Goal: Answer question/provide support: Share knowledge or assist other users

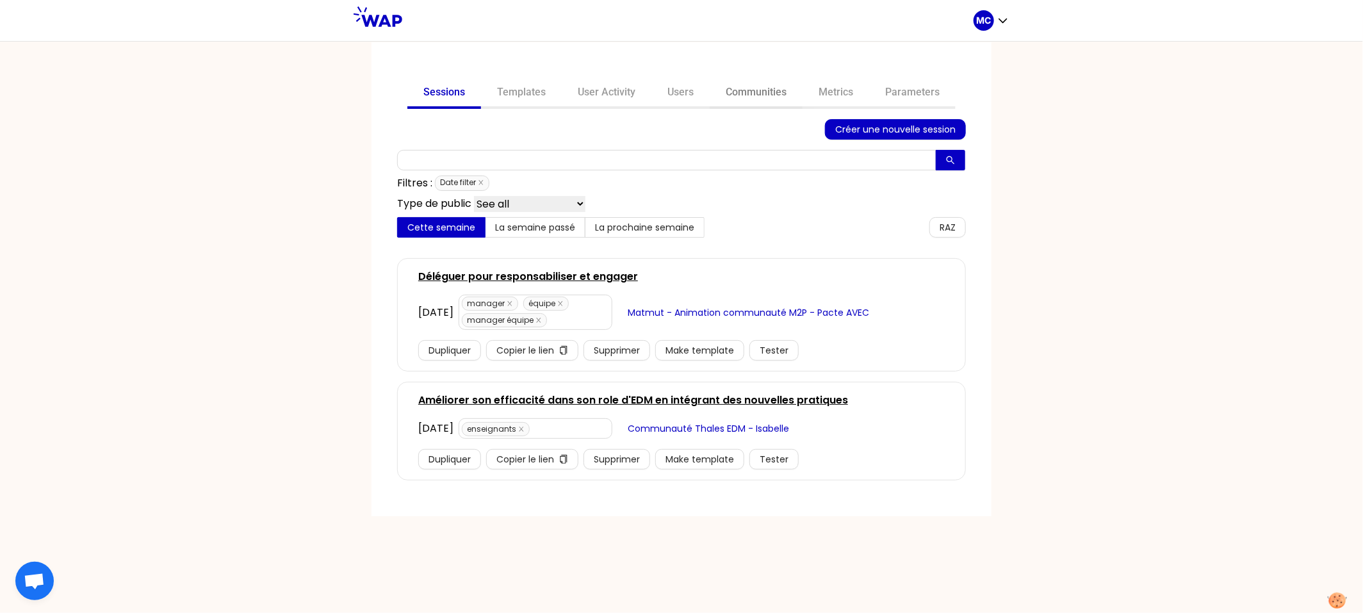
click at [750, 78] on link "Communities" at bounding box center [756, 93] width 93 height 31
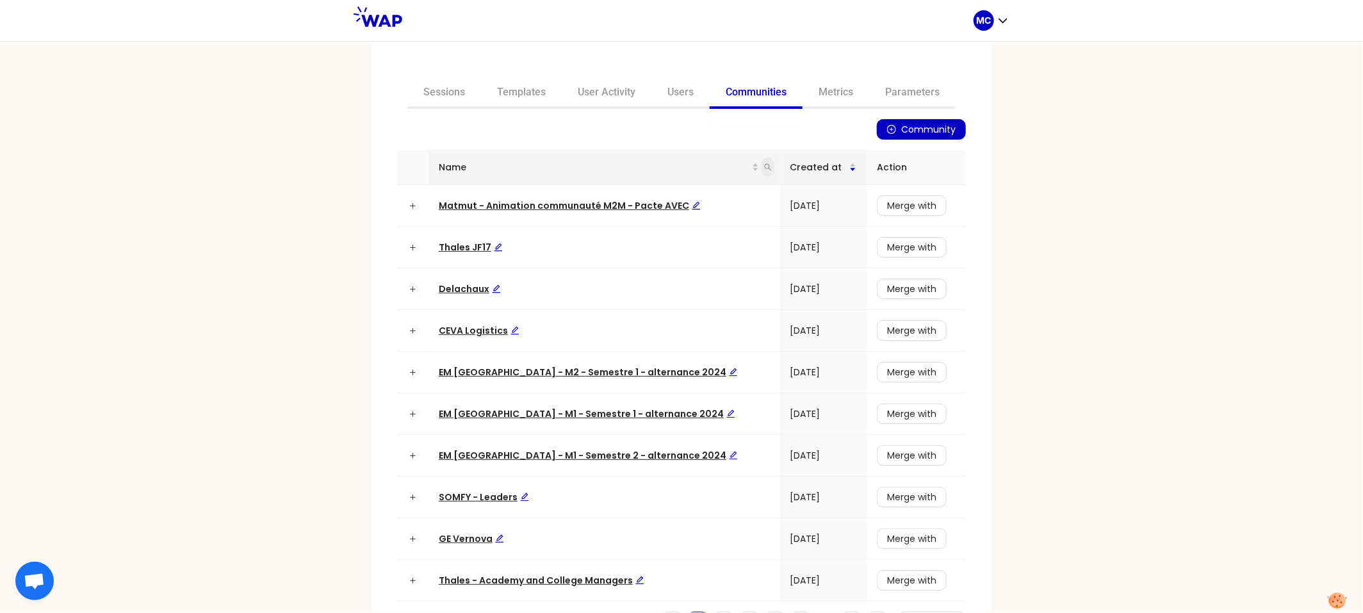
click at [764, 169] on icon "search" at bounding box center [768, 167] width 8 height 8
type input "dir"
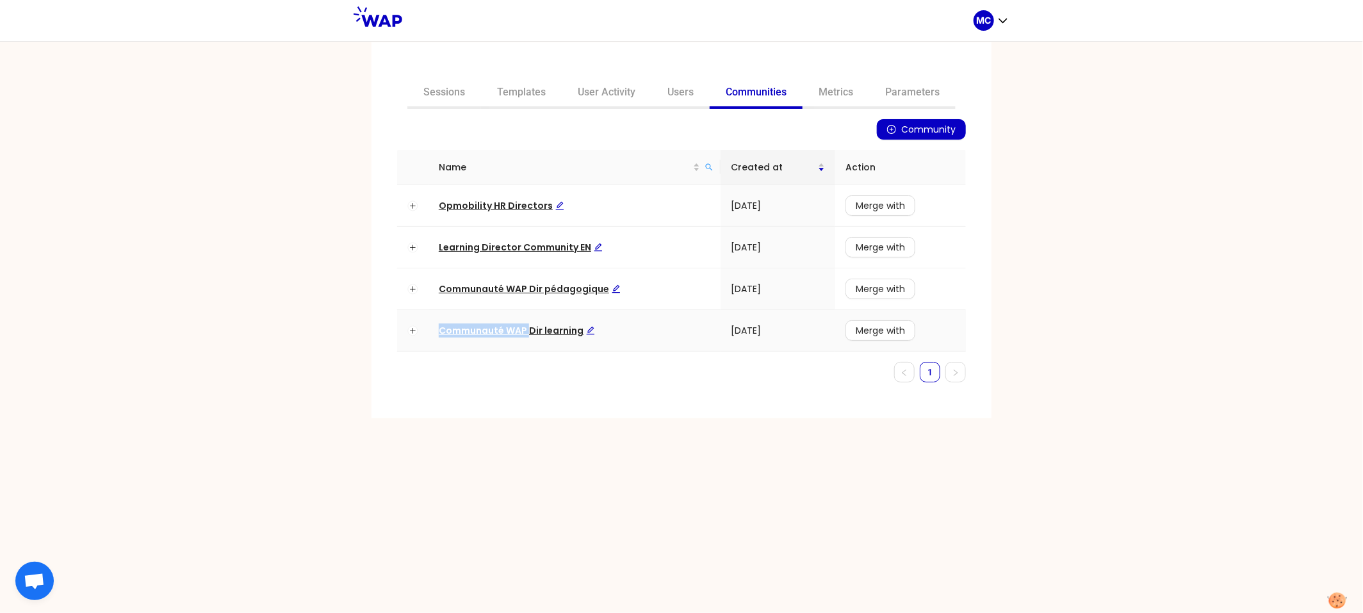
click at [529, 323] on td "Communauté WAP Dir learning" at bounding box center [575, 331] width 292 height 42
click at [487, 326] on span "Communauté WAP Dir learning" at bounding box center [517, 330] width 156 height 13
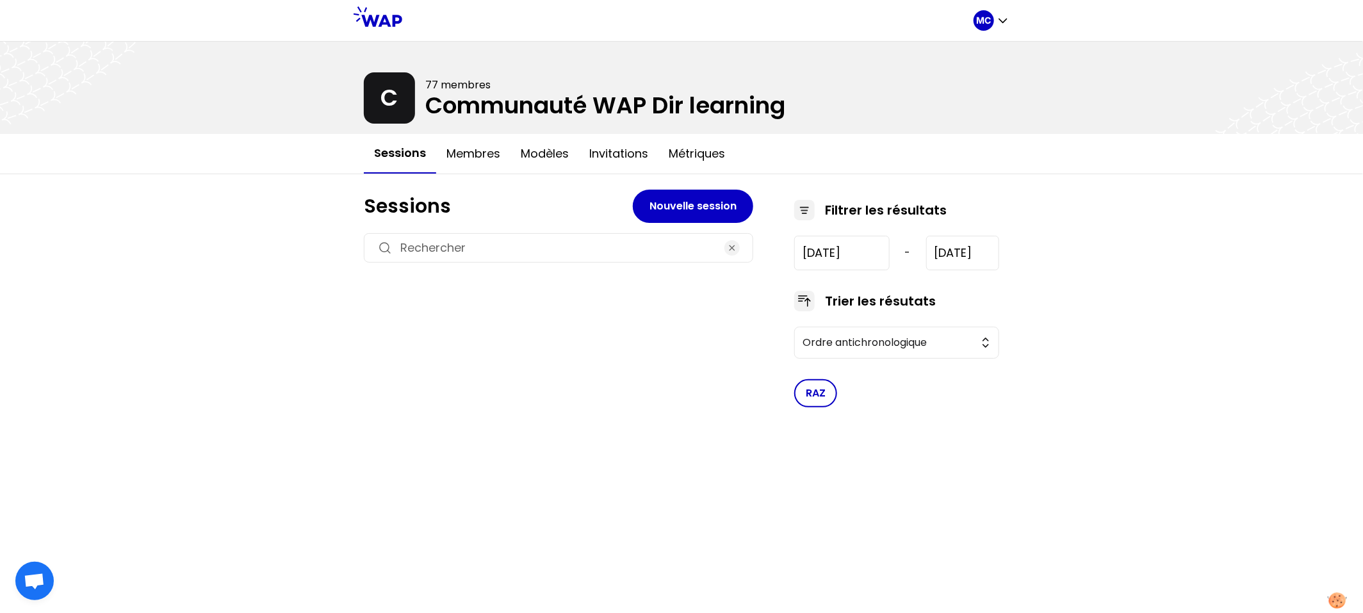
type input "2023-5-23"
type input "2025-11-21"
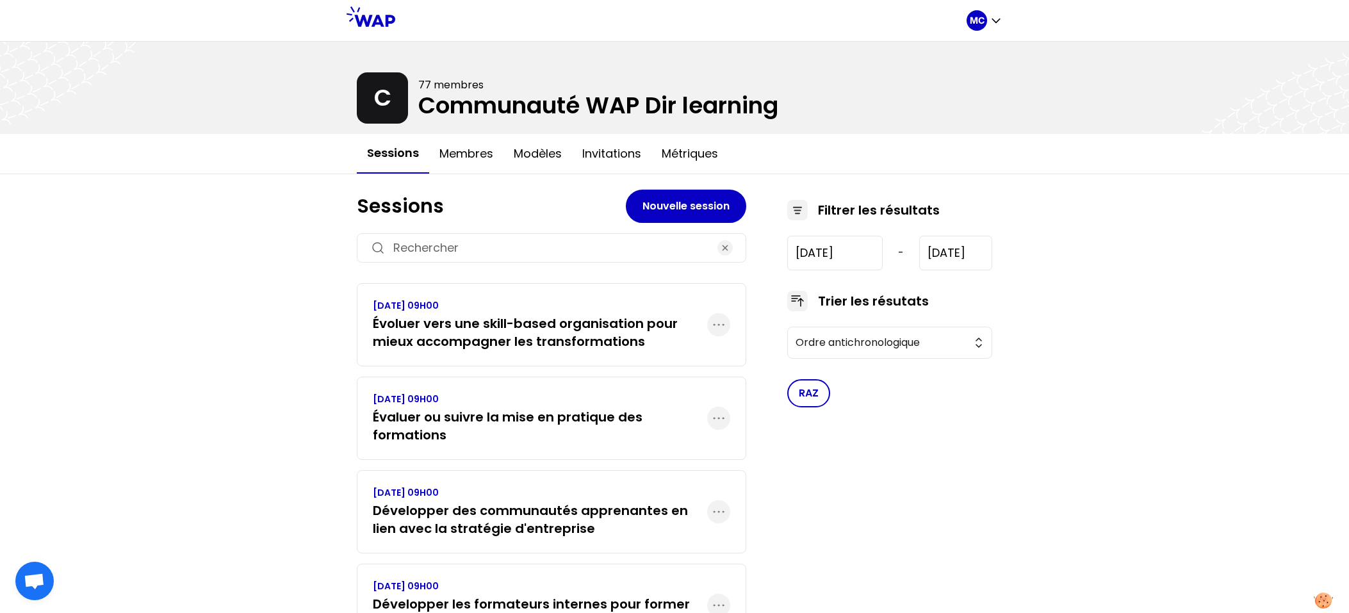
click at [578, 332] on h3 "Évoluer vers une skill-based organisation pour mieux accompagner les transforma…" at bounding box center [540, 333] width 334 height 36
click at [493, 416] on h3 "Évaluer ou suivre la mise en pratique des formations" at bounding box center [540, 426] width 334 height 36
click at [502, 317] on h3 "Évoluer vers une skill-based organisation pour mieux accompagner les transforma…" at bounding box center [540, 333] width 334 height 36
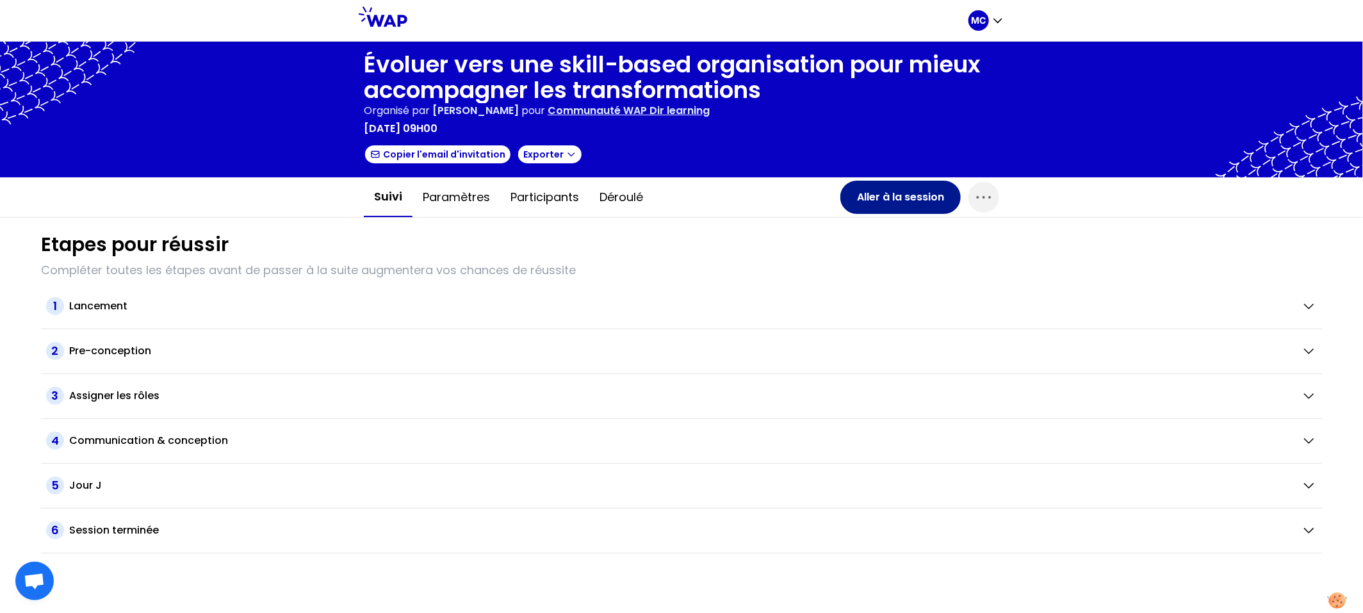
click at [890, 193] on button "Aller à la session" at bounding box center [901, 197] width 120 height 33
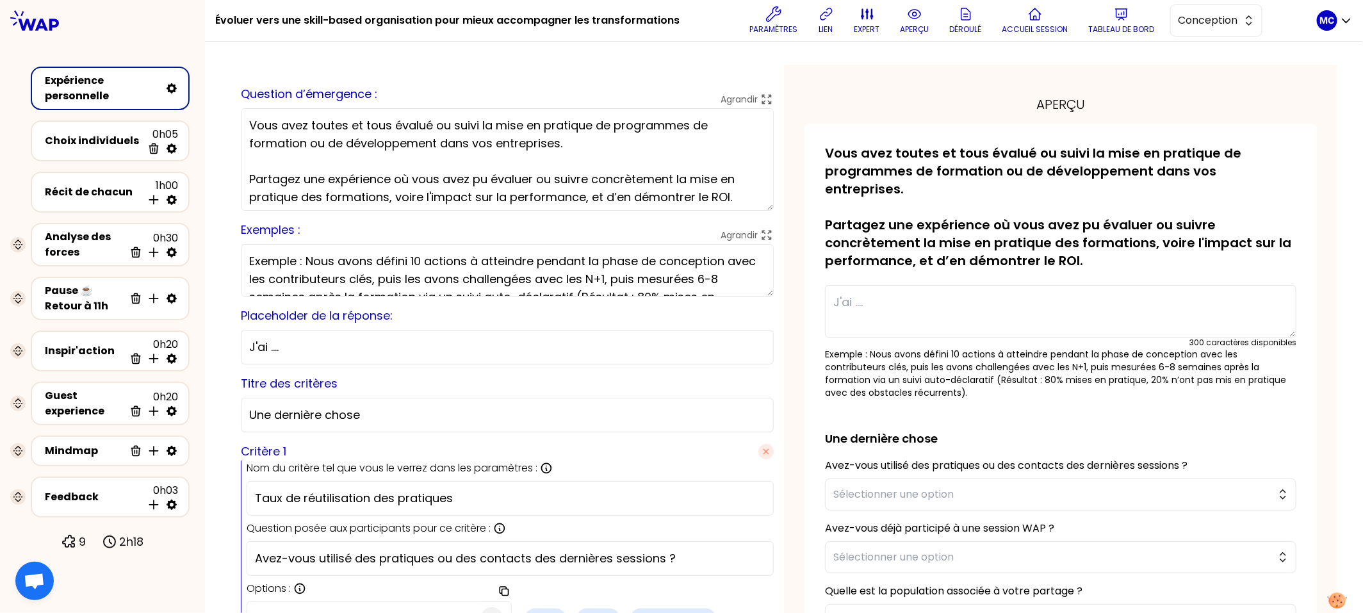
click at [51, 420] on div "Guest experience 0h20 Supprimer Insérer une activité en dessous" at bounding box center [110, 404] width 169 height 54
click at [71, 399] on div "Guest experience" at bounding box center [84, 403] width 79 height 31
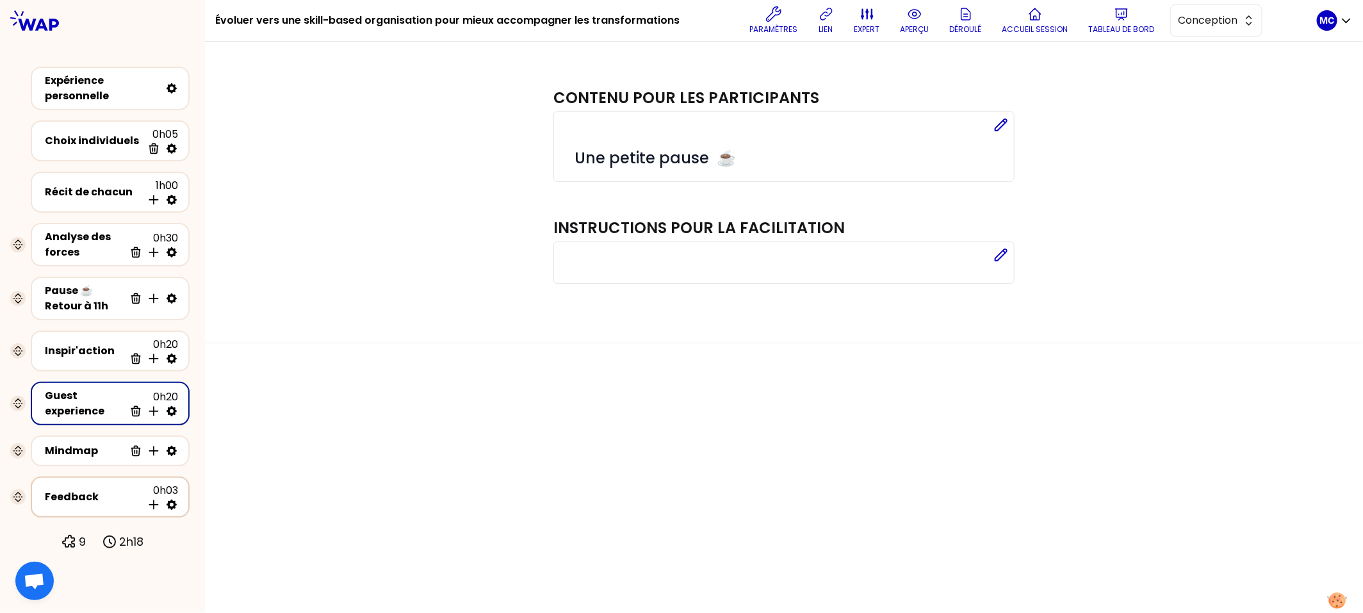
click at [67, 500] on div "Feedback 0h03 Insérer une activité en dessous" at bounding box center [110, 497] width 136 height 28
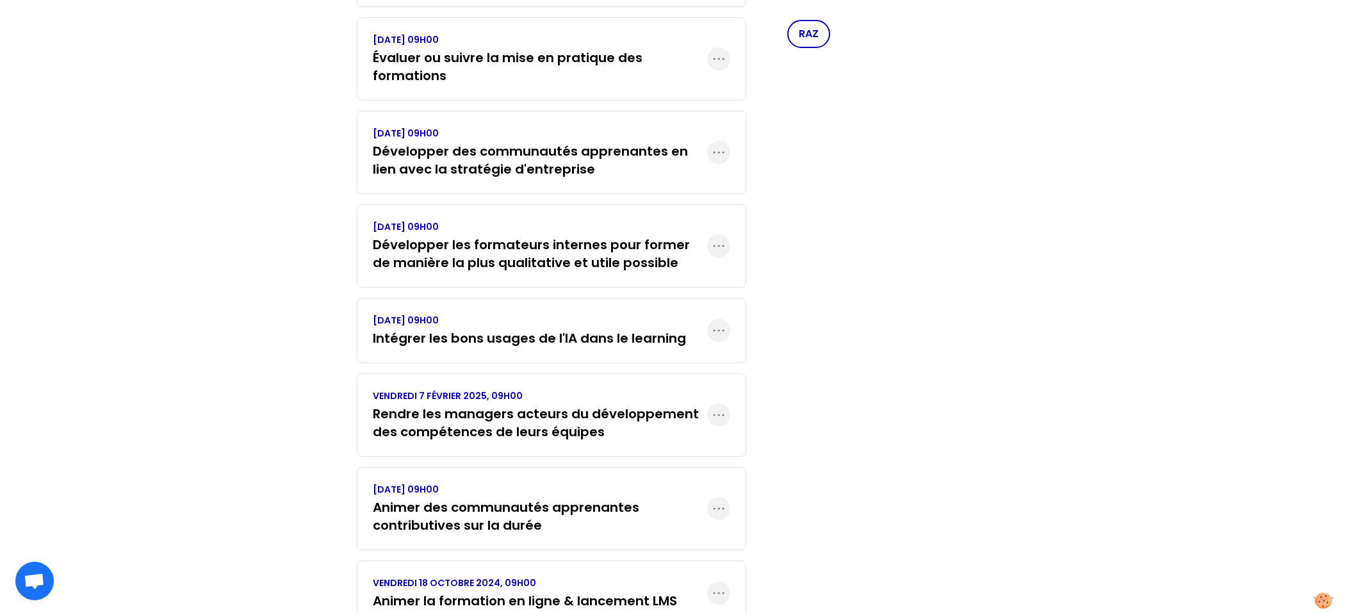
scroll to position [3, 0]
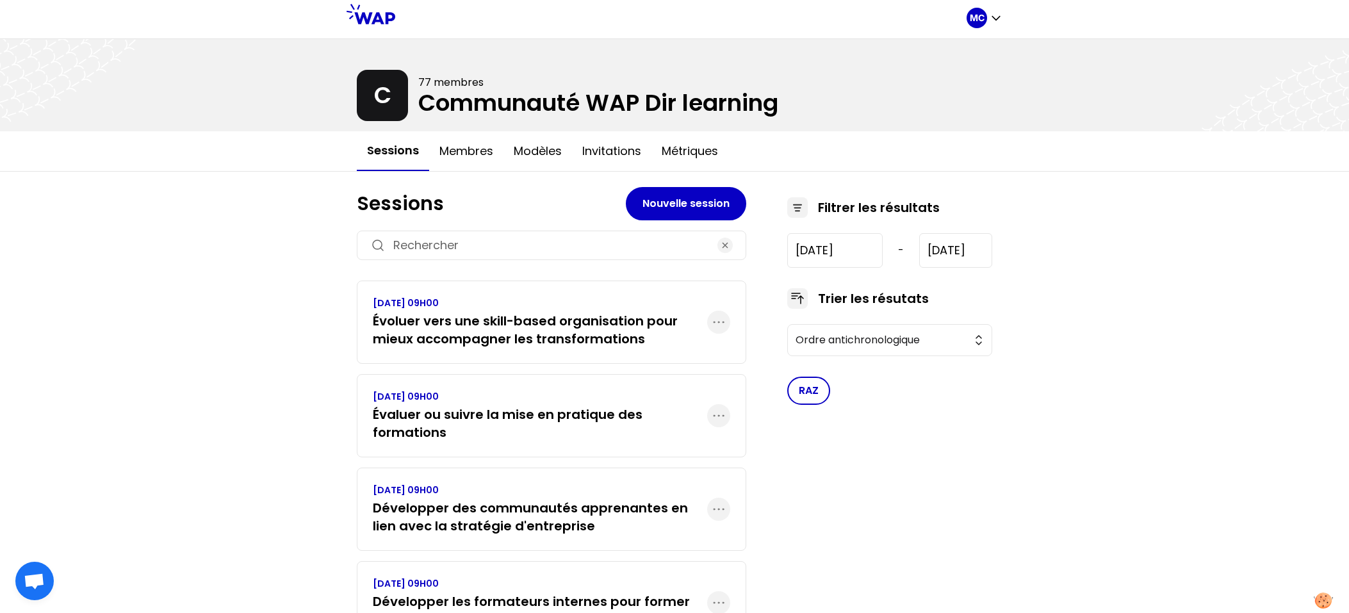
click at [495, 407] on h3 "Évaluer ou suivre la mise en pratique des formations" at bounding box center [540, 424] width 334 height 36
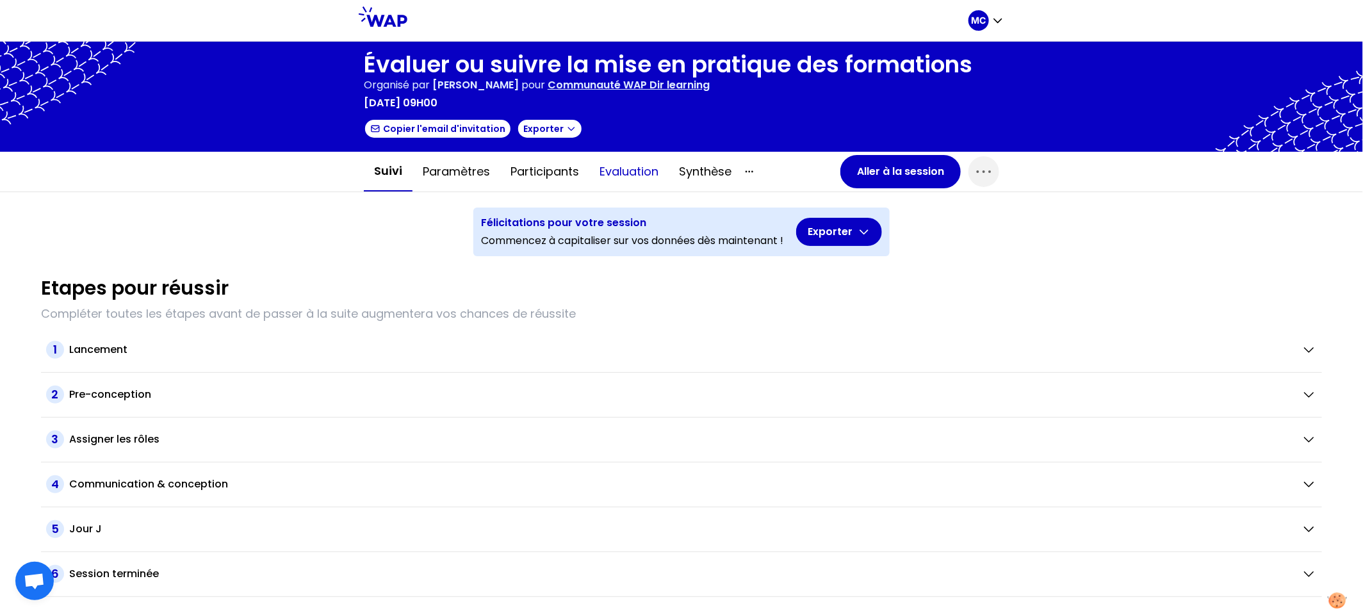
click at [646, 158] on button "Evaluation" at bounding box center [628, 171] width 79 height 38
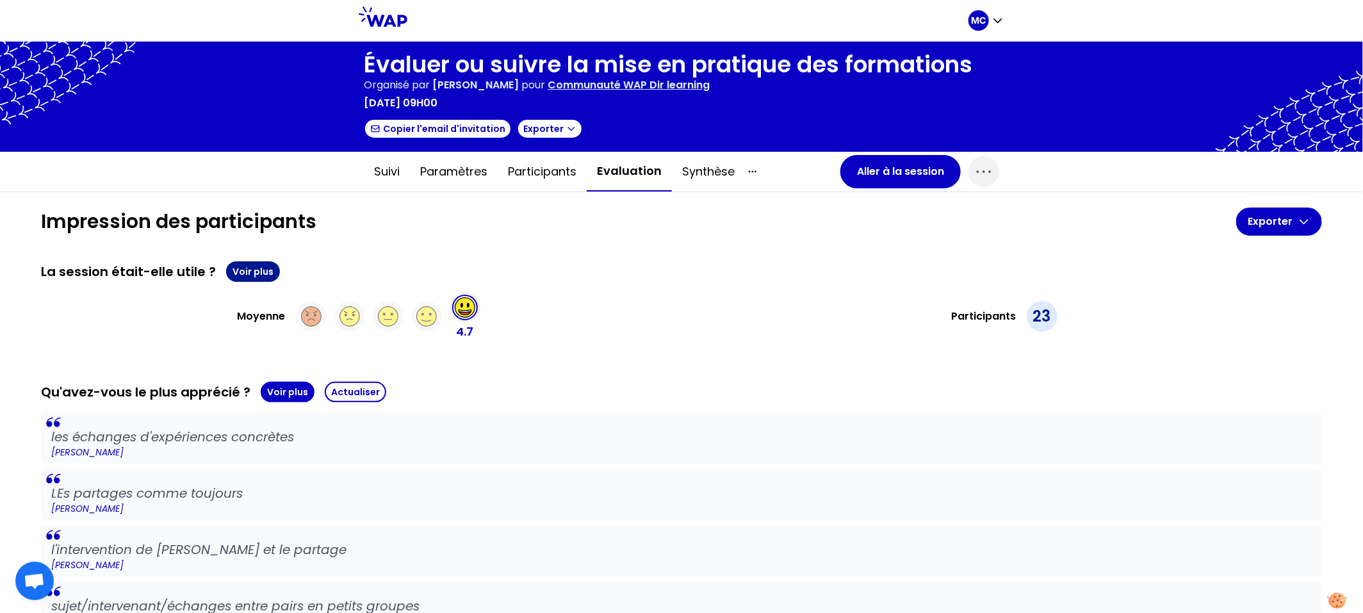
click at [243, 270] on button "Voir plus" at bounding box center [253, 271] width 54 height 21
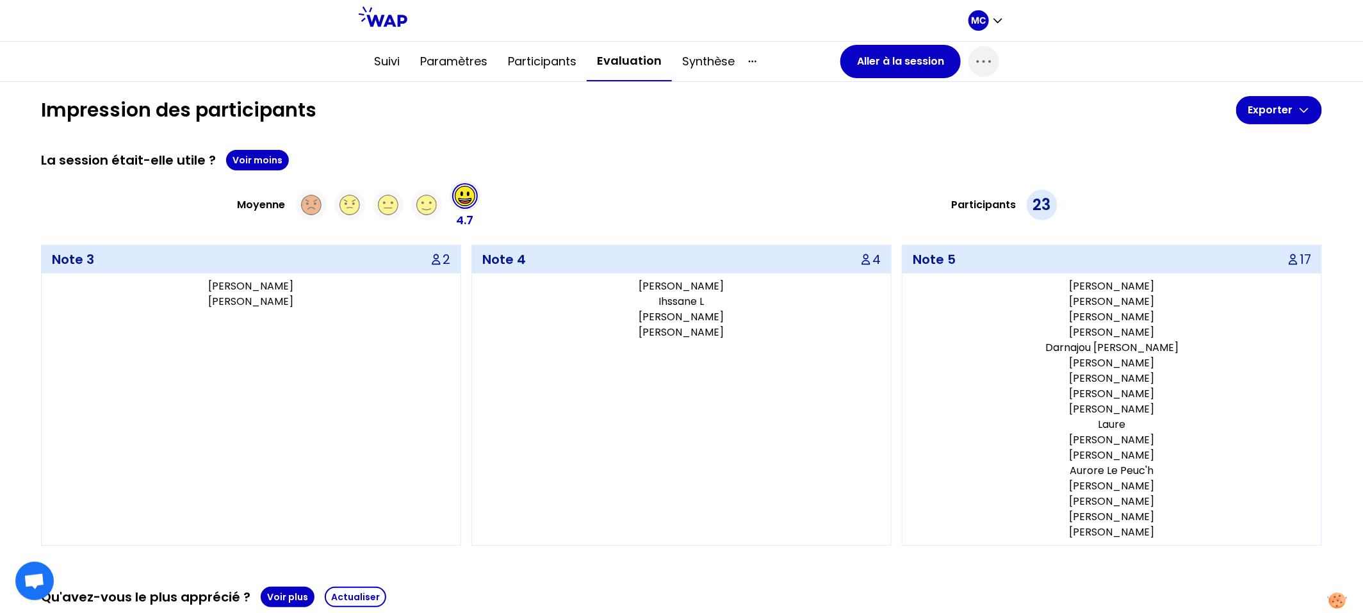
scroll to position [417, 0]
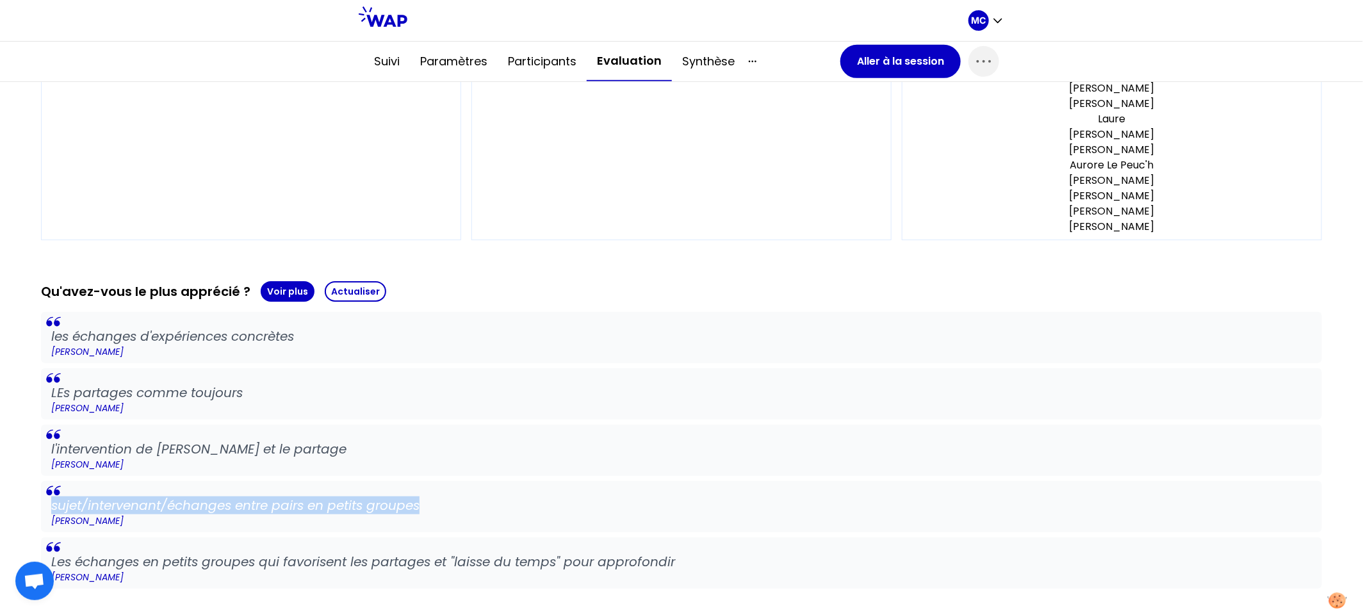
drag, startPoint x: 450, startPoint y: 502, endPoint x: 1, endPoint y: 502, distance: 448.4
copy p "sujet/intervenant/échanges entre pairs en petits groupes"
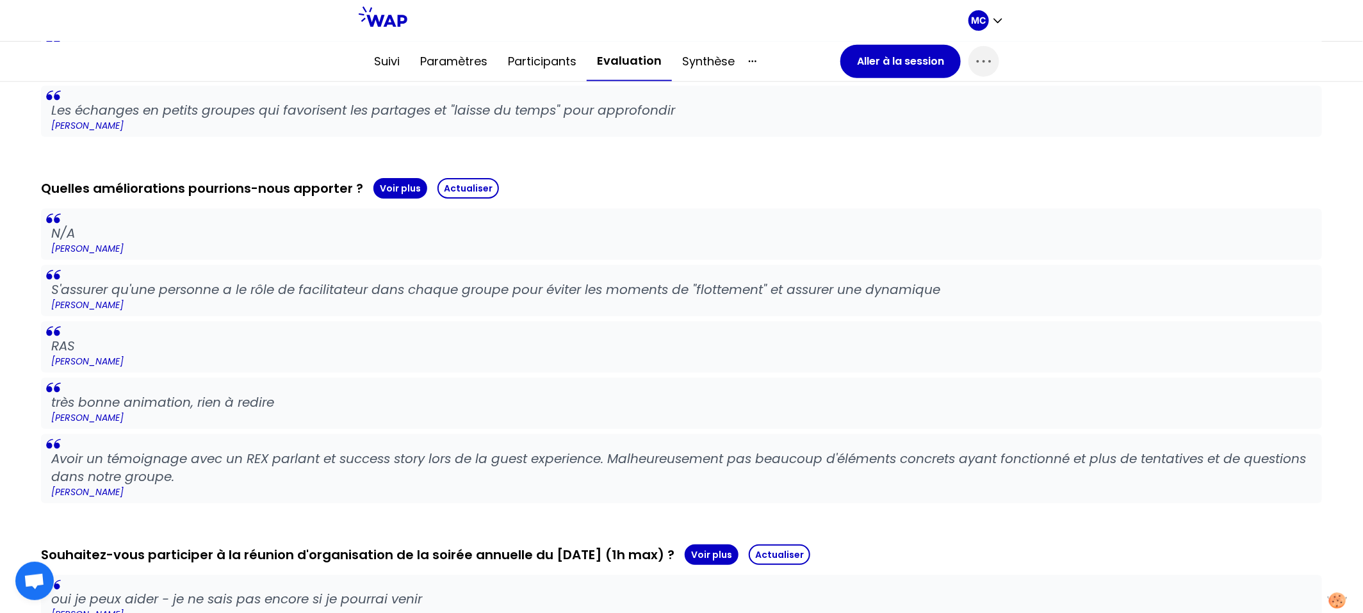
scroll to position [867, 0]
click at [385, 198] on div "Quelles améliorations pourrions-nous apporter ? Voir plus Actualiser N/A Camill…" at bounding box center [681, 341] width 1281 height 325
click at [379, 190] on button "Voir plus" at bounding box center [400, 189] width 54 height 21
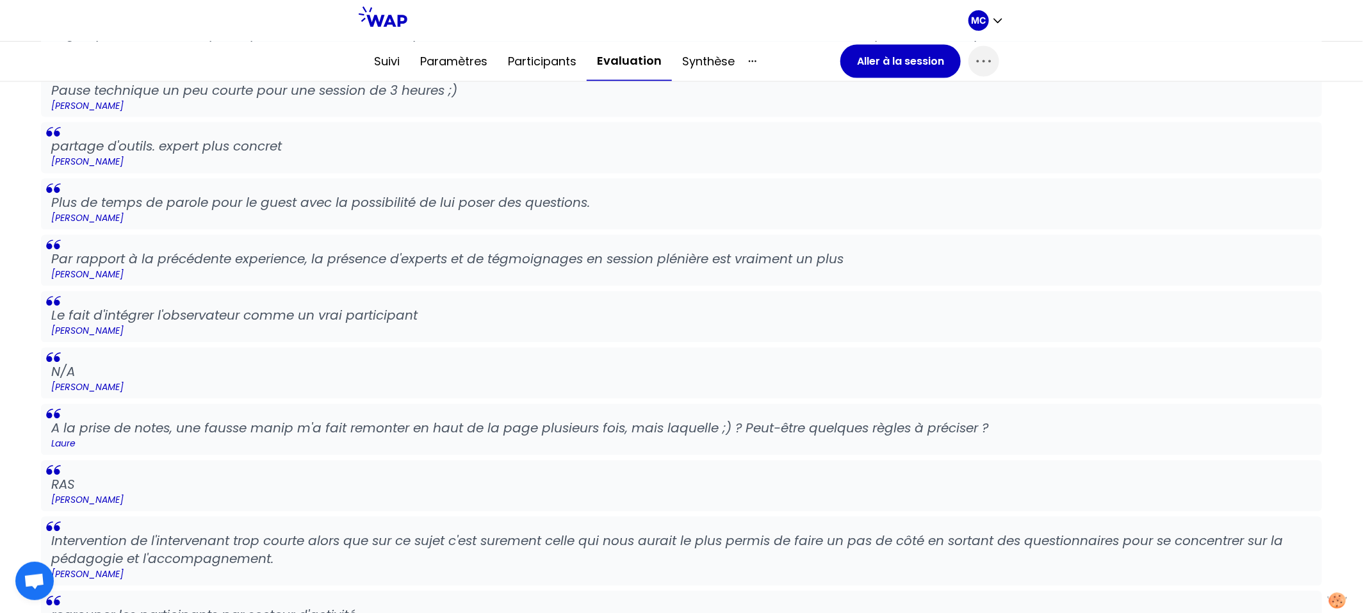
scroll to position [1609, 0]
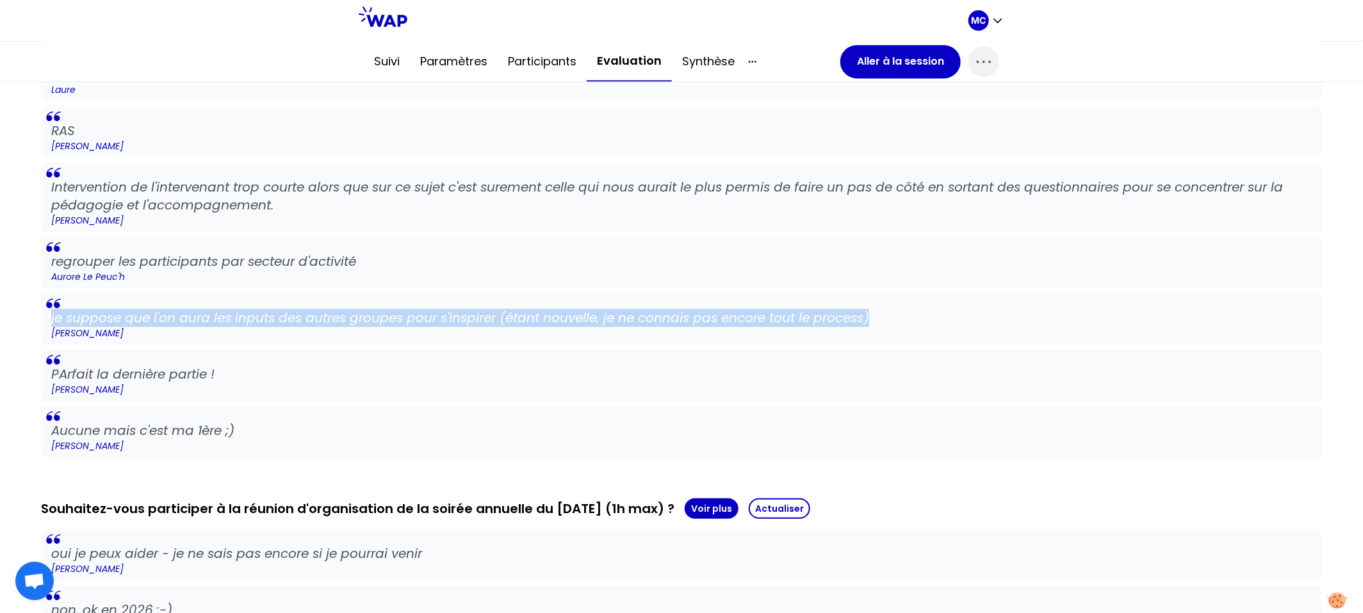
drag, startPoint x: 925, startPoint y: 315, endPoint x: 35, endPoint y: 304, distance: 890.5
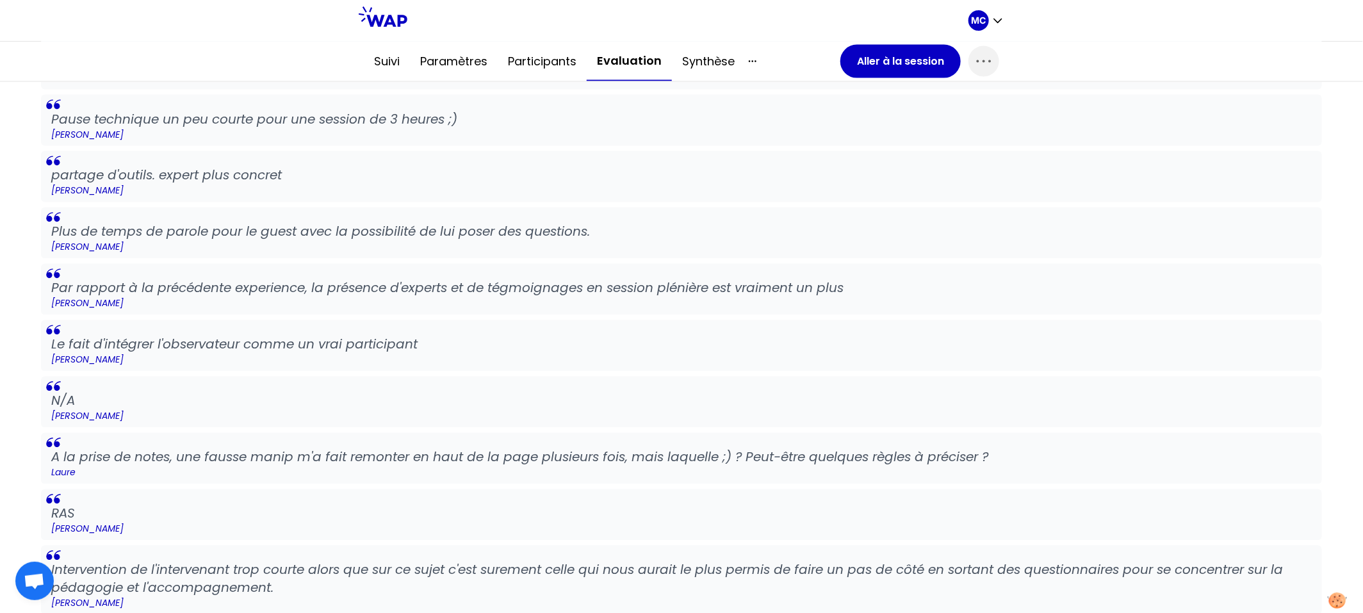
copy p "je suppose que l'on aura les inputs des autres groupes pour s'inspirer (étant n…"
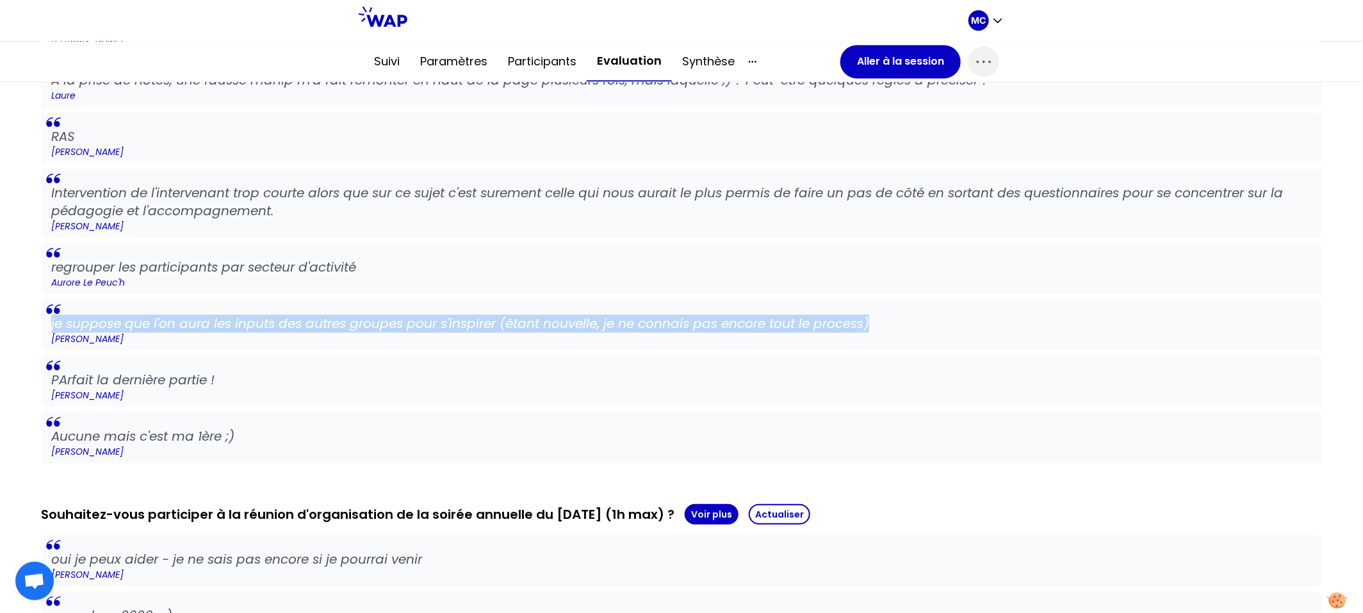
scroll to position [1649, 0]
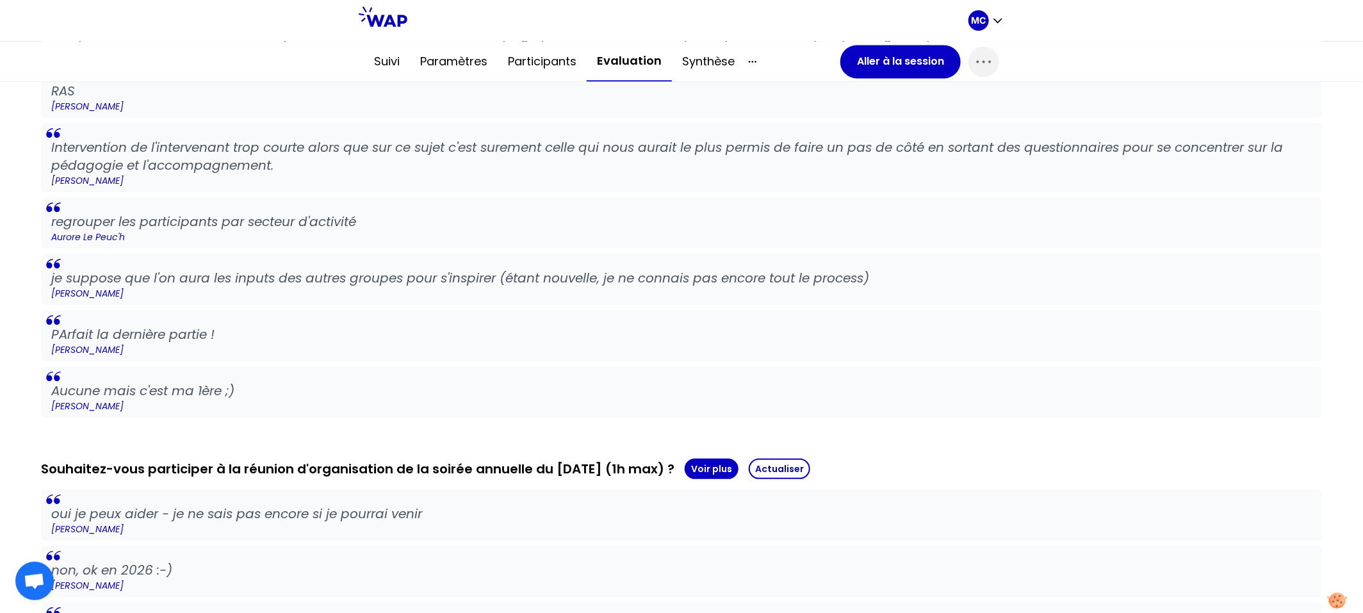
click at [530, 400] on p "Marie-Pierre ROCHEREUIL" at bounding box center [681, 406] width 1261 height 13
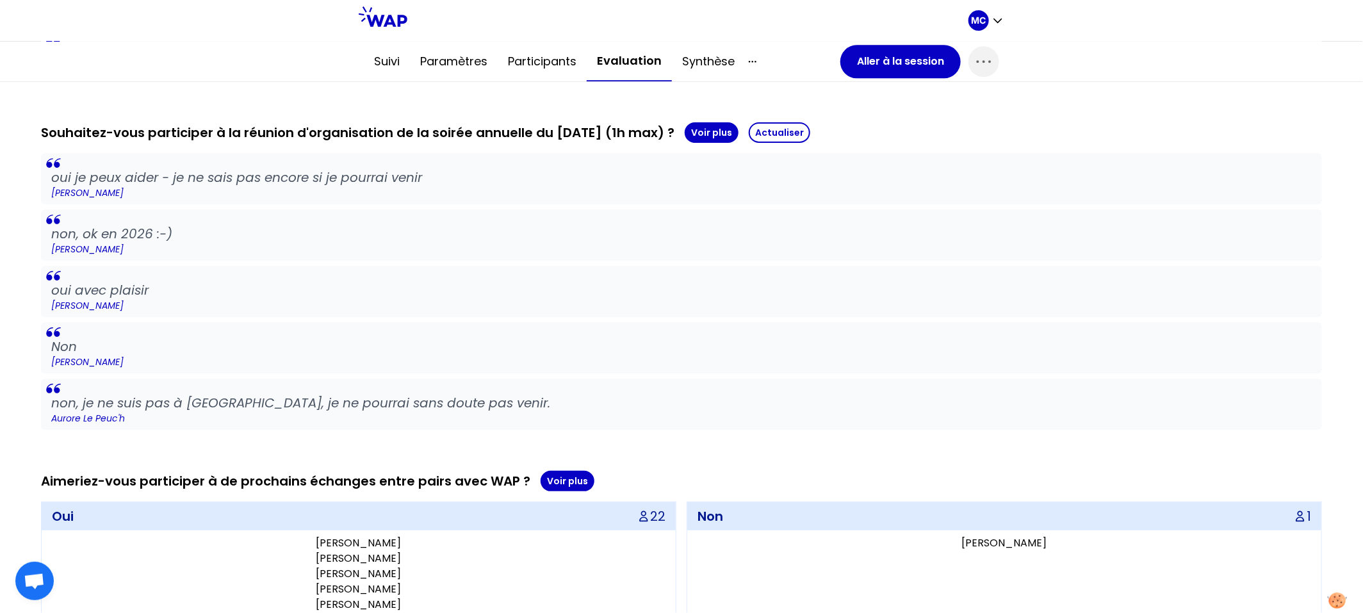
scroll to position [1971, 0]
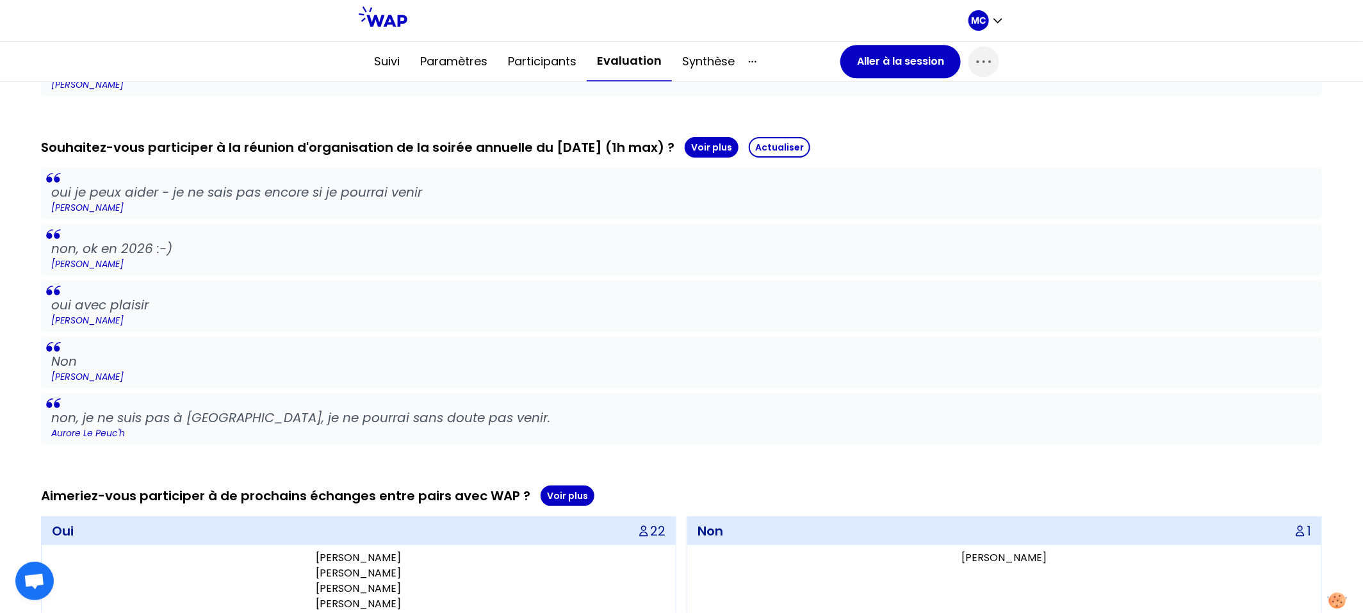
click at [739, 160] on div "Souhaitez-vous participer à la réunion d'organisation de la soirée annuelle du …" at bounding box center [681, 291] width 1281 height 308
click at [739, 156] on div "Souhaitez-vous participer à la réunion d'organisation de la soirée annuelle du …" at bounding box center [681, 291] width 1281 height 308
click at [730, 147] on button "Voir plus" at bounding box center [712, 147] width 54 height 21
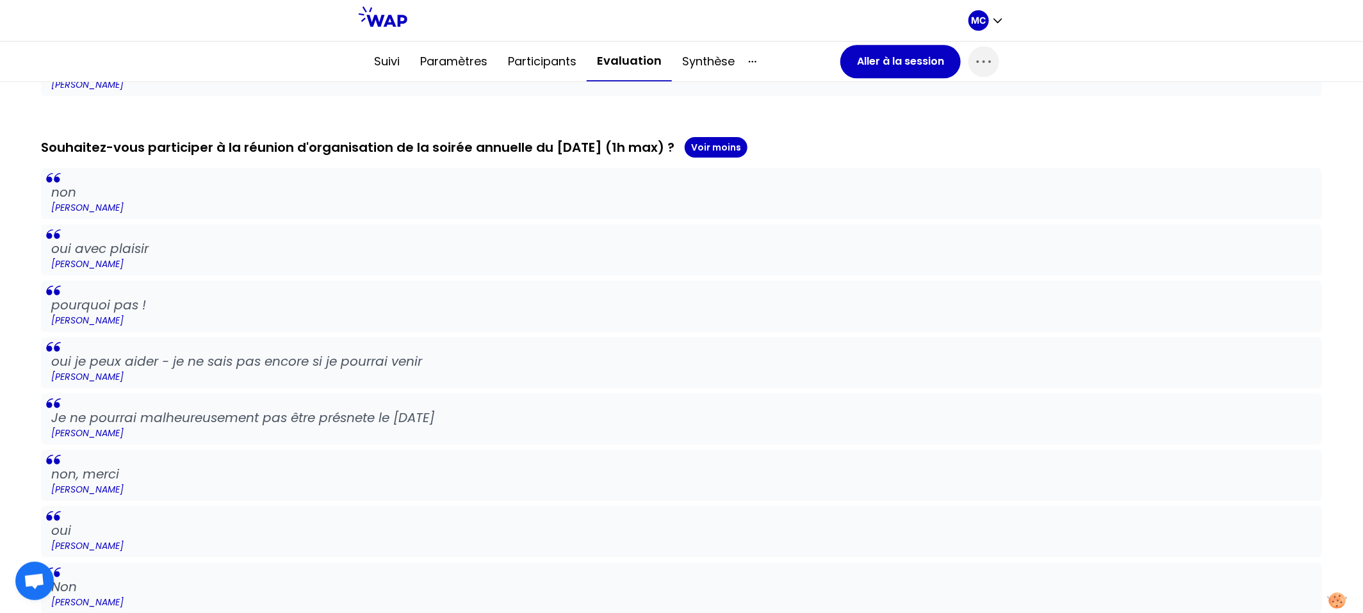
click at [637, 299] on p "pourquoi pas !" at bounding box center [681, 305] width 1261 height 18
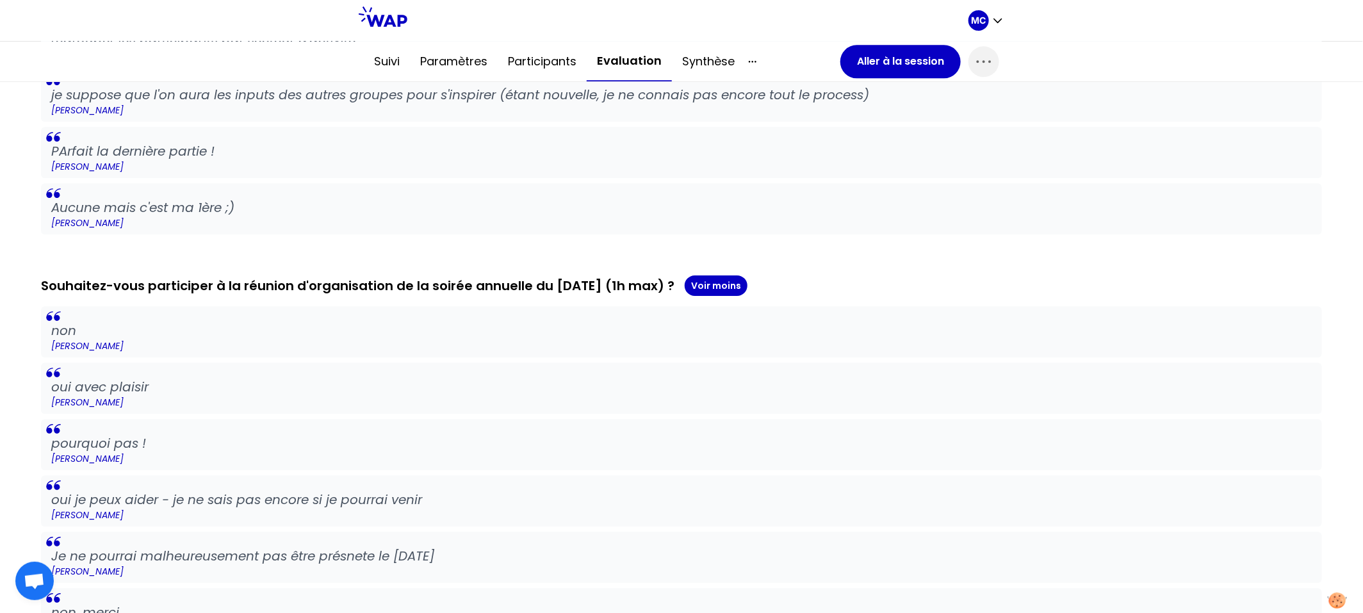
scroll to position [1818, 0]
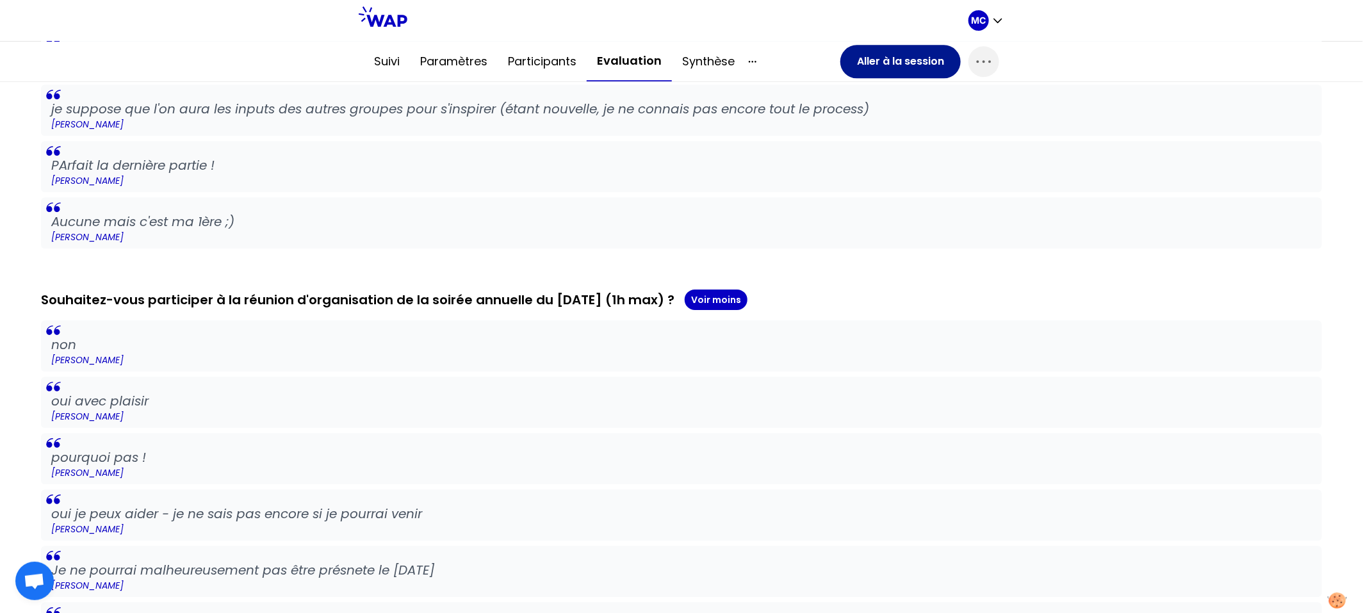
click at [894, 78] on div "Aller à la session" at bounding box center [920, 61] width 159 height 33
click at [883, 55] on button "Aller à la session" at bounding box center [901, 61] width 120 height 33
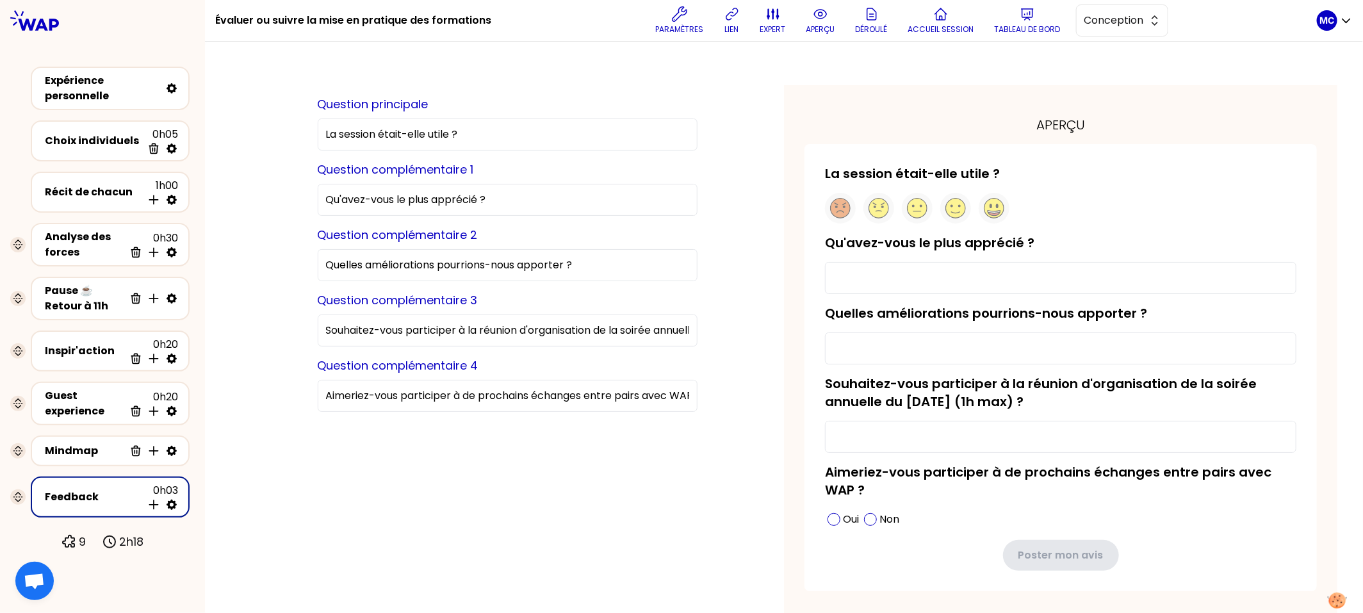
click at [98, 210] on div "Récit de chacun 1h00 Insérer une activité en dessous" at bounding box center [110, 192] width 169 height 51
click at [81, 189] on div "Récit de chacun" at bounding box center [93, 192] width 97 height 15
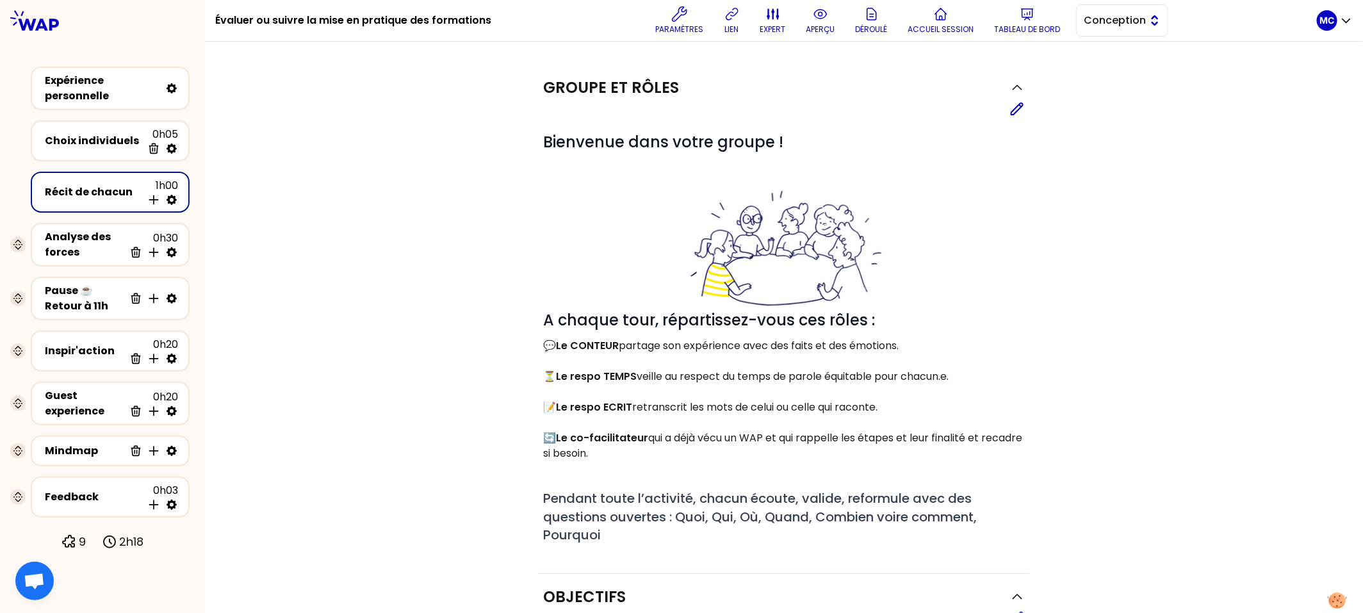
click at [1151, 13] on button "Conception" at bounding box center [1122, 20] width 92 height 32
click at [1151, 73] on span "Facilitation" at bounding box center [1130, 72] width 55 height 15
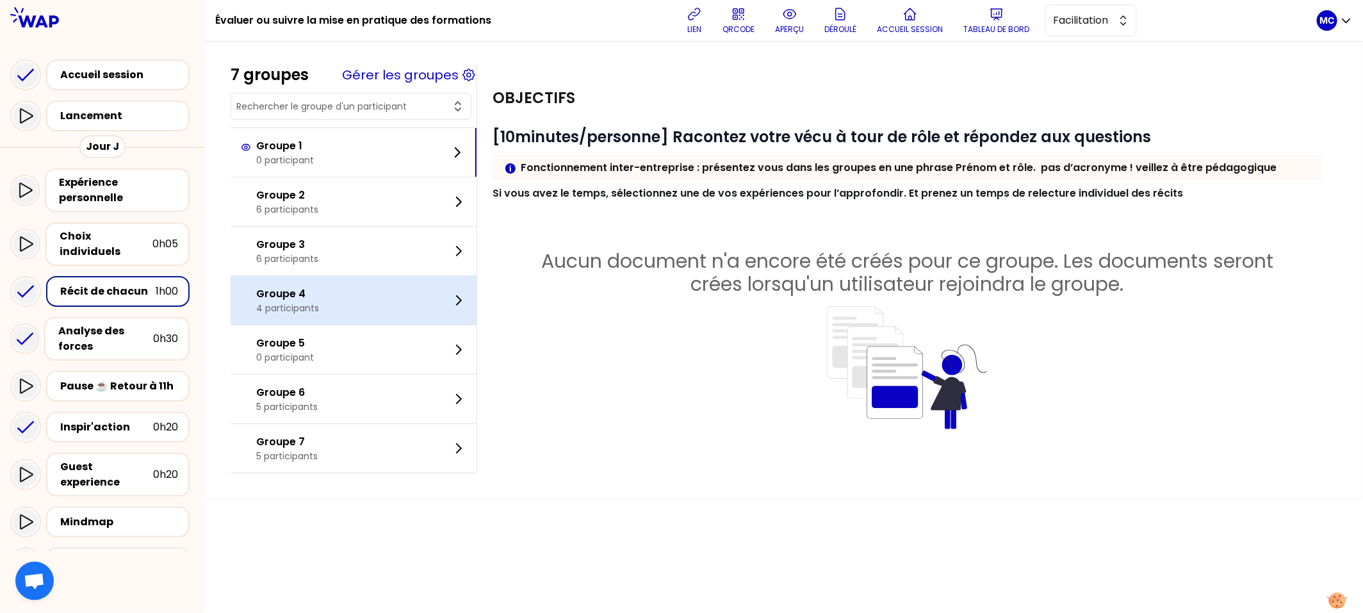
click at [384, 277] on div "Groupe 1 0 participant Groupe 2 6 participants Groupe 3 6 participants Groupe 4…" at bounding box center [354, 300] width 246 height 346
click at [367, 309] on div "Groupe 4 4 participants" at bounding box center [354, 300] width 246 height 49
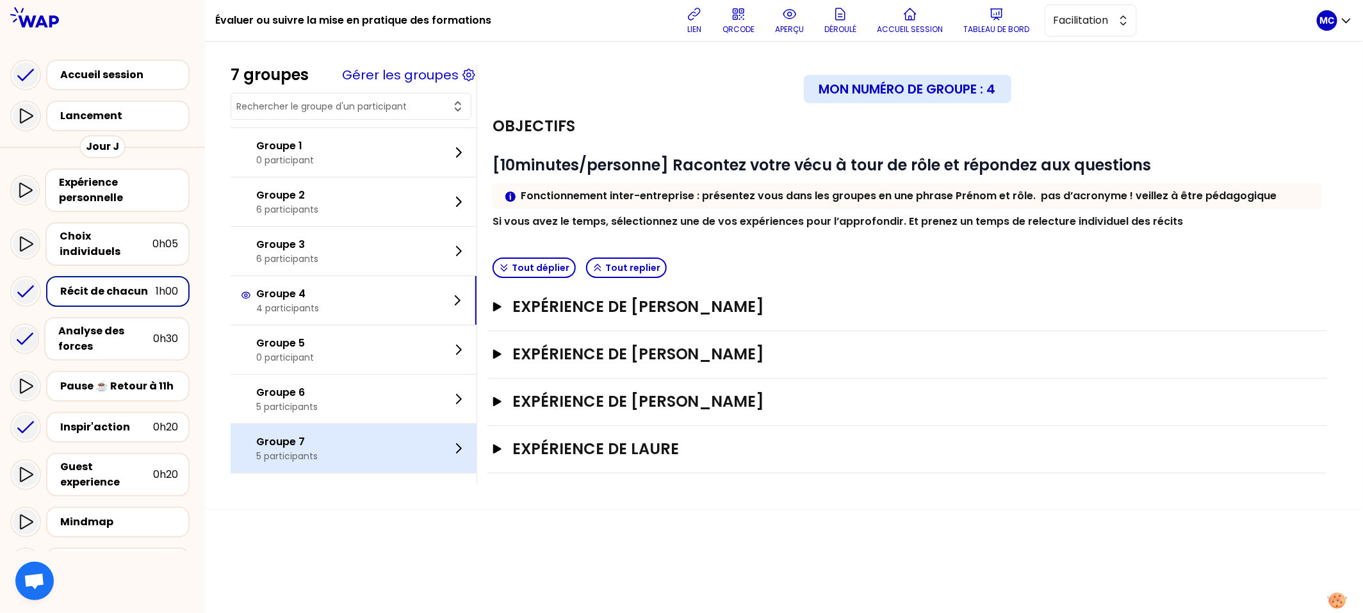
click at [364, 441] on div "Groupe 7 5 participants" at bounding box center [354, 448] width 246 height 49
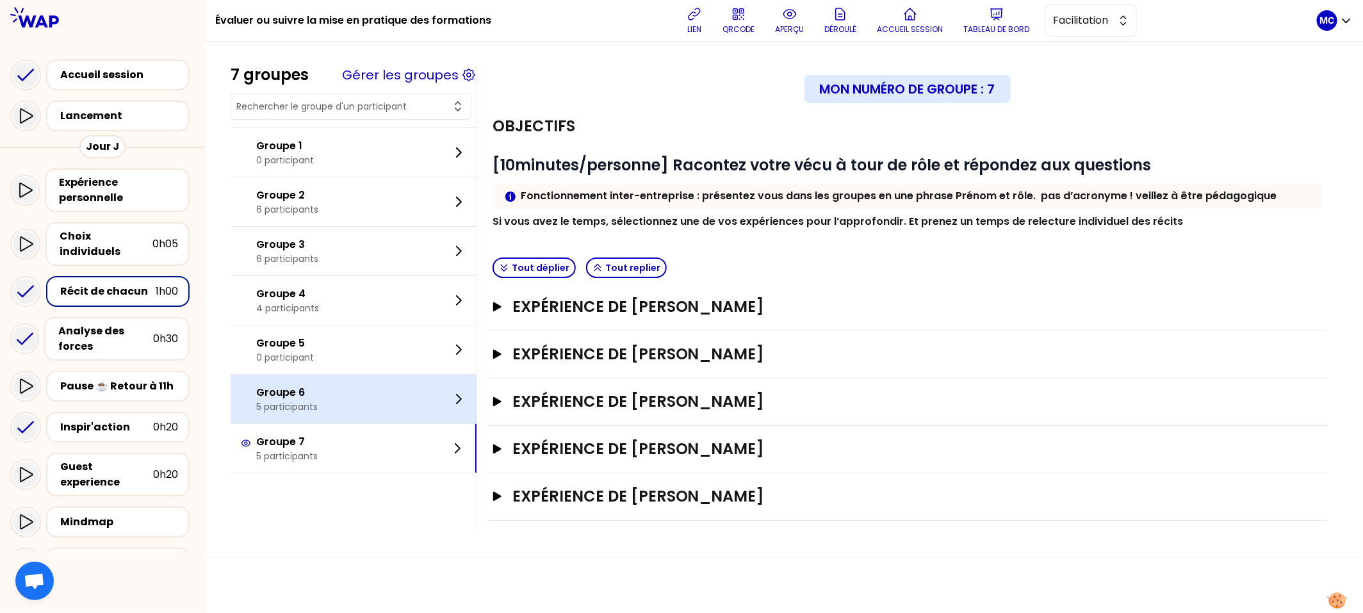
click at [366, 411] on div "Groupe 6 5 participants" at bounding box center [354, 399] width 246 height 49
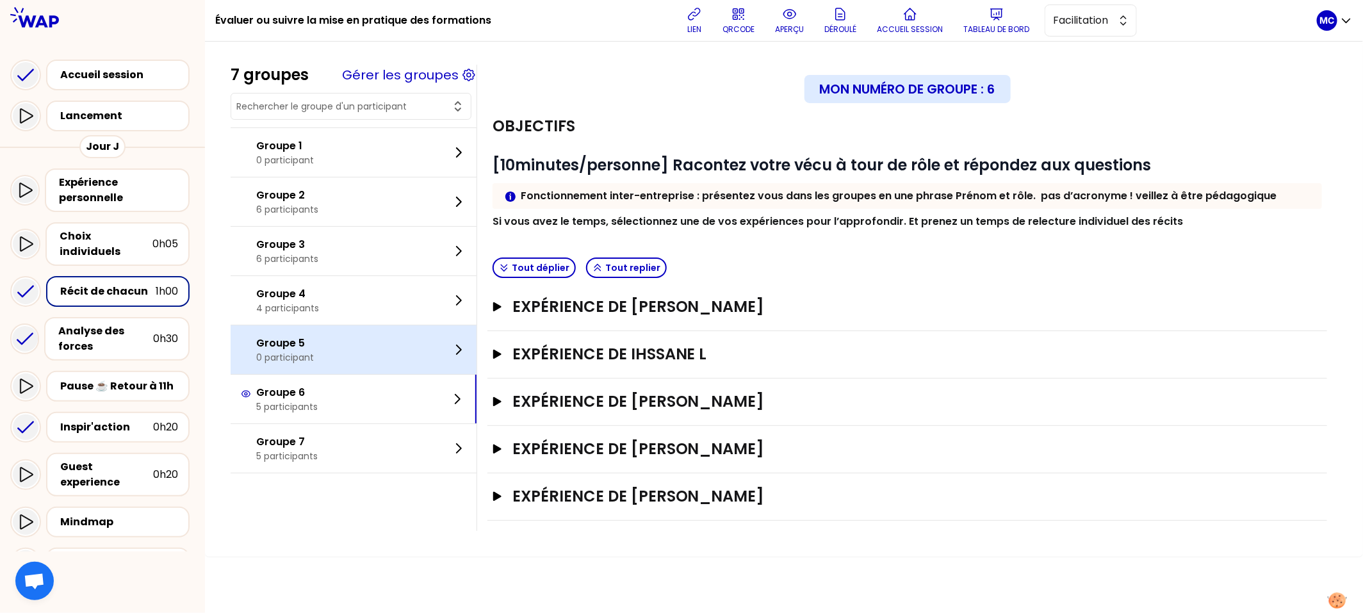
click at [352, 351] on div "Groupe 5 0 participant" at bounding box center [354, 349] width 246 height 49
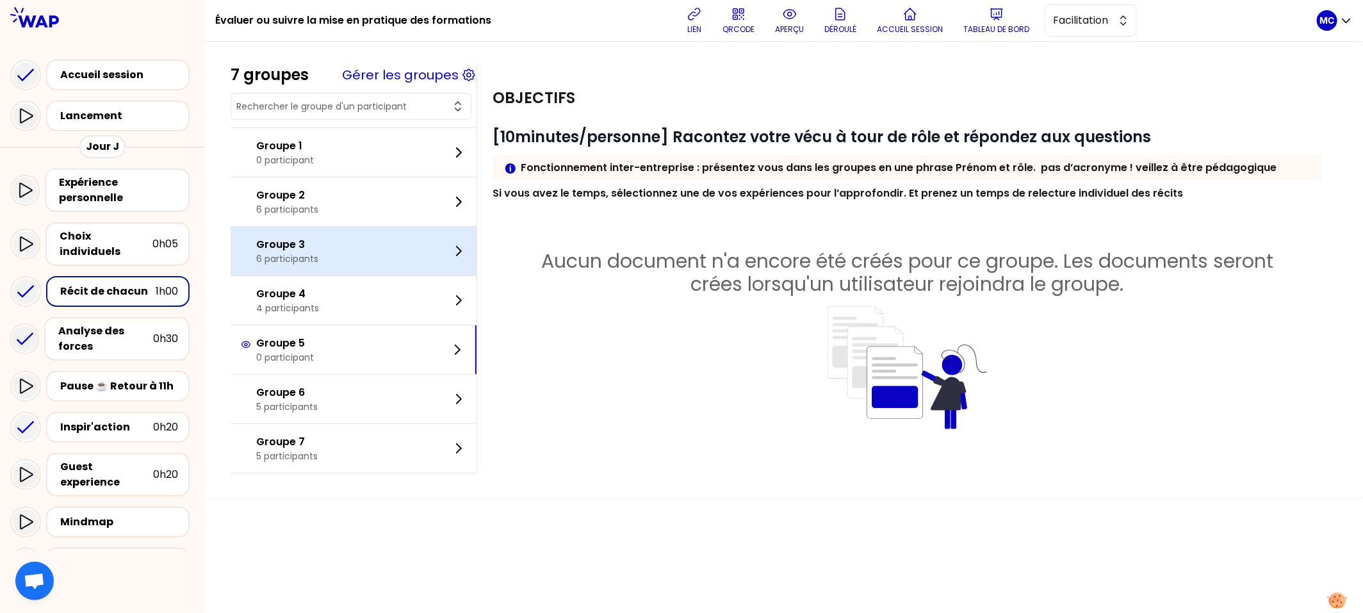
click at [356, 267] on div "Groupe 3 6 participants" at bounding box center [354, 251] width 246 height 49
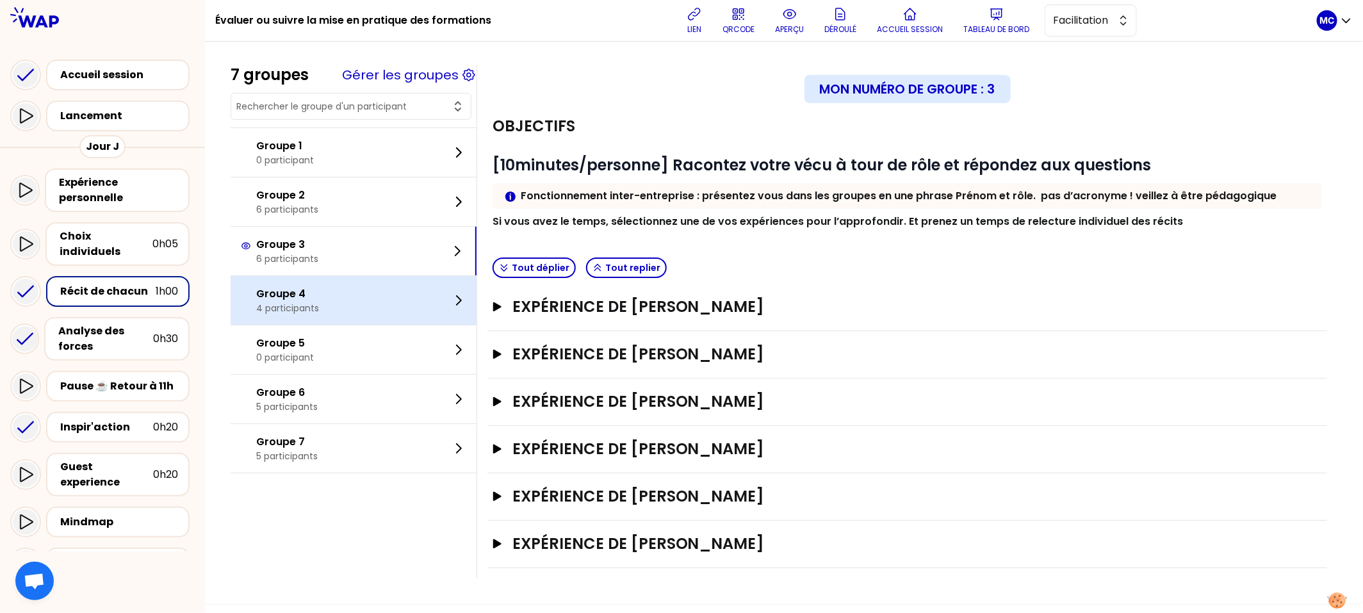
click at [357, 313] on div "Groupe 4 4 participants" at bounding box center [354, 300] width 246 height 49
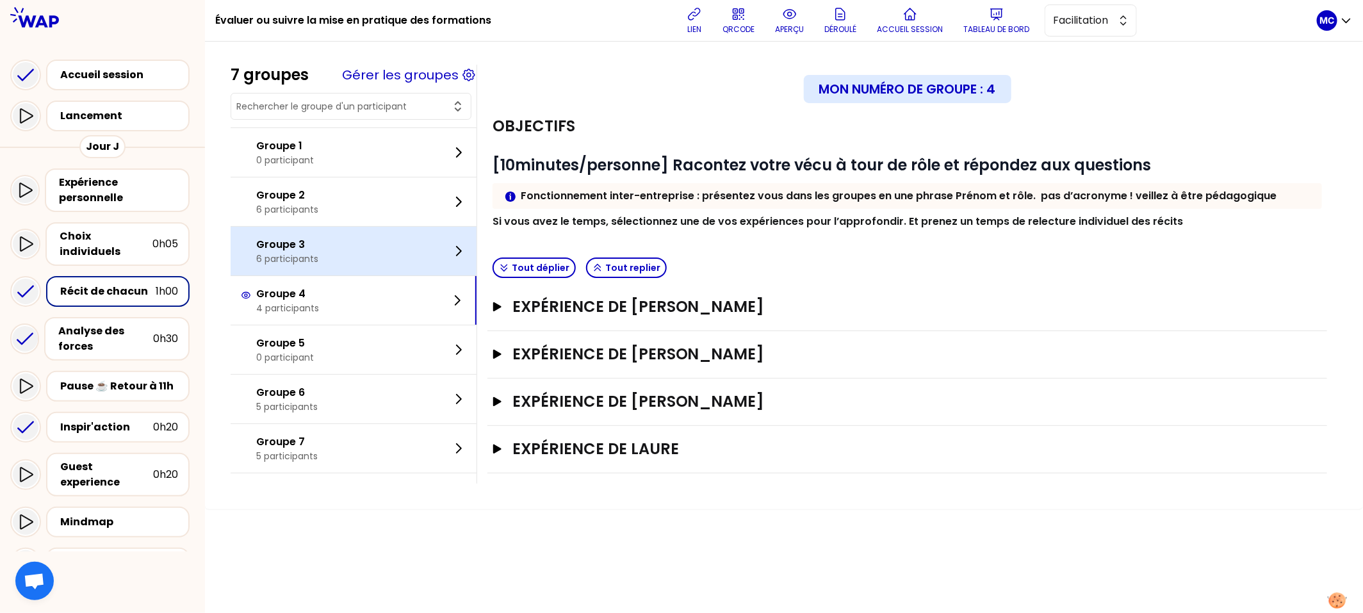
click at [403, 263] on div "Groupe 3 6 participants" at bounding box center [354, 251] width 246 height 49
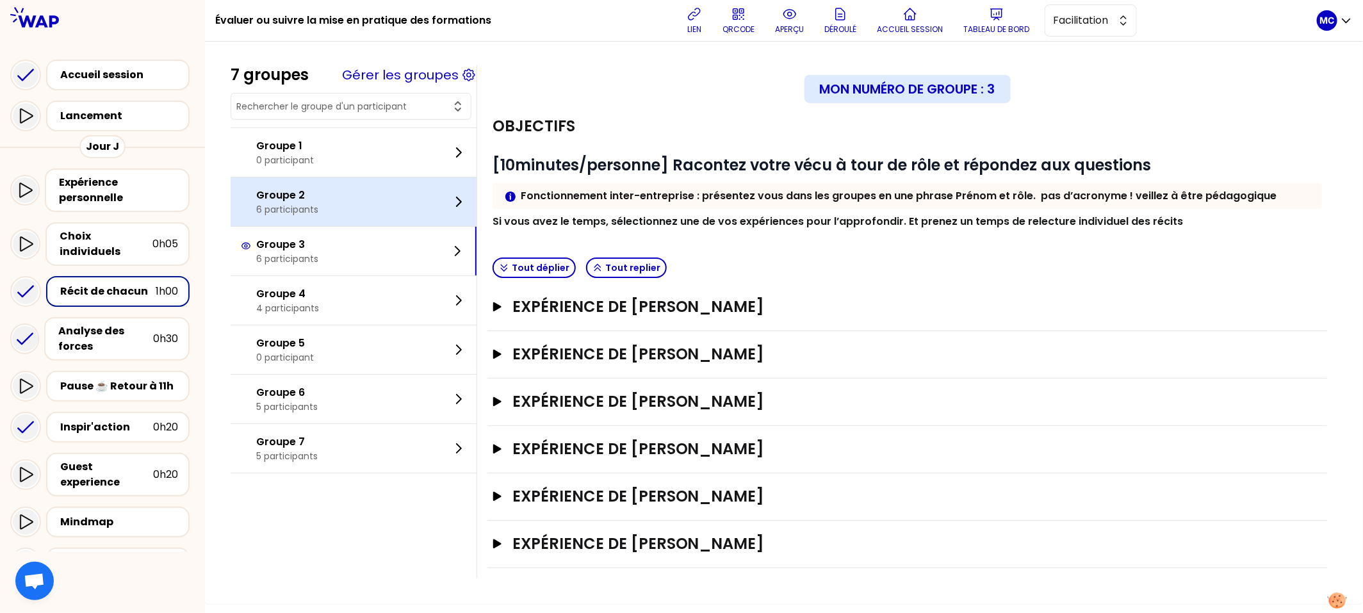
click at [347, 221] on div "Groupe 2 6 participants" at bounding box center [354, 201] width 246 height 49
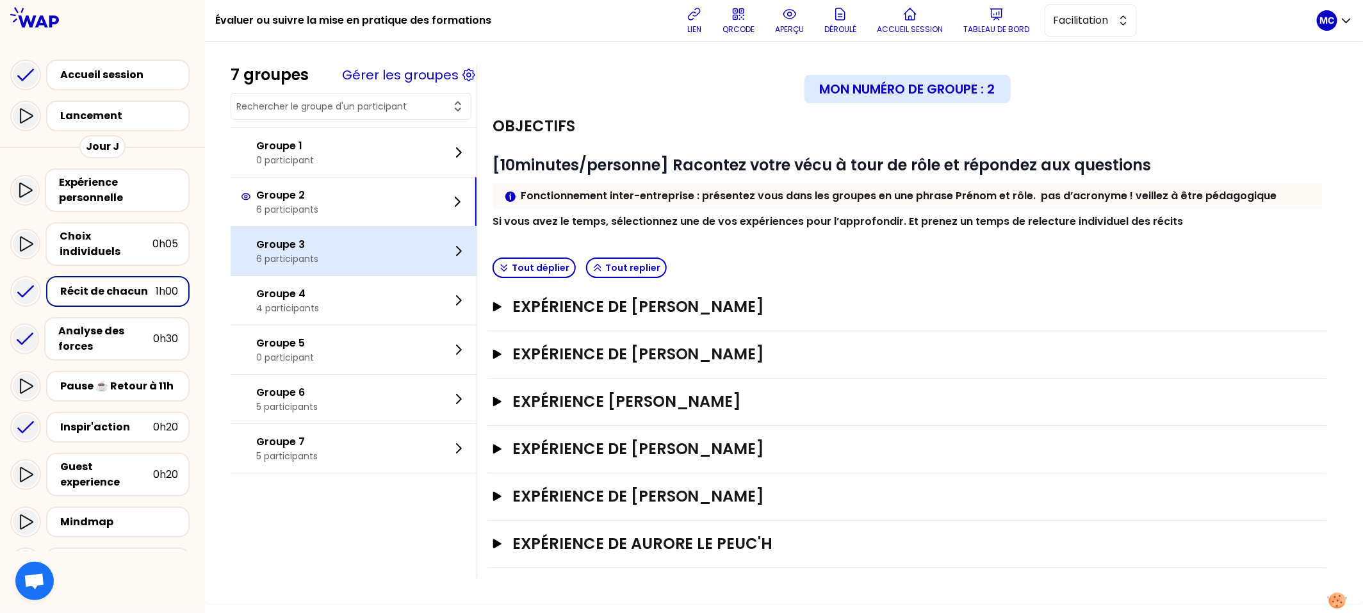
click at [318, 265] on p "6 participants" at bounding box center [287, 258] width 62 height 13
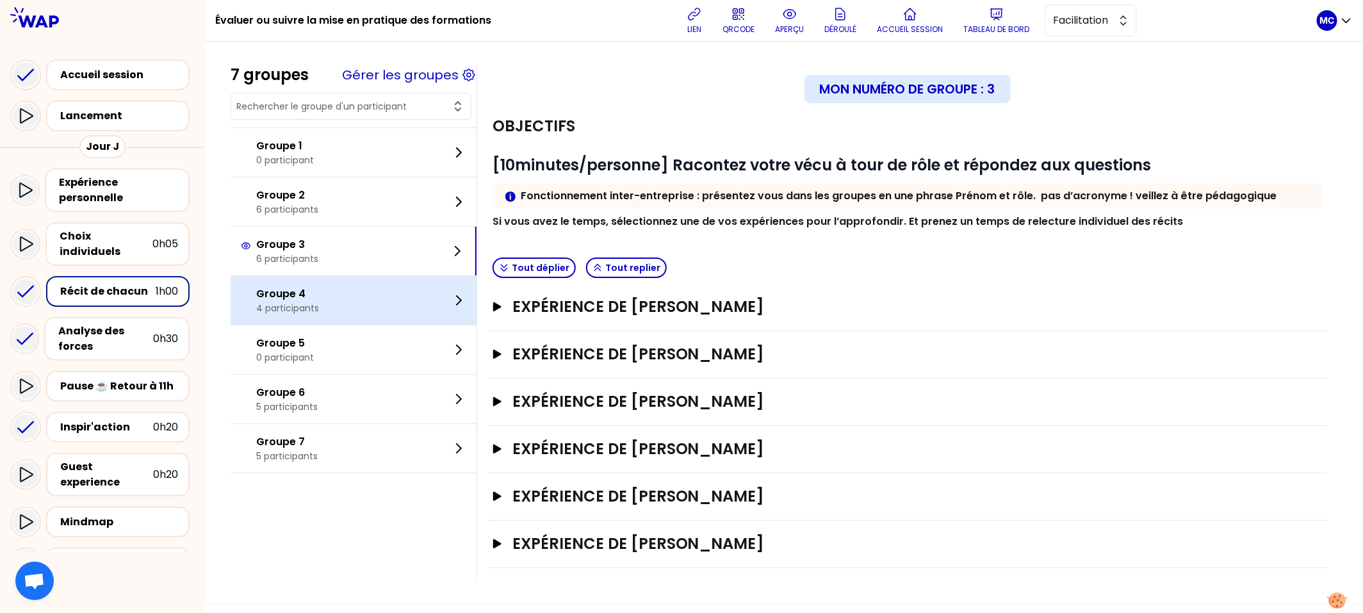
click at [343, 318] on div "Groupe 4 4 participants" at bounding box center [354, 300] width 246 height 49
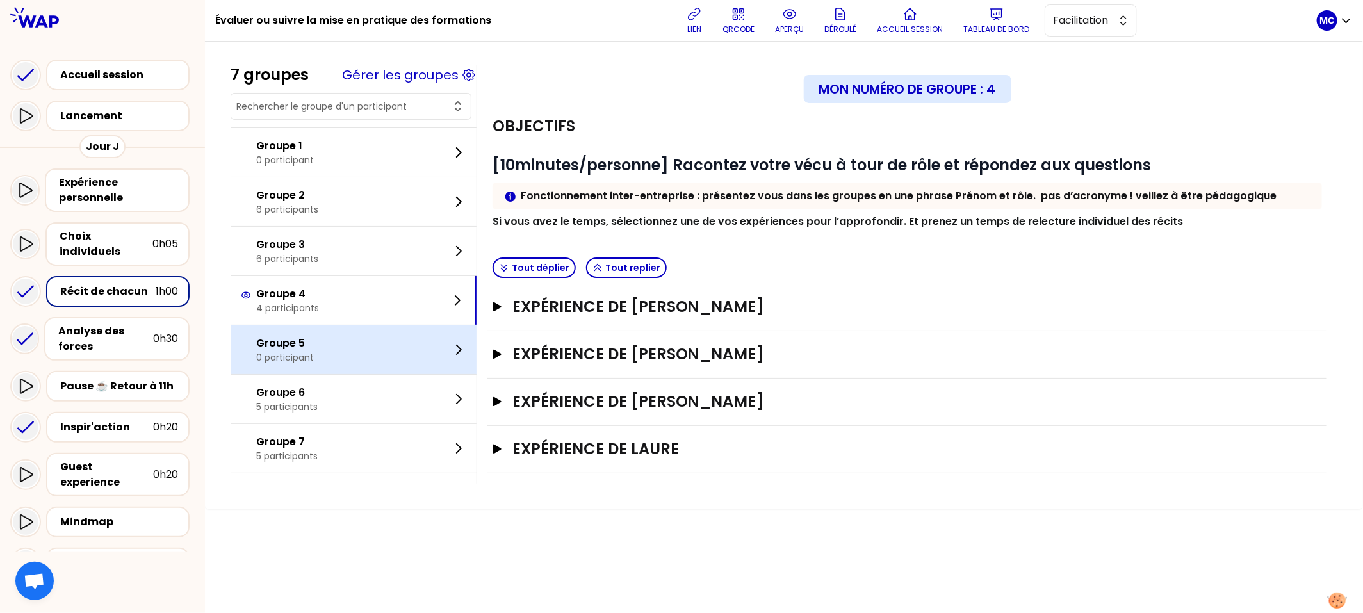
click at [388, 363] on div "Groupe 5 0 participant" at bounding box center [354, 349] width 246 height 49
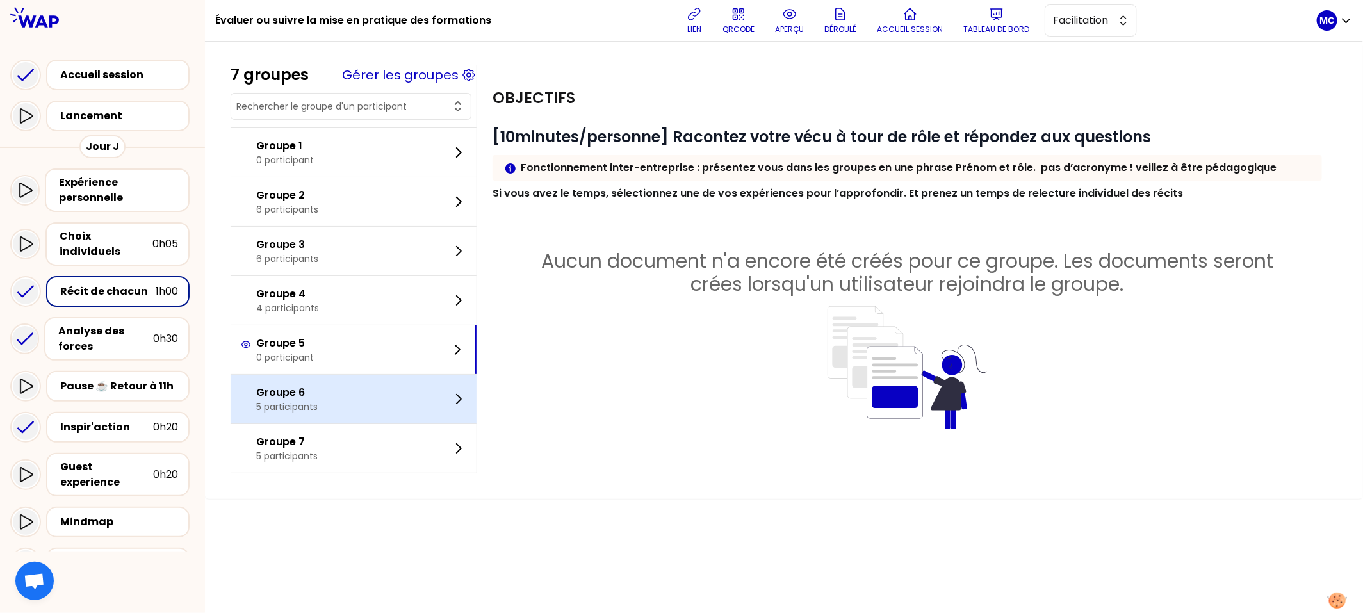
click at [401, 397] on div "Groupe 6 5 participants" at bounding box center [354, 399] width 246 height 49
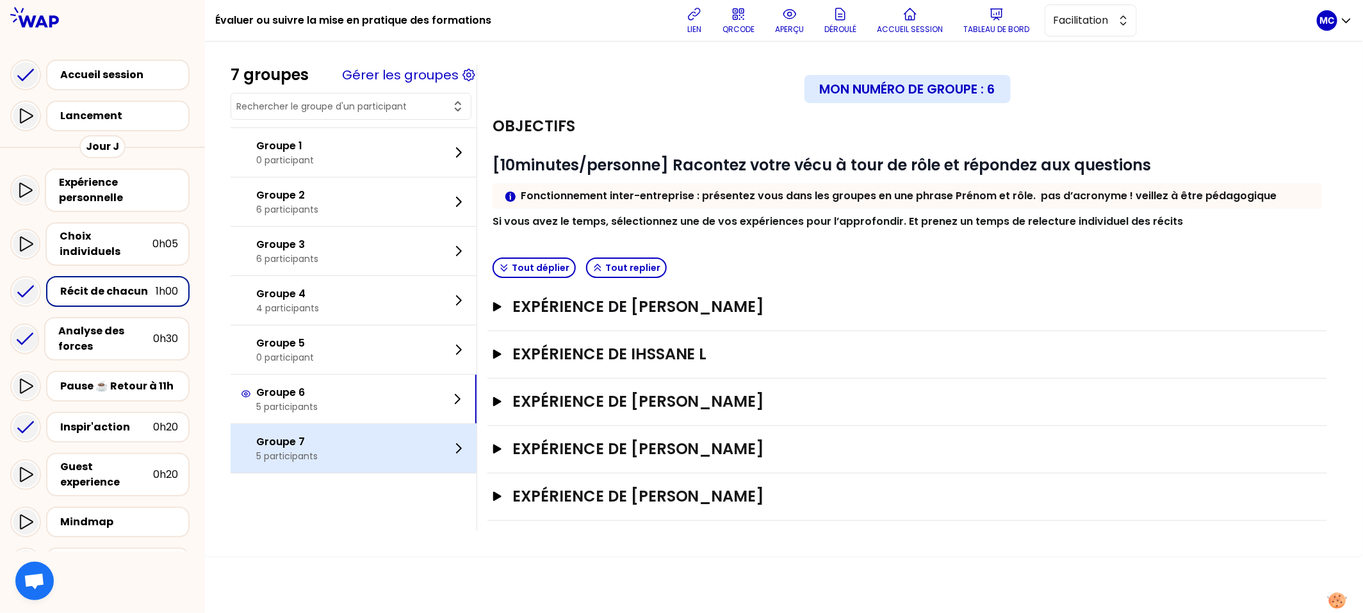
click at [400, 450] on div "Groupe 7 5 participants" at bounding box center [354, 448] width 246 height 49
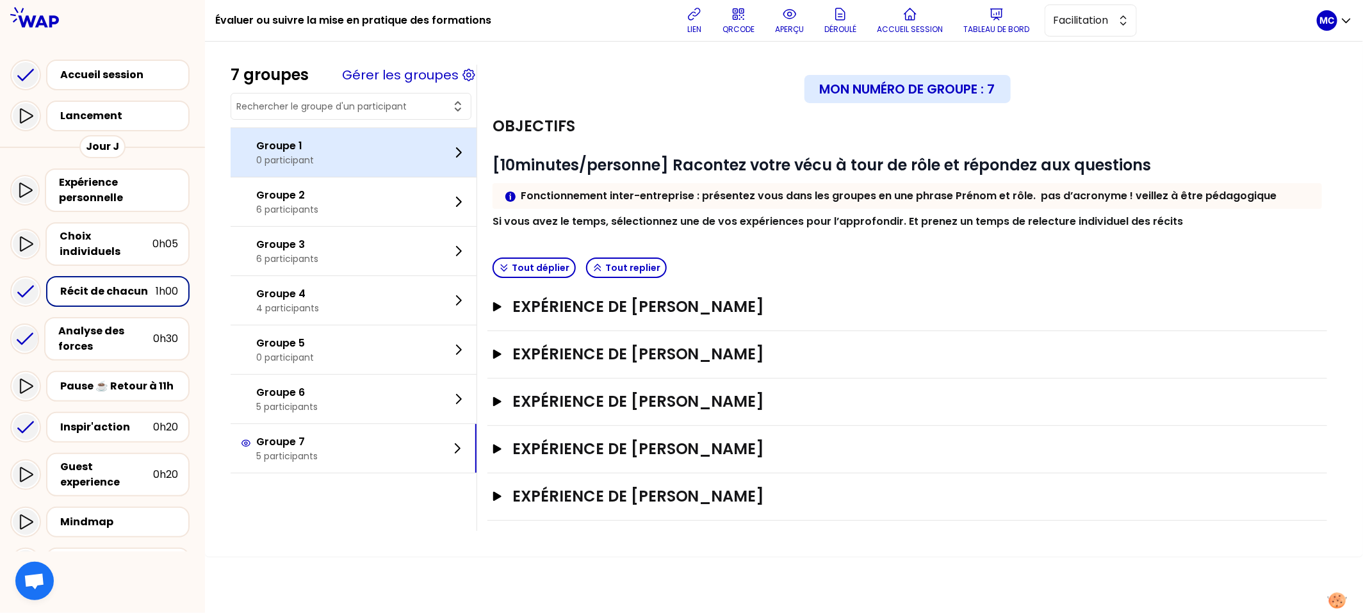
click at [416, 177] on div "Groupe 1 0 participant" at bounding box center [354, 152] width 246 height 49
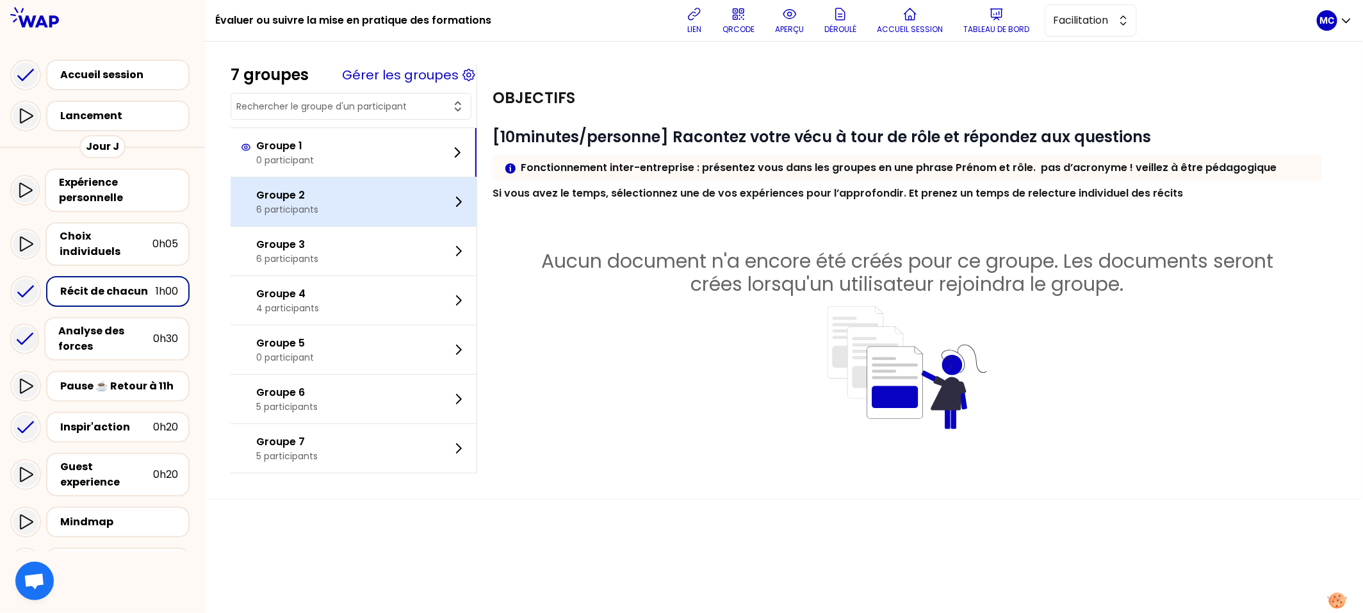
click at [413, 193] on div "Groupe 2 6 participants" at bounding box center [354, 201] width 246 height 49
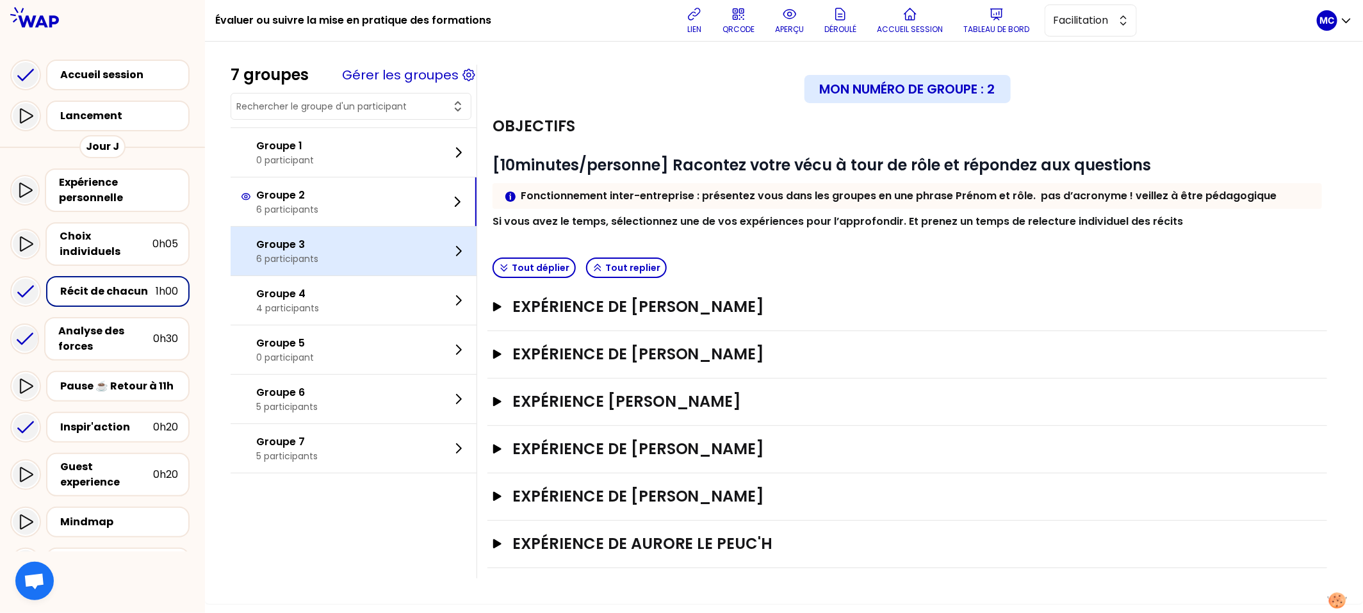
click at [410, 233] on div "Groupe 3 6 participants" at bounding box center [354, 251] width 246 height 49
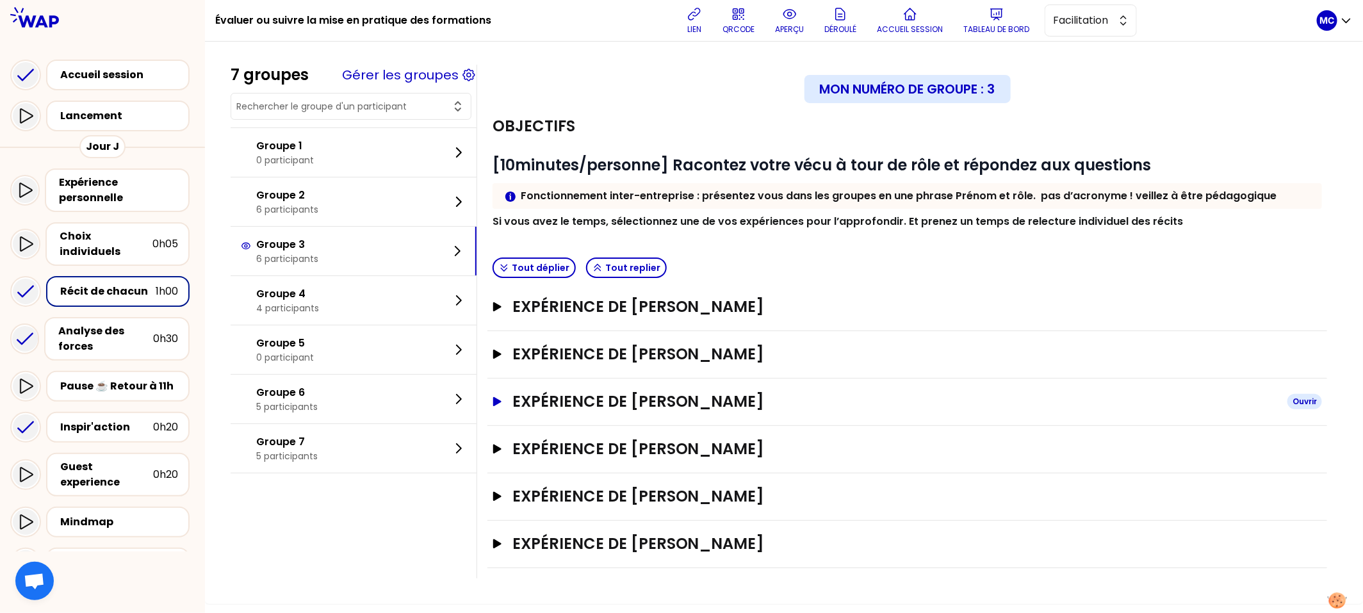
click at [709, 409] on h3 "Expérience de Delphine" at bounding box center [895, 401] width 765 height 21
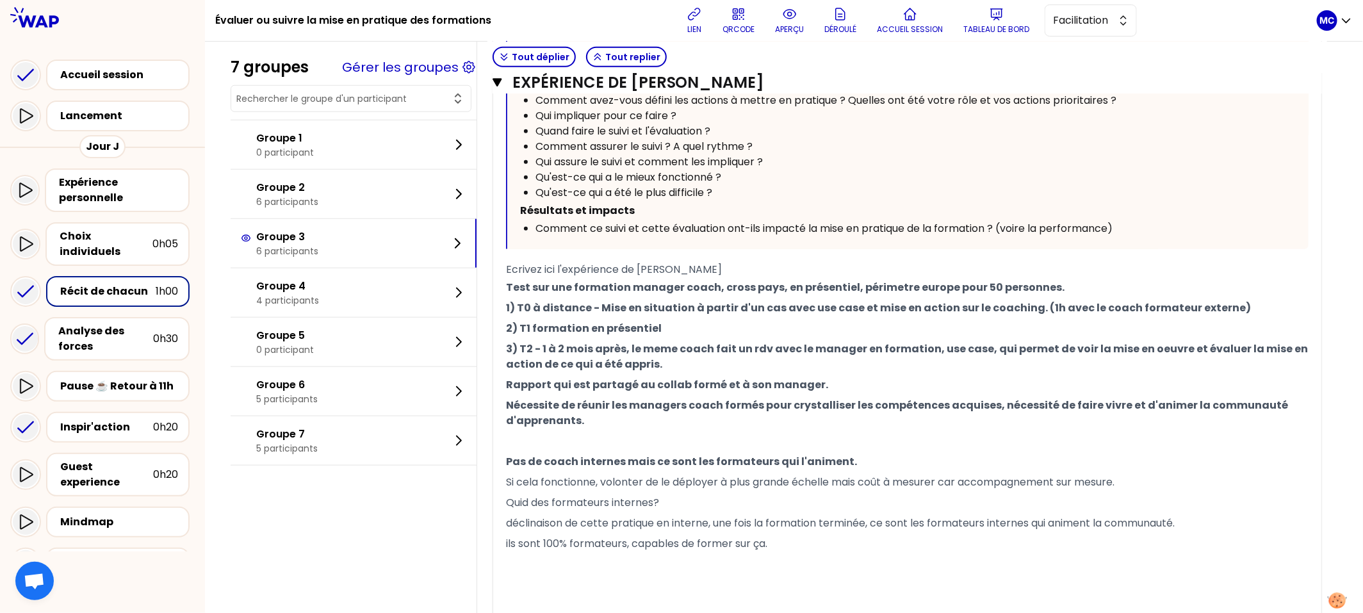
scroll to position [680, 0]
click at [111, 420] on div "Inspir'action" at bounding box center [106, 427] width 93 height 15
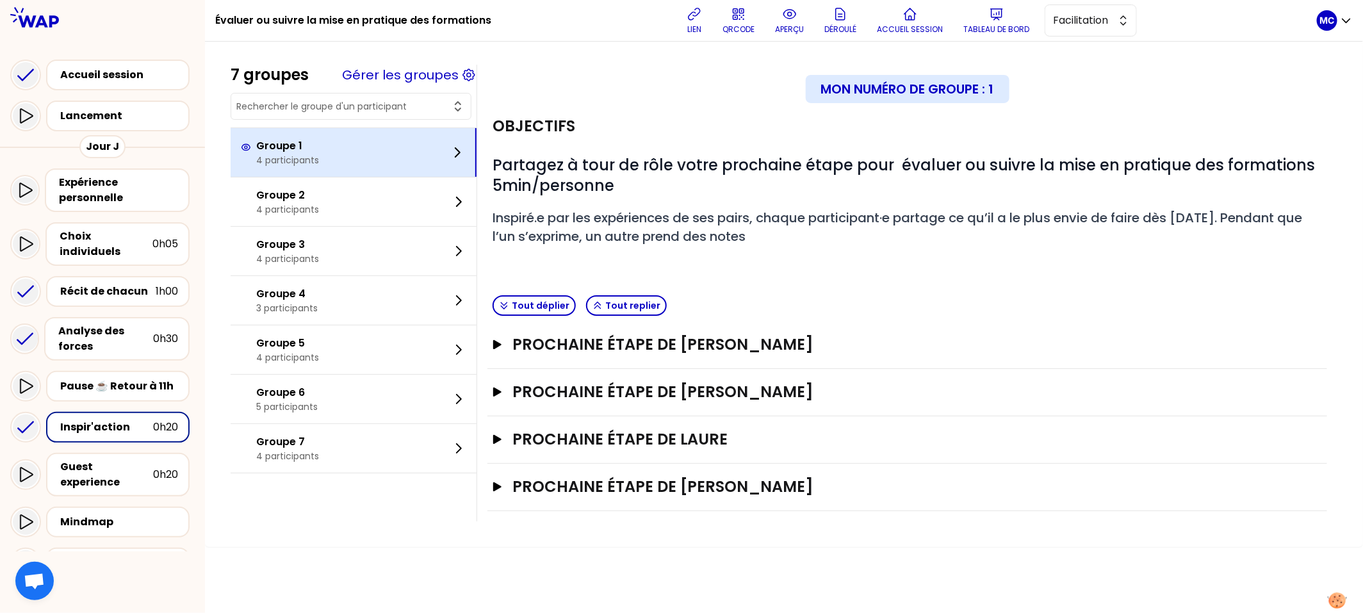
click at [313, 176] on div "Groupe 1 4 participants" at bounding box center [354, 152] width 246 height 49
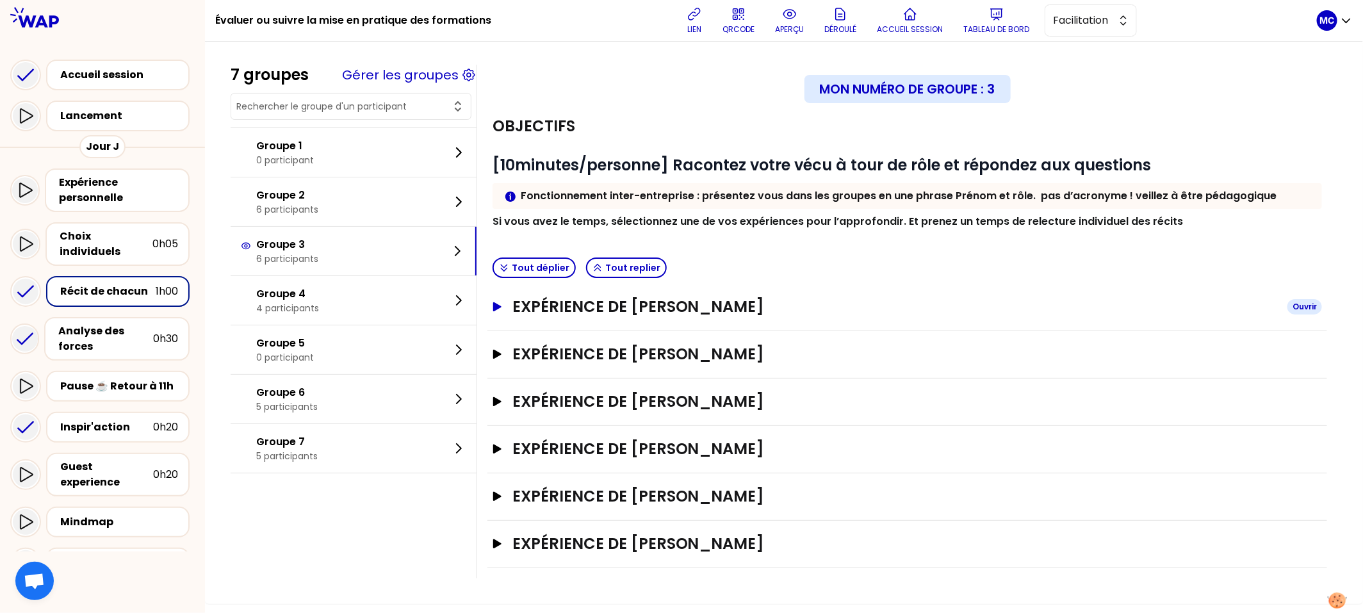
click at [731, 299] on h3 "Expérience de Agnes Letorey" at bounding box center [895, 307] width 765 height 21
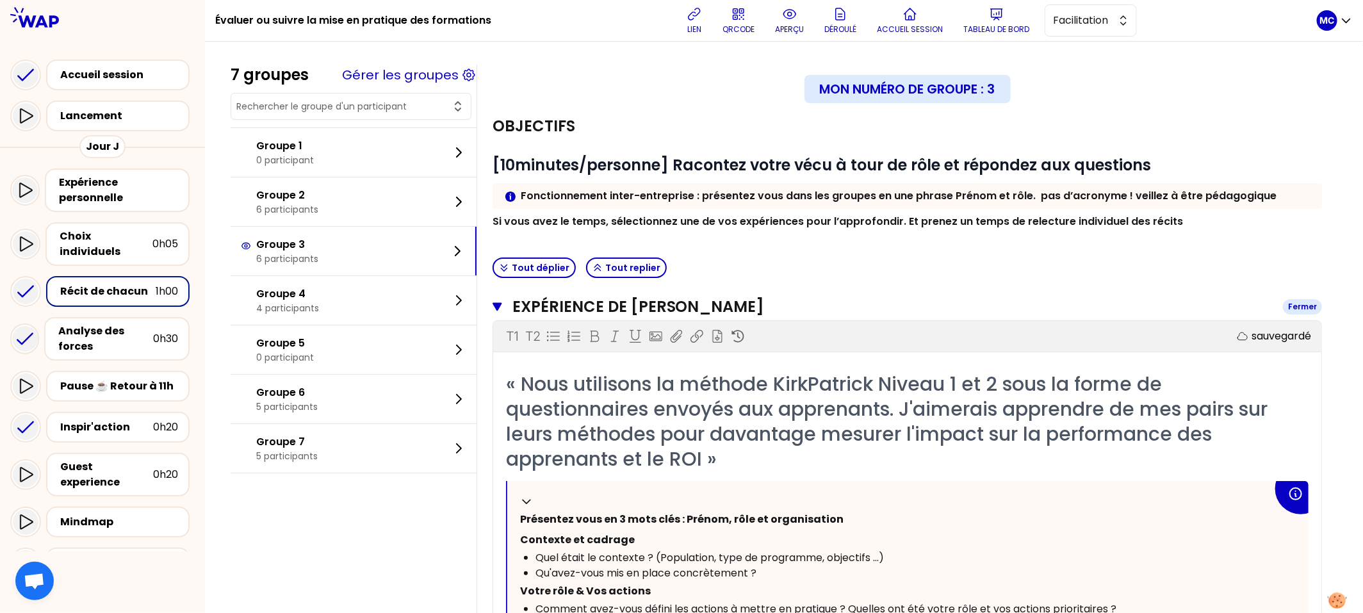
click at [731, 299] on h3 "Expérience de Agnes Letorey" at bounding box center [893, 307] width 760 height 21
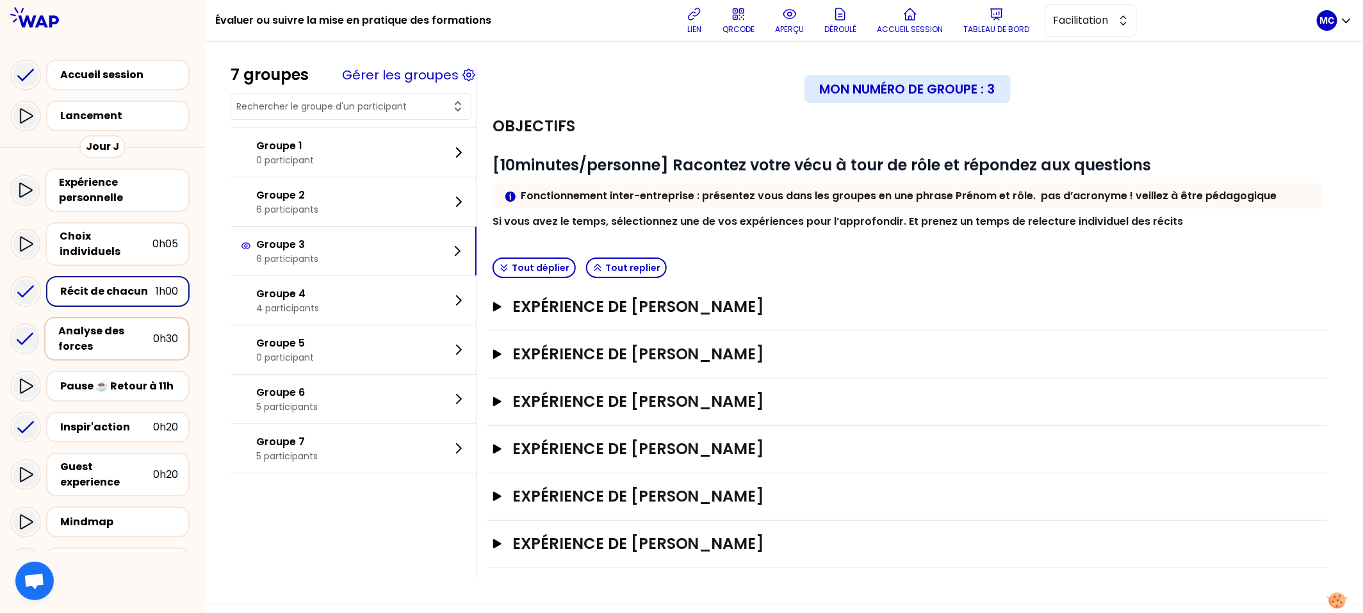
click at [111, 337] on div "Analyse des forces" at bounding box center [105, 339] width 95 height 31
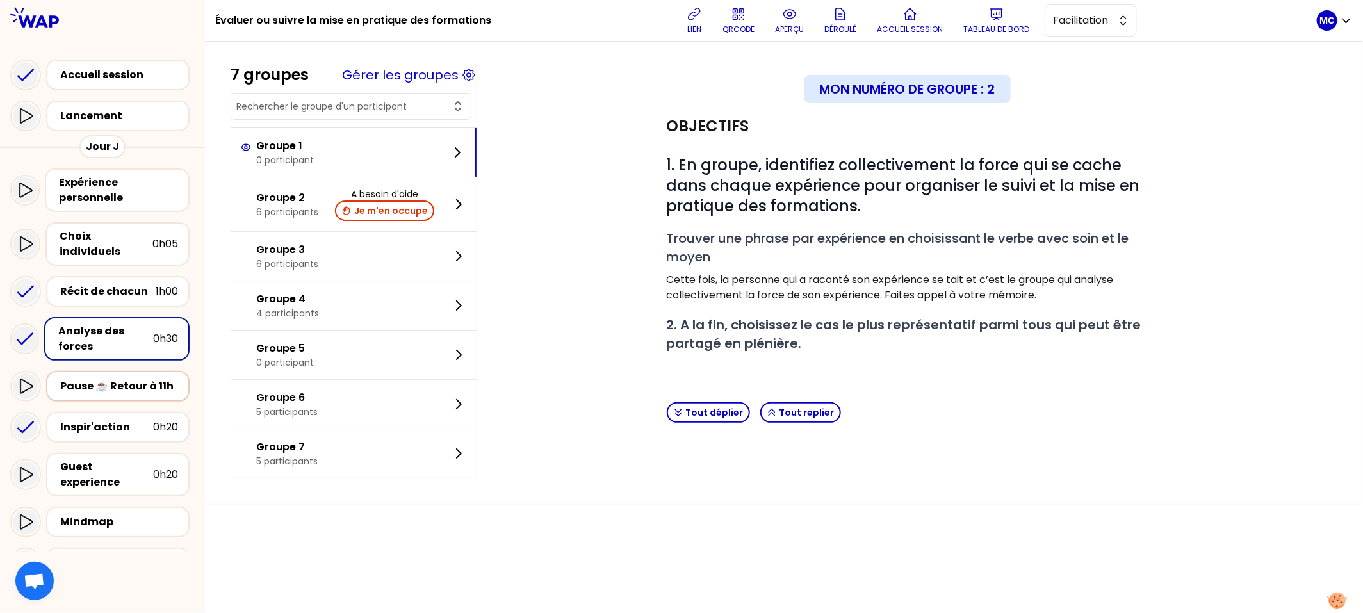
click at [112, 379] on div "Pause ☕️ Retour à 11h" at bounding box center [119, 386] width 118 height 15
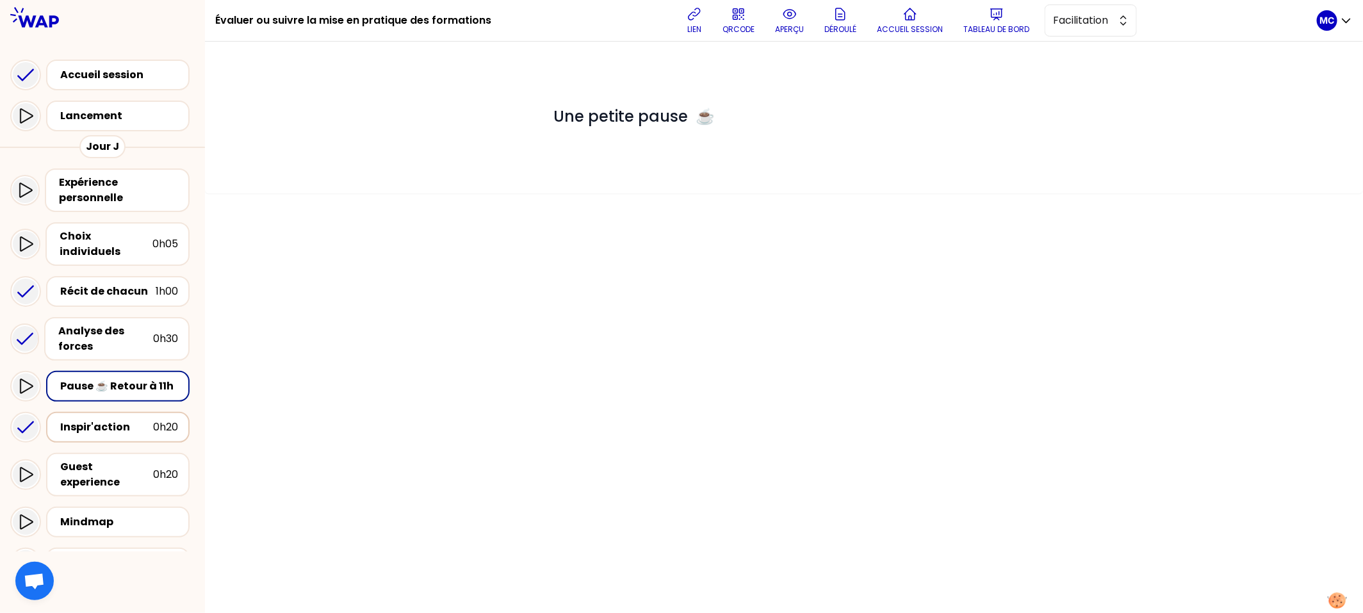
click at [116, 420] on div "Inspir'action" at bounding box center [106, 427] width 93 height 15
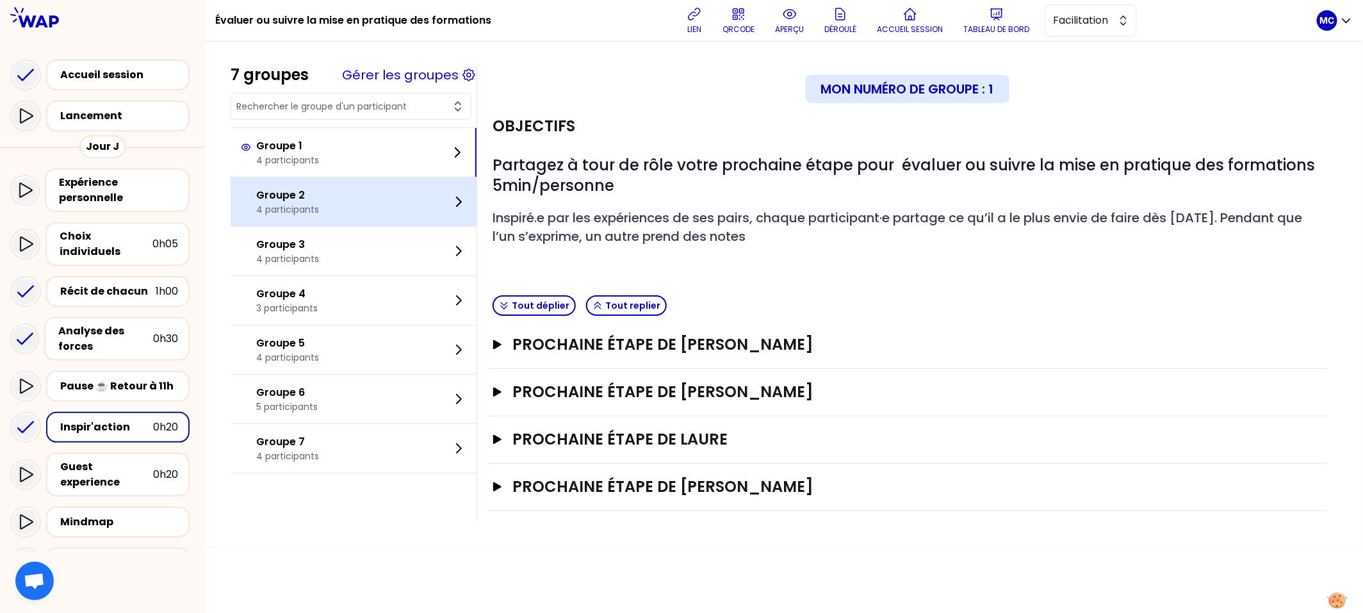
click at [368, 185] on div "Groupe 2 4 participants" at bounding box center [354, 201] width 246 height 49
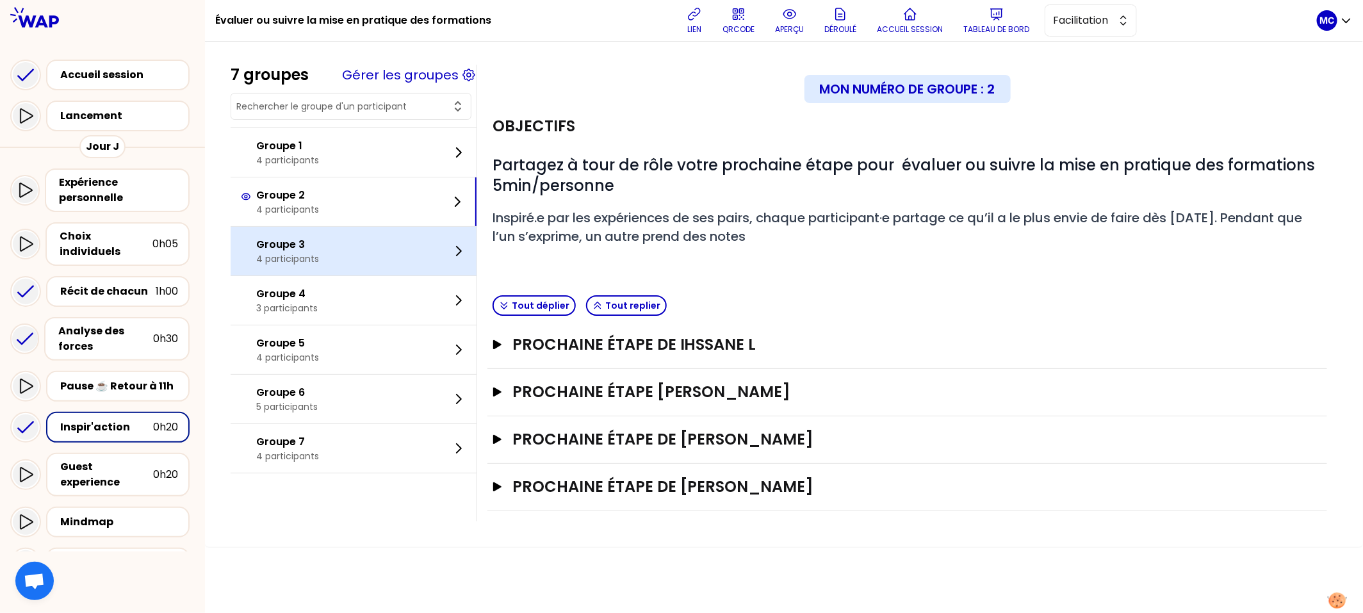
click at [382, 251] on div "Groupe 3 4 participants" at bounding box center [354, 251] width 246 height 49
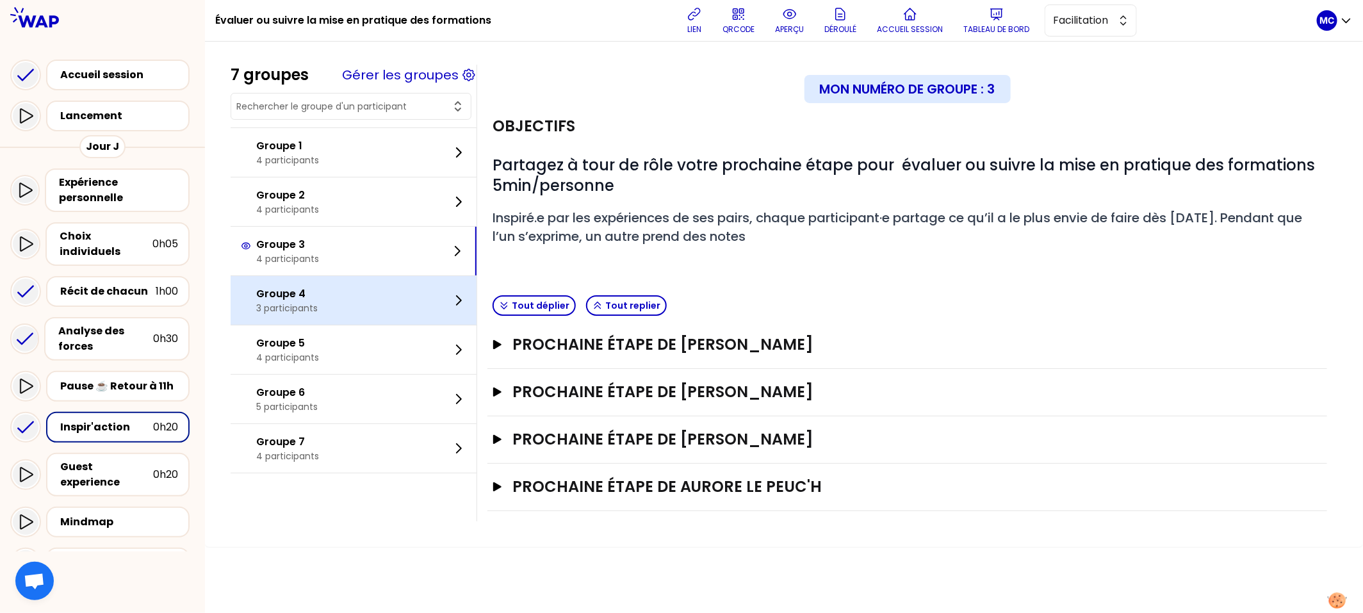
click at [376, 295] on div "Groupe 4 3 participants" at bounding box center [354, 300] width 246 height 49
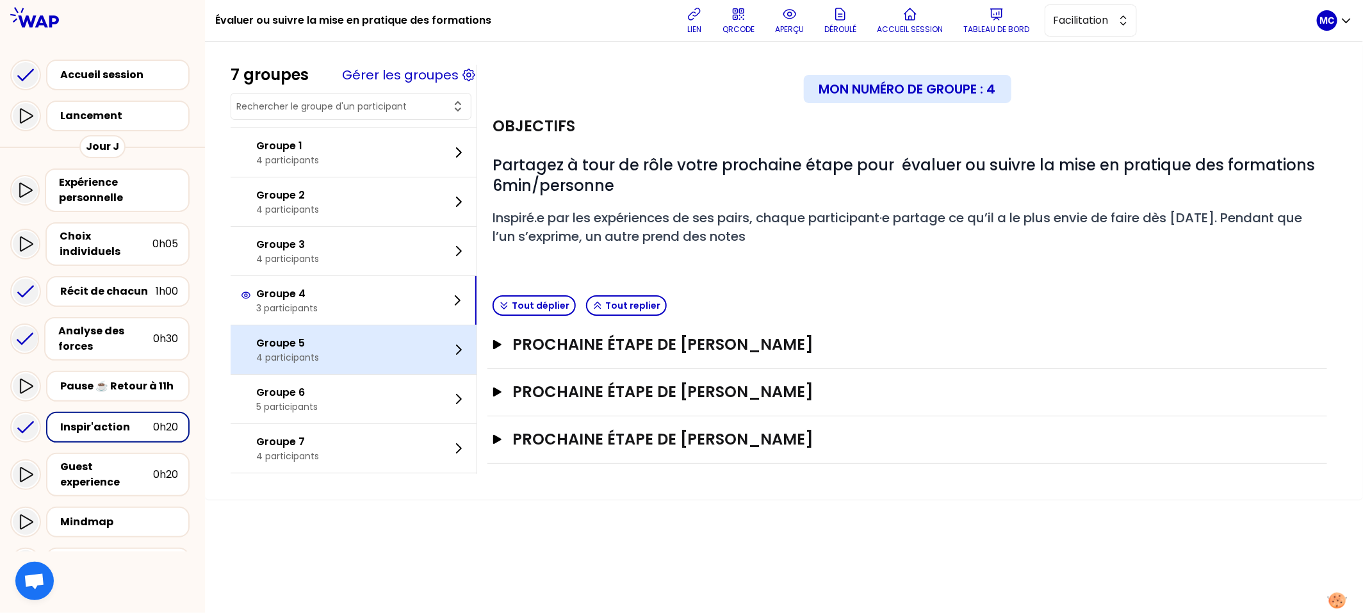
click at [365, 344] on div "Groupe 5 4 participants" at bounding box center [354, 349] width 246 height 49
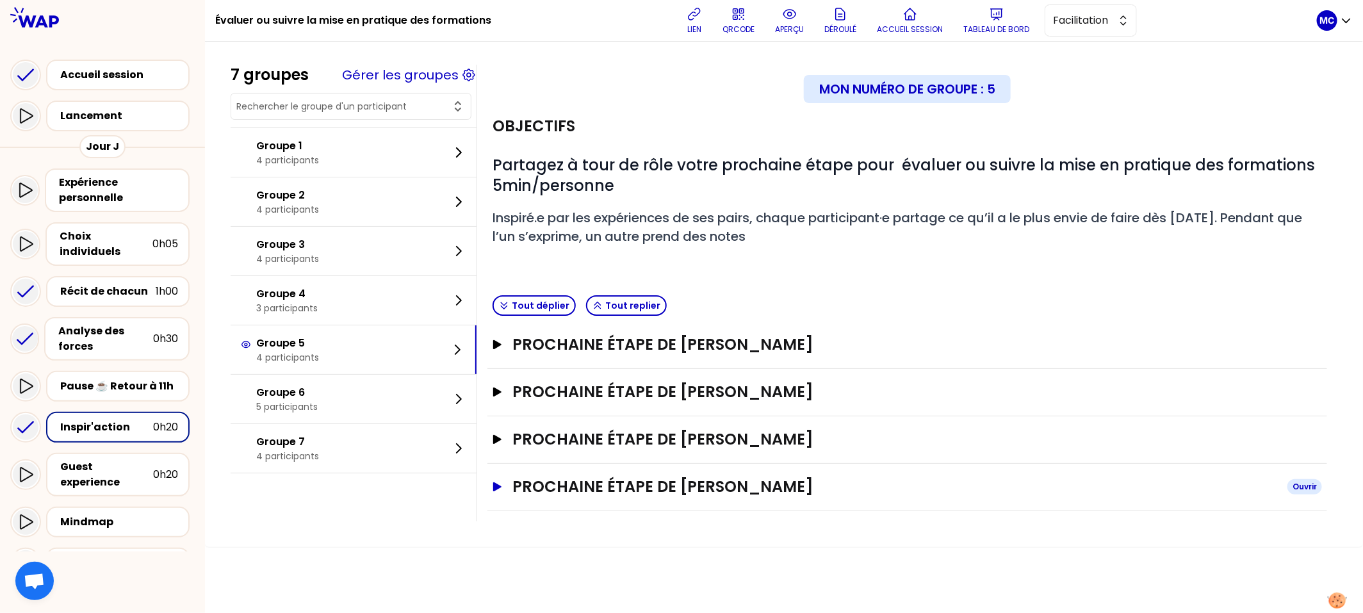
click at [741, 481] on h3 "Prochaine étape de Delphine" at bounding box center [895, 487] width 765 height 21
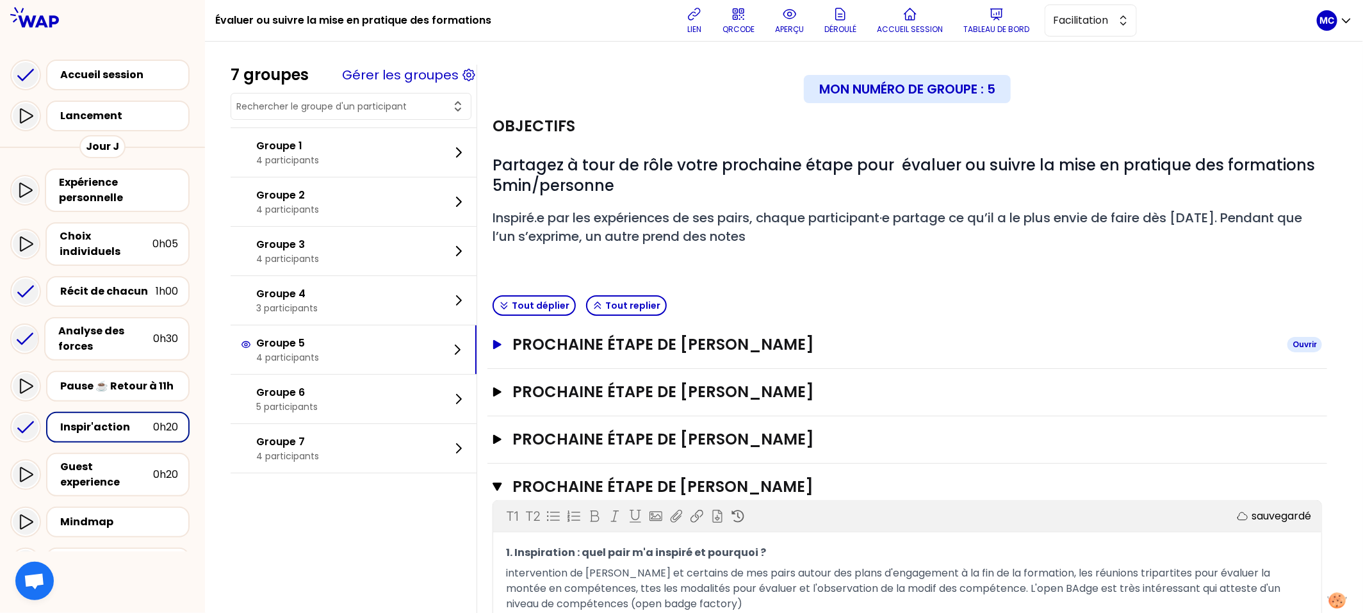
click at [770, 347] on h3 "Prochaine étape de LAURENCE LERAY" at bounding box center [895, 344] width 765 height 21
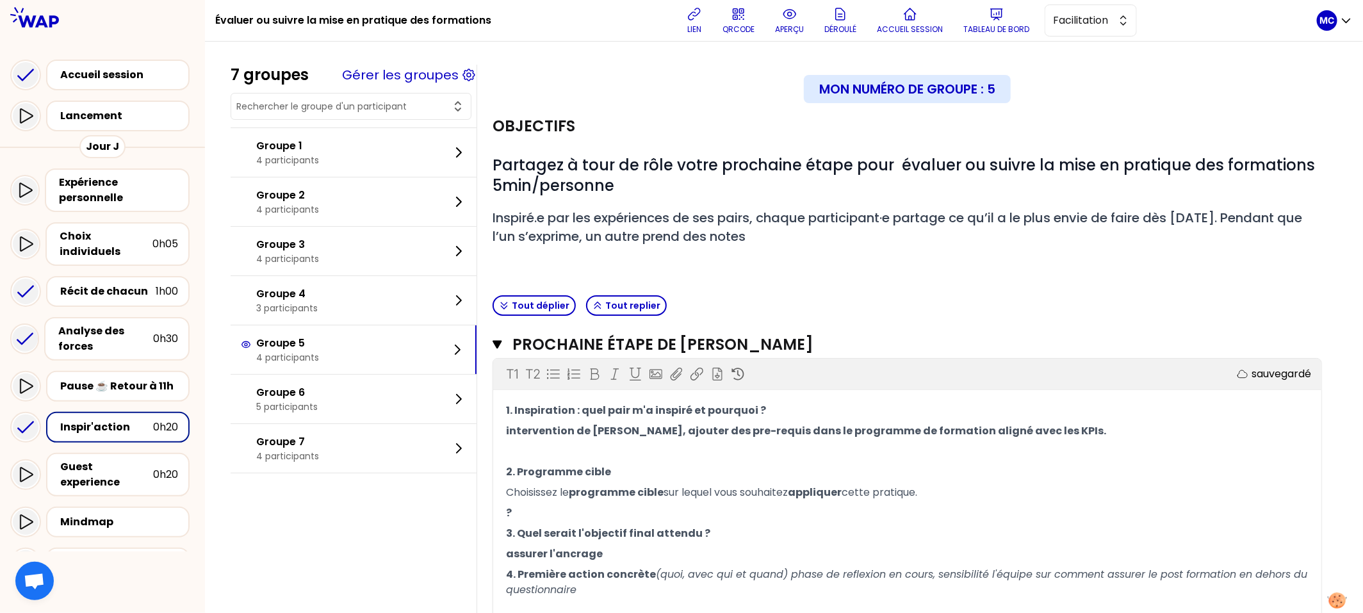
click at [901, 282] on div "Objectifs # Partagez à tour de rôle votre prochaine étape pour évaluer ou suivr…" at bounding box center [908, 196] width 840 height 187
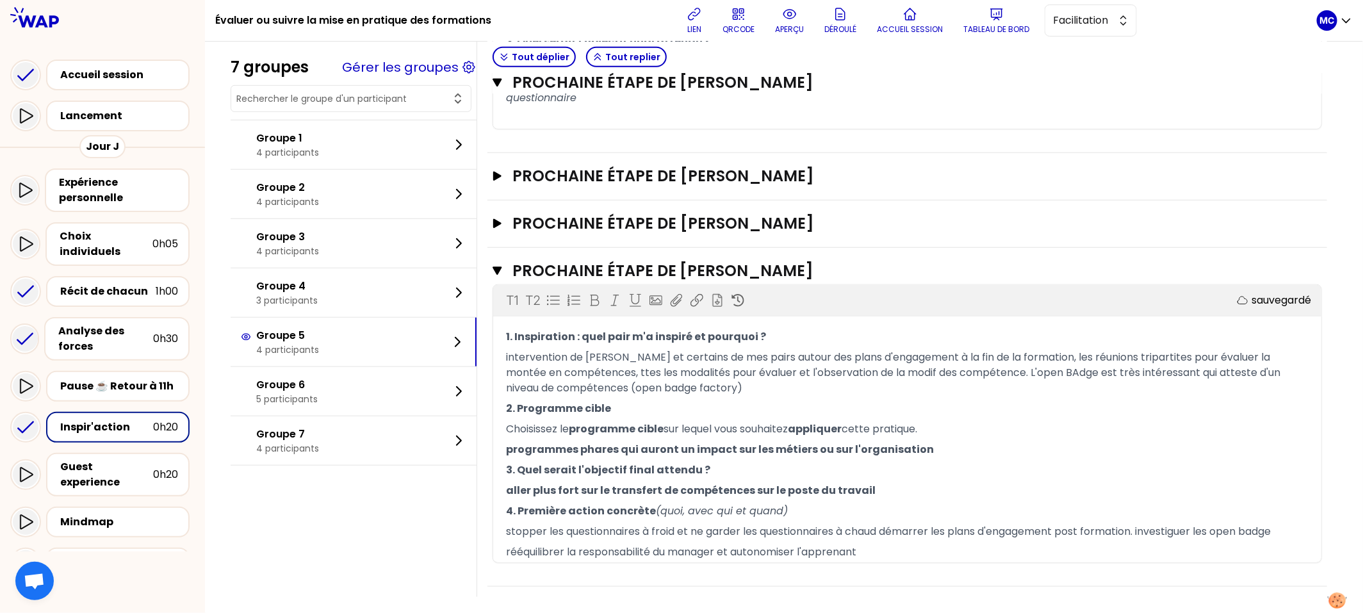
scroll to position [493, 0]
click at [92, 284] on div "Récit de chacun" at bounding box center [107, 291] width 95 height 15
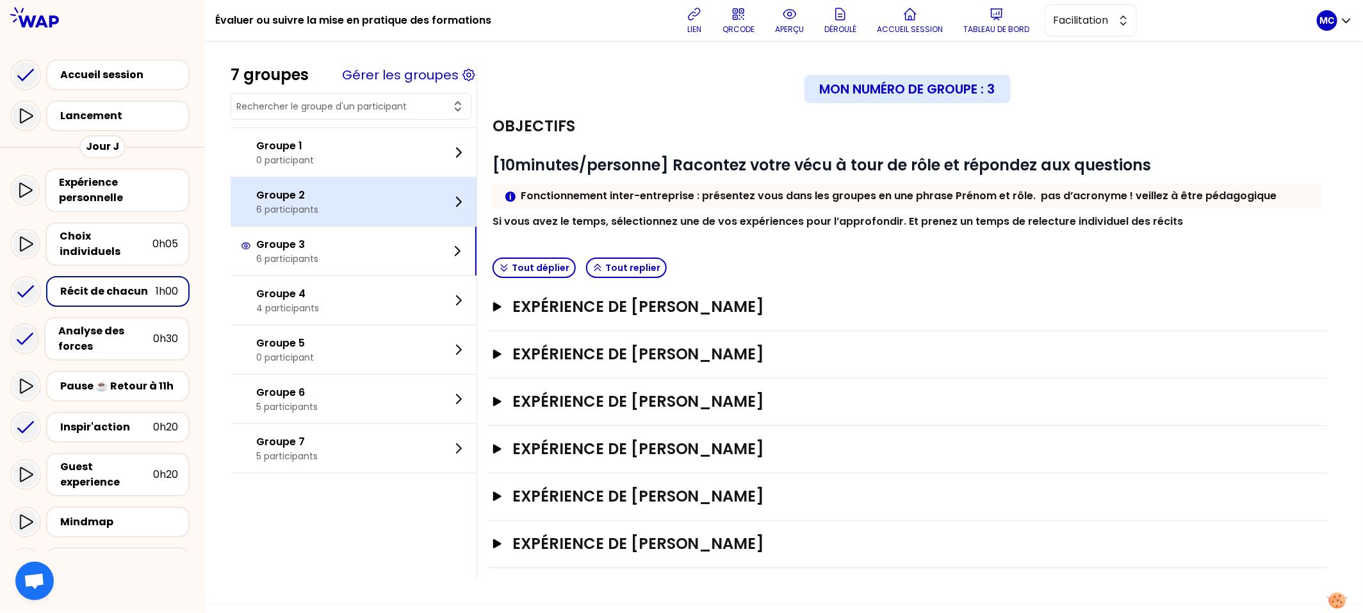
click at [399, 207] on div "Groupe 2 6 participants" at bounding box center [354, 201] width 246 height 49
click at [315, 208] on p "6 participants" at bounding box center [287, 209] width 62 height 13
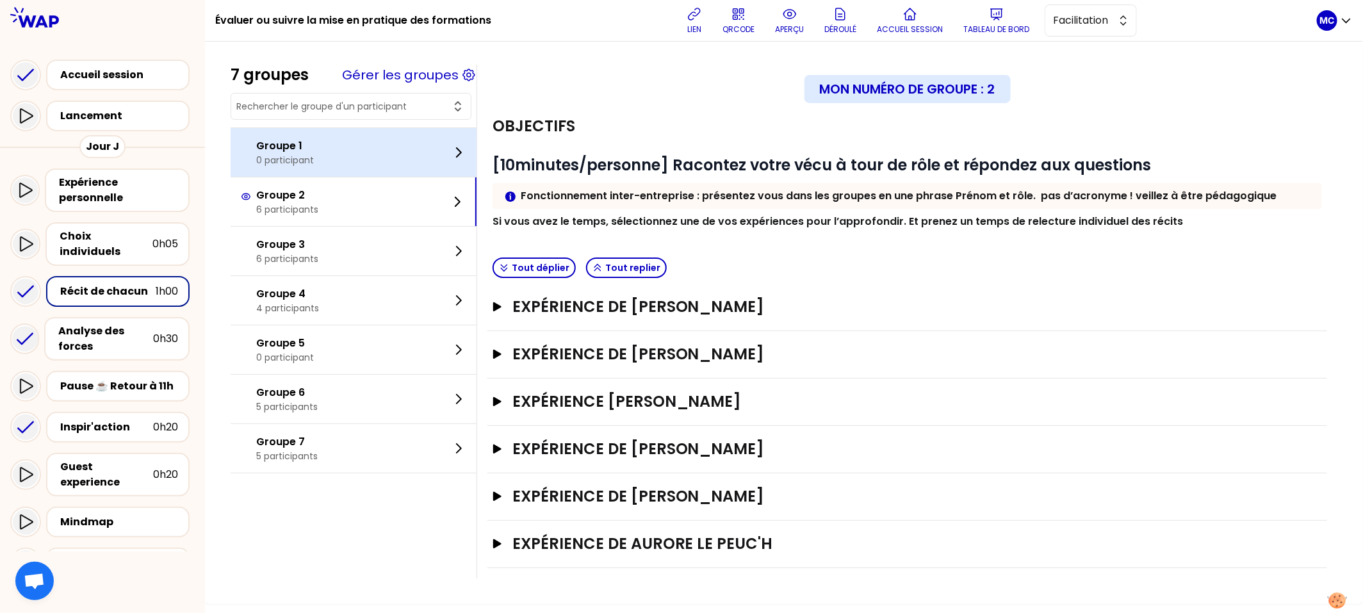
click at [340, 167] on div "Groupe 1 0 participant" at bounding box center [354, 152] width 246 height 49
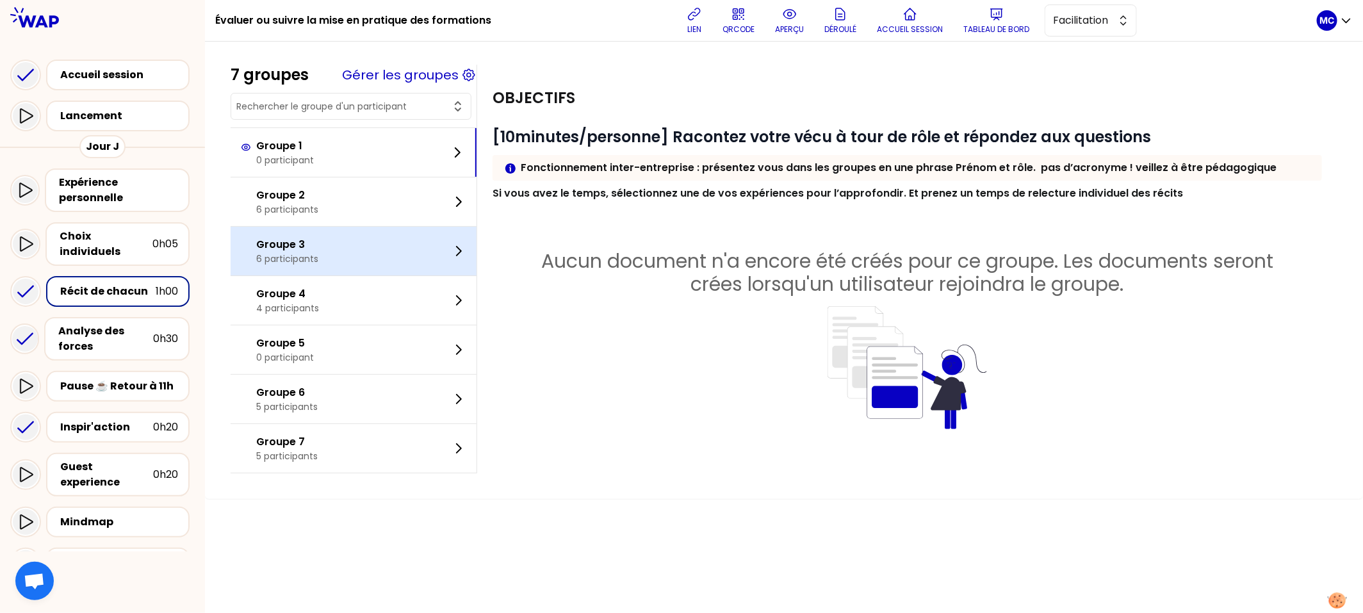
click at [341, 232] on div "Groupe 3 6 participants" at bounding box center [354, 251] width 246 height 49
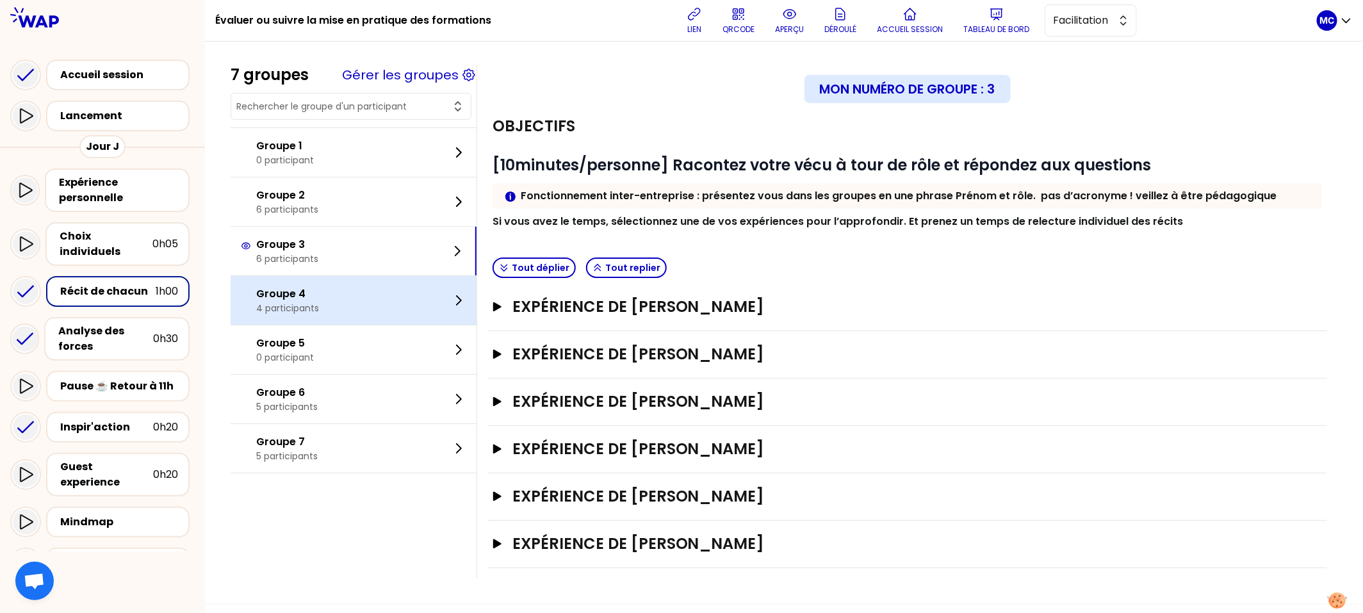
click at [335, 297] on div "Groupe 4 4 participants" at bounding box center [354, 300] width 246 height 49
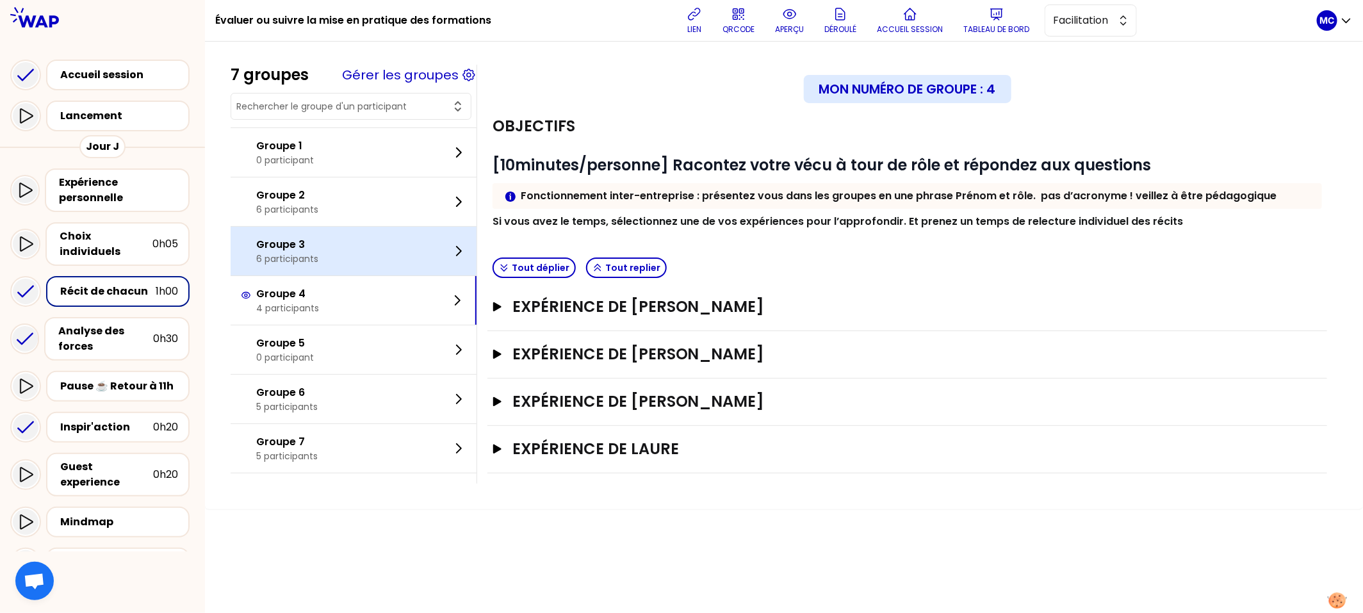
drag, startPoint x: 322, startPoint y: 259, endPoint x: 337, endPoint y: 256, distance: 15.0
click at [318, 258] on p "6 participants" at bounding box center [287, 258] width 62 height 13
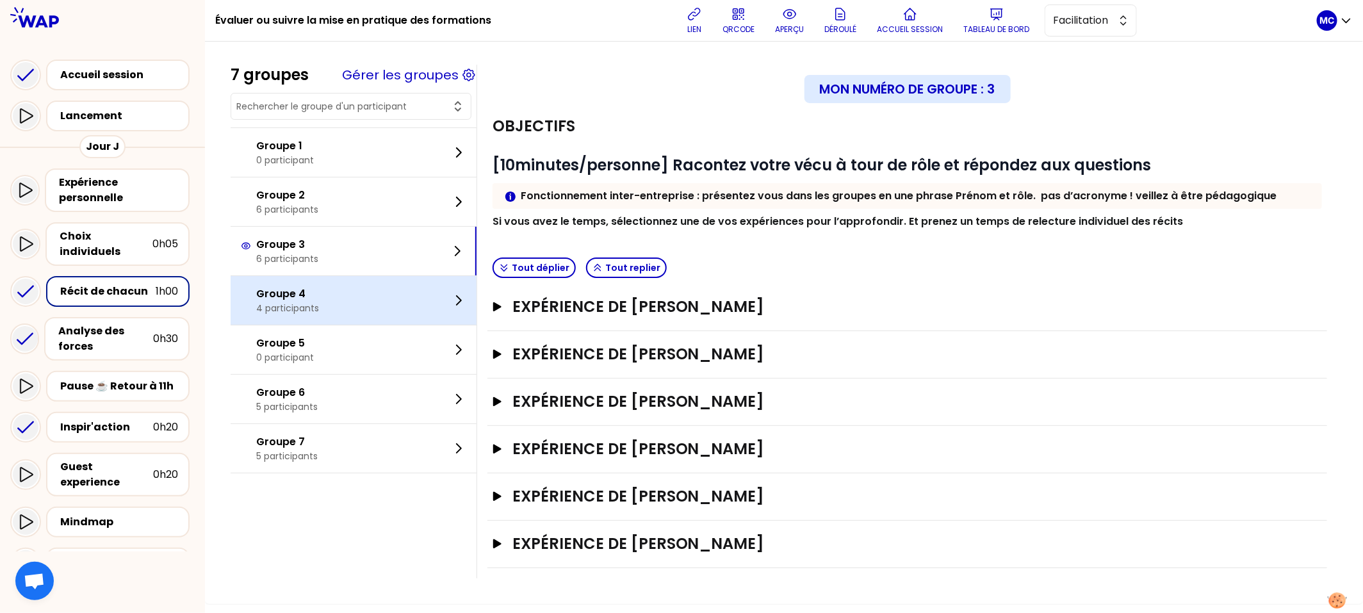
click at [391, 313] on div "Groupe 4 4 participants" at bounding box center [354, 300] width 246 height 49
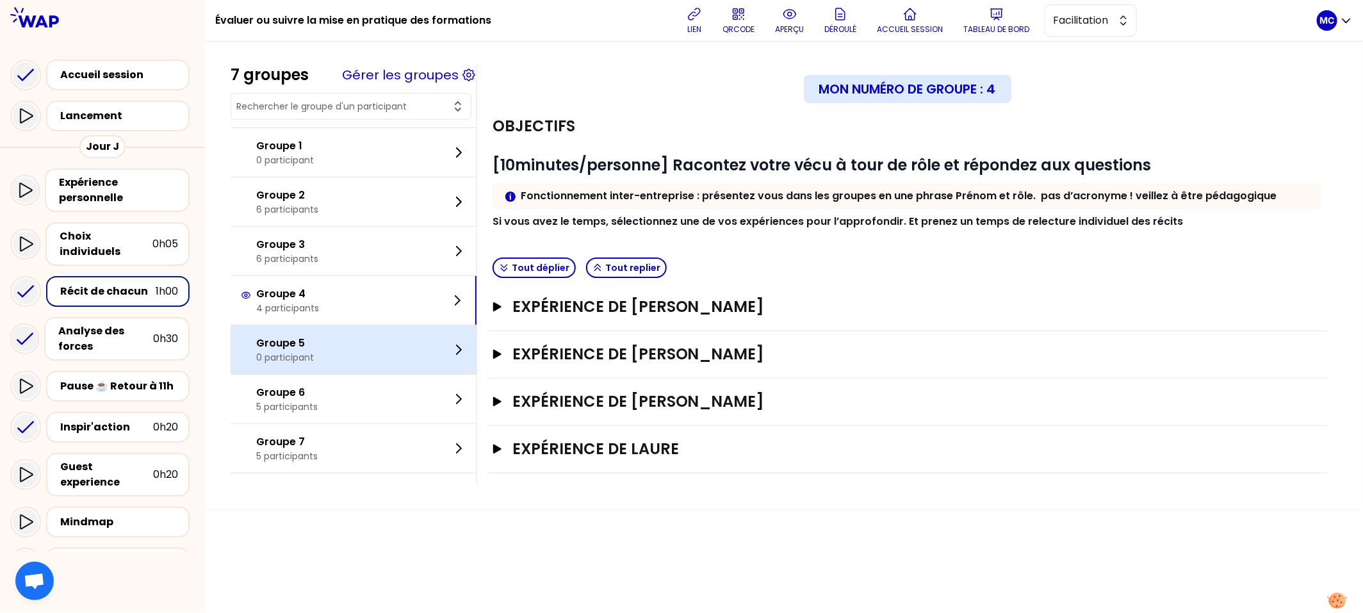
click at [375, 355] on div "Groupe 5 0 participant" at bounding box center [354, 349] width 246 height 49
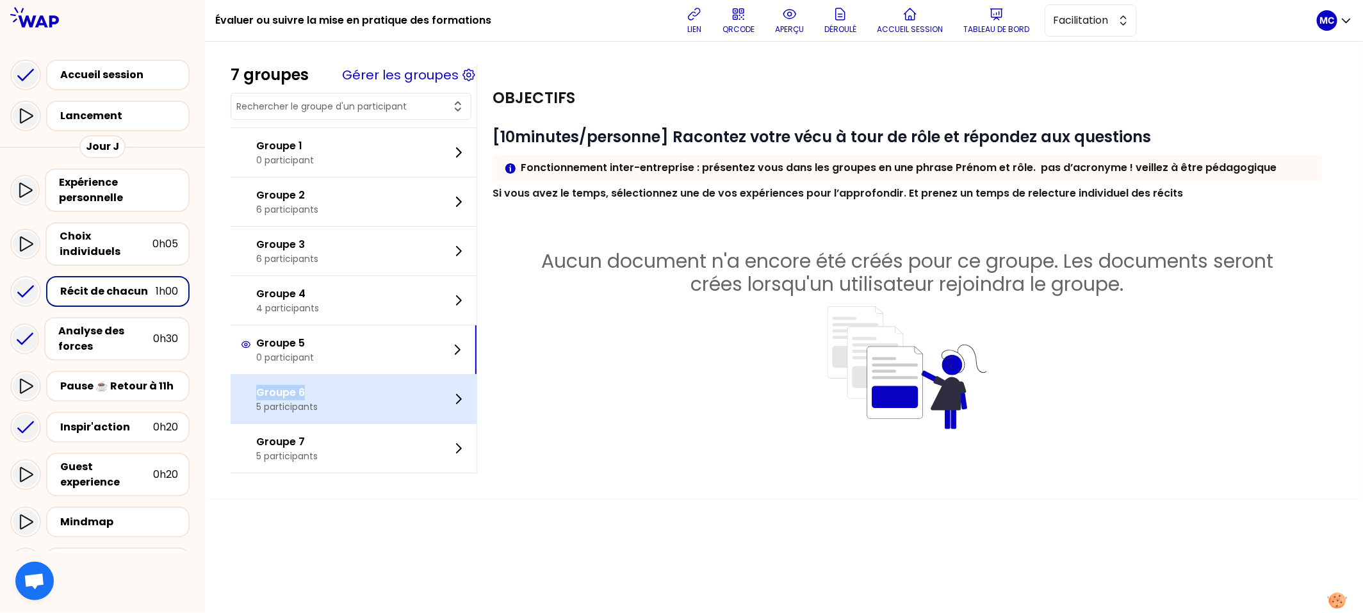
click at [374, 386] on div "Groupe 6 5 participants" at bounding box center [354, 399] width 246 height 49
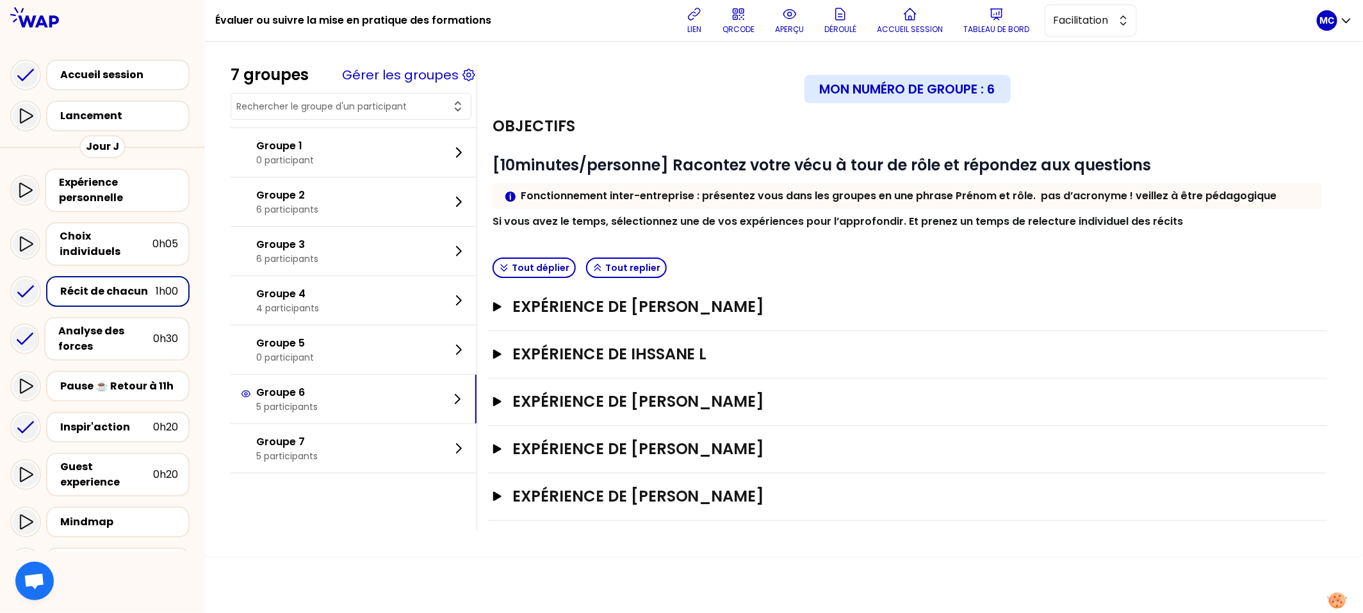
drag, startPoint x: 232, startPoint y: 471, endPoint x: 242, endPoint y: 466, distance: 11.5
click at [233, 472] on div "7 groupes Gérer les groupes Groupe 1 0 participant Groupe 2 6 participants Grou…" at bounding box center [784, 299] width 1158 height 515
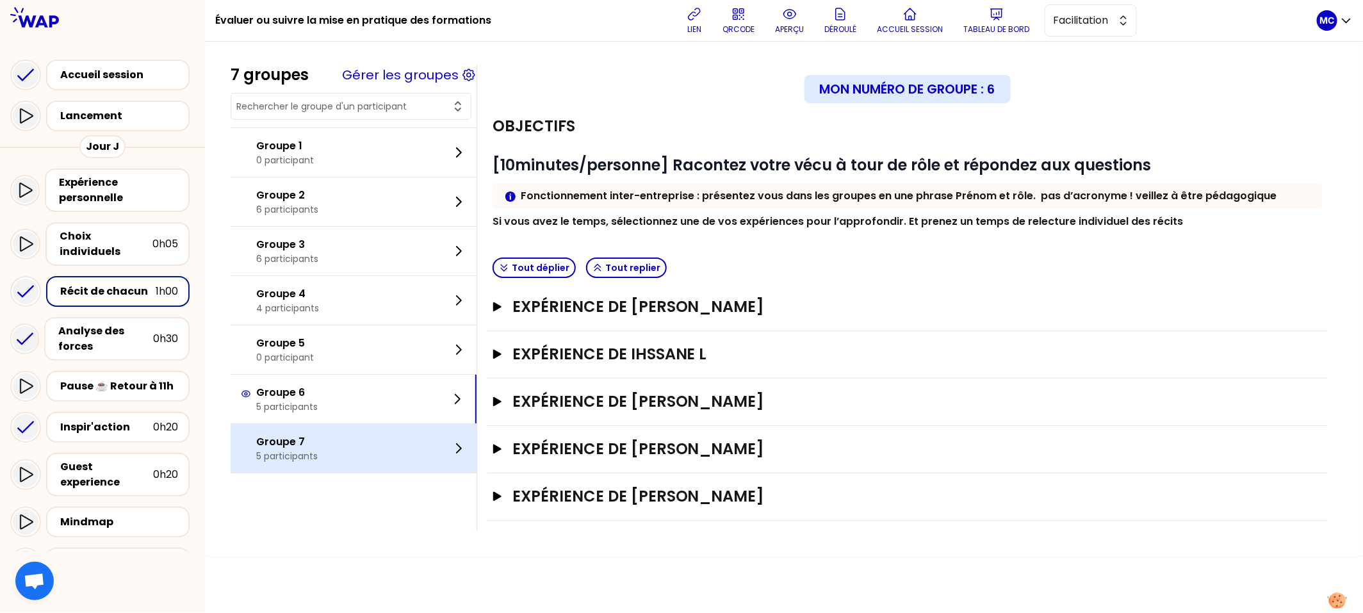
click at [299, 455] on p "5 participants" at bounding box center [287, 456] width 62 height 13
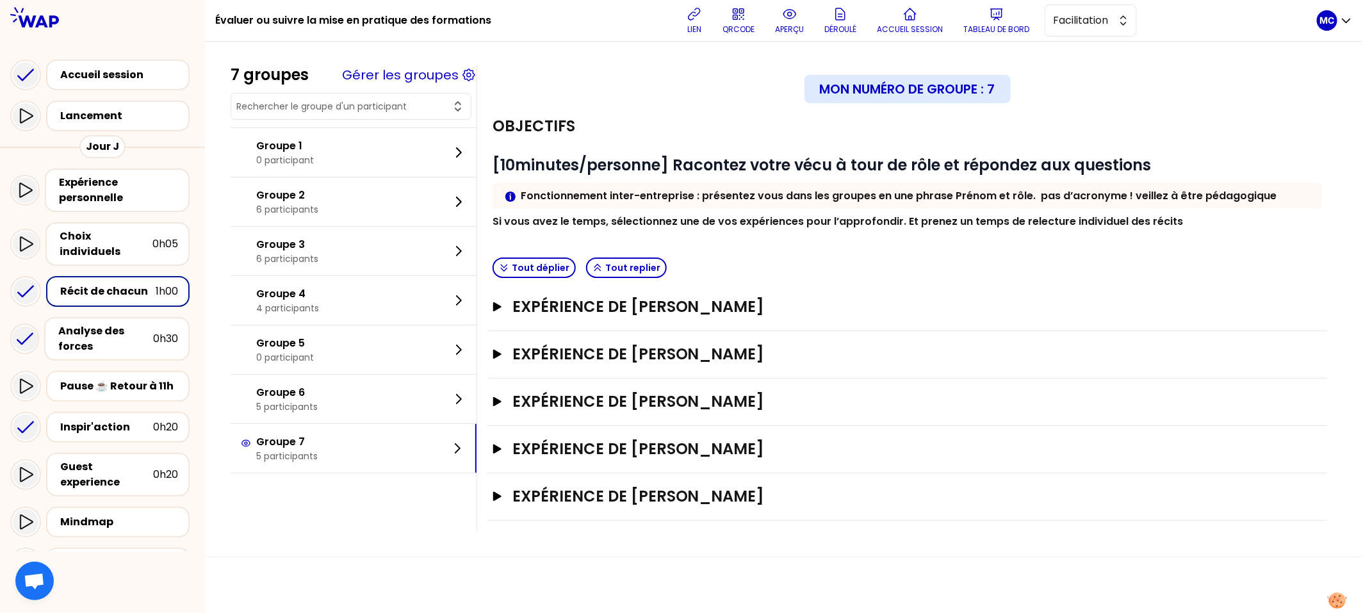
click at [685, 349] on h3 "Expérience de Elodie Calonne" at bounding box center [895, 354] width 765 height 21
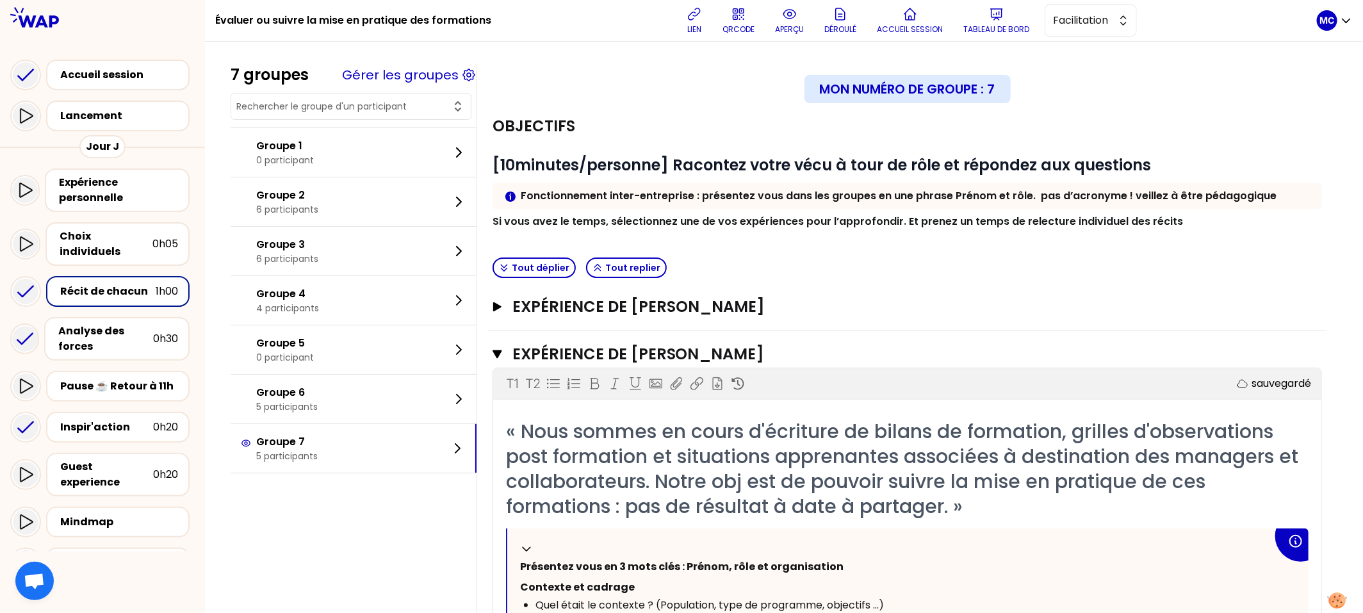
click at [816, 233] on div "Objectifs # [10minutes/personne] Racontez votre vécu à tour de rôle et répondez…" at bounding box center [908, 177] width 840 height 149
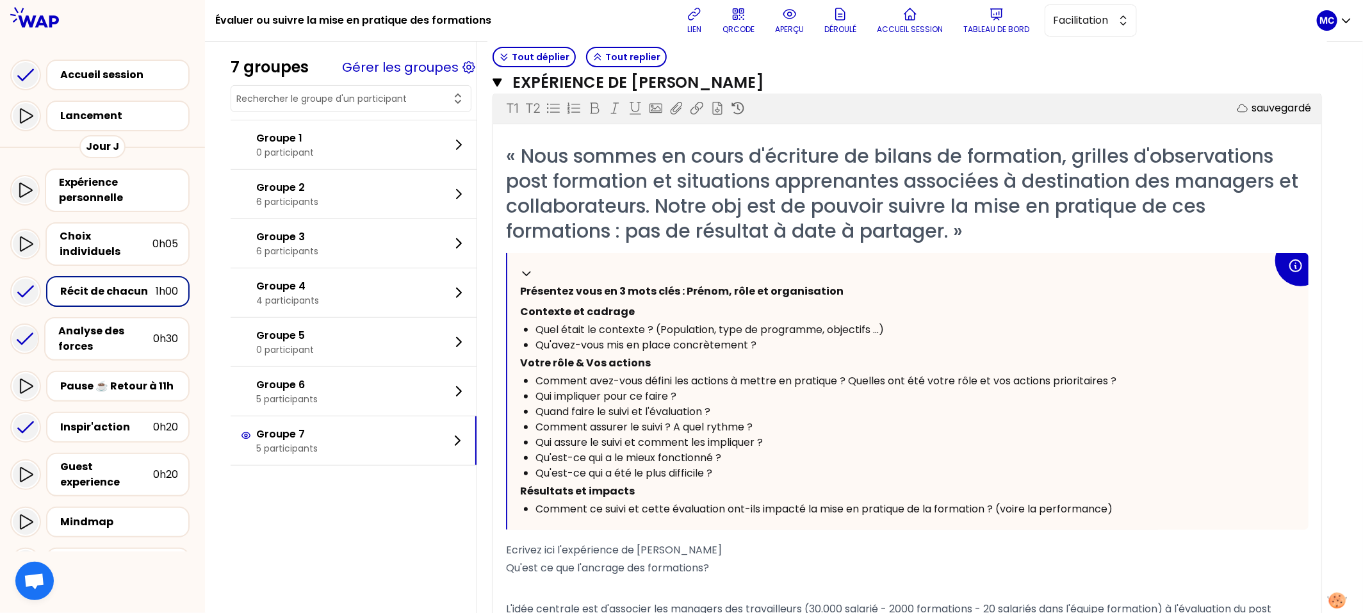
scroll to position [312, 0]
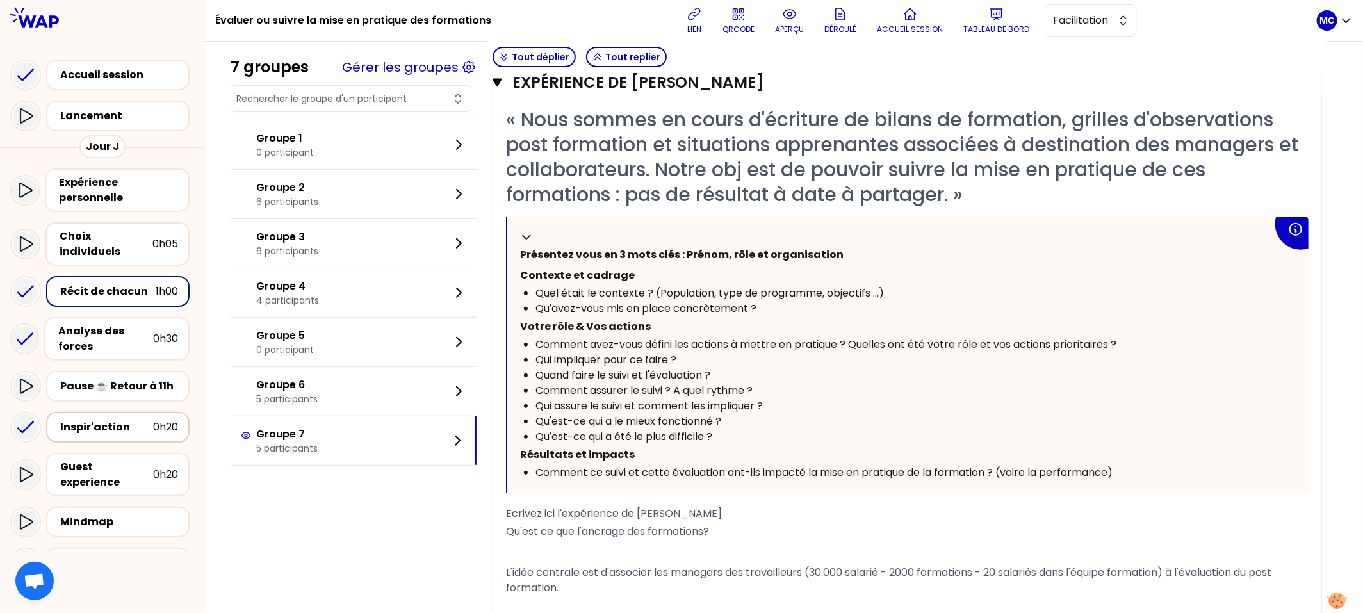
click at [114, 425] on div "Inspir'action 0h20" at bounding box center [118, 427] width 144 height 31
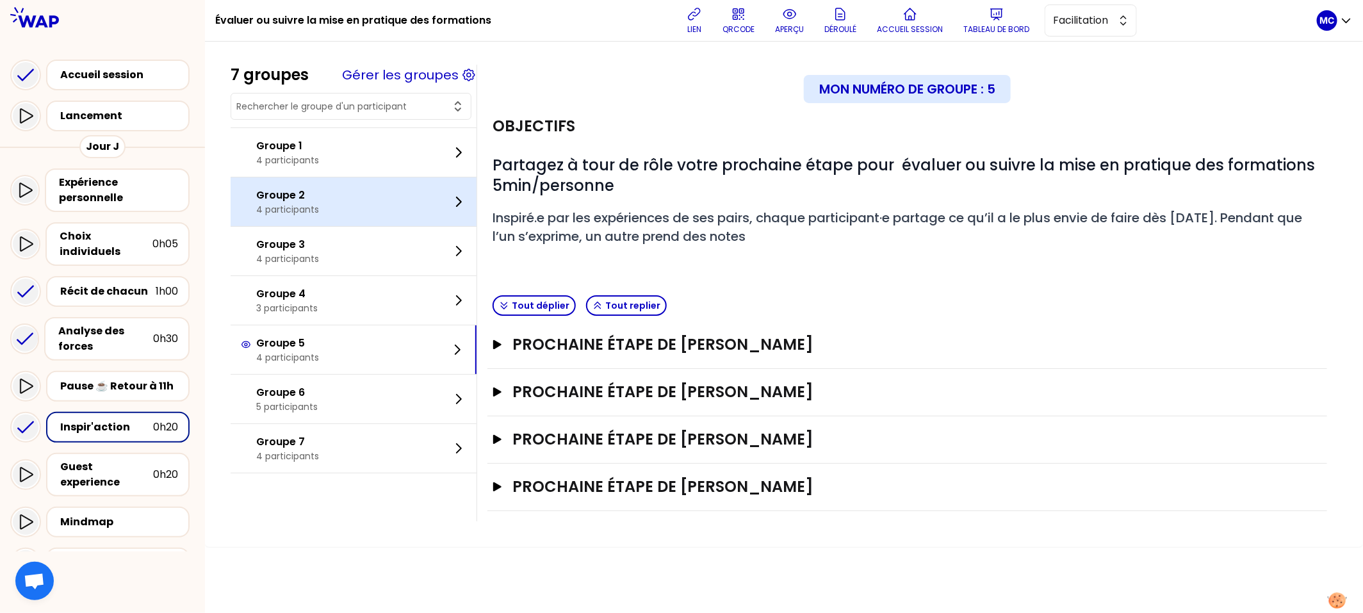
click at [330, 186] on div "Groupe 2 4 participants" at bounding box center [354, 201] width 246 height 49
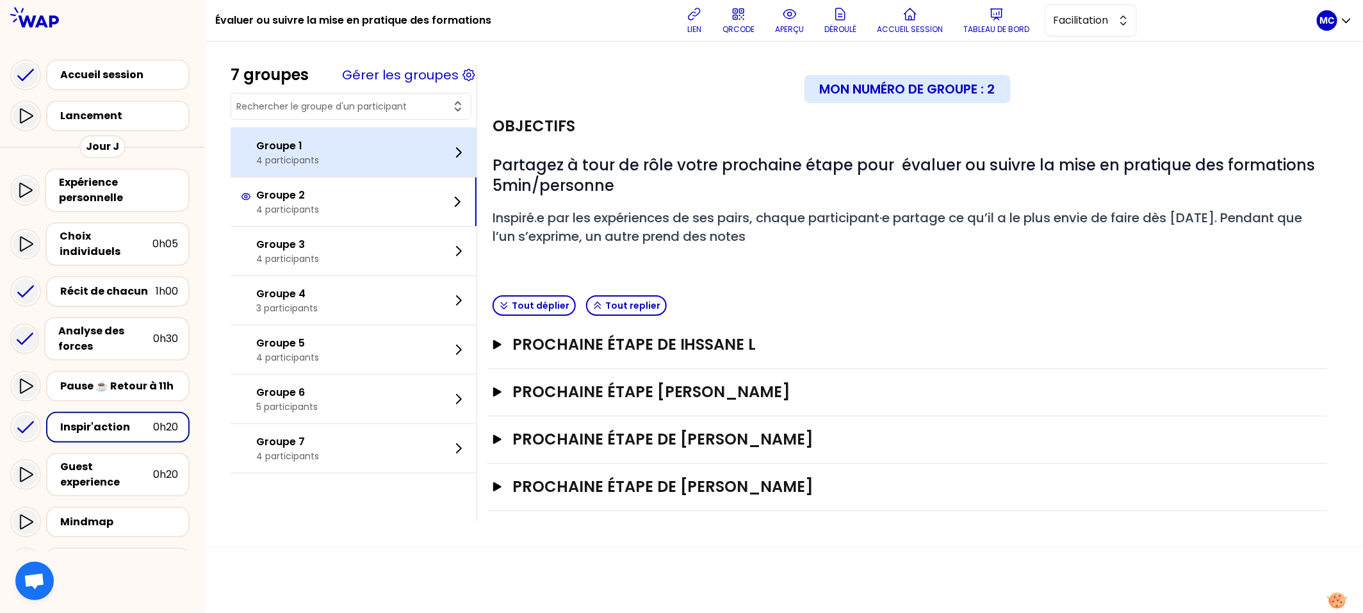
click at [365, 166] on div "Groupe 1 4 participants" at bounding box center [354, 152] width 246 height 49
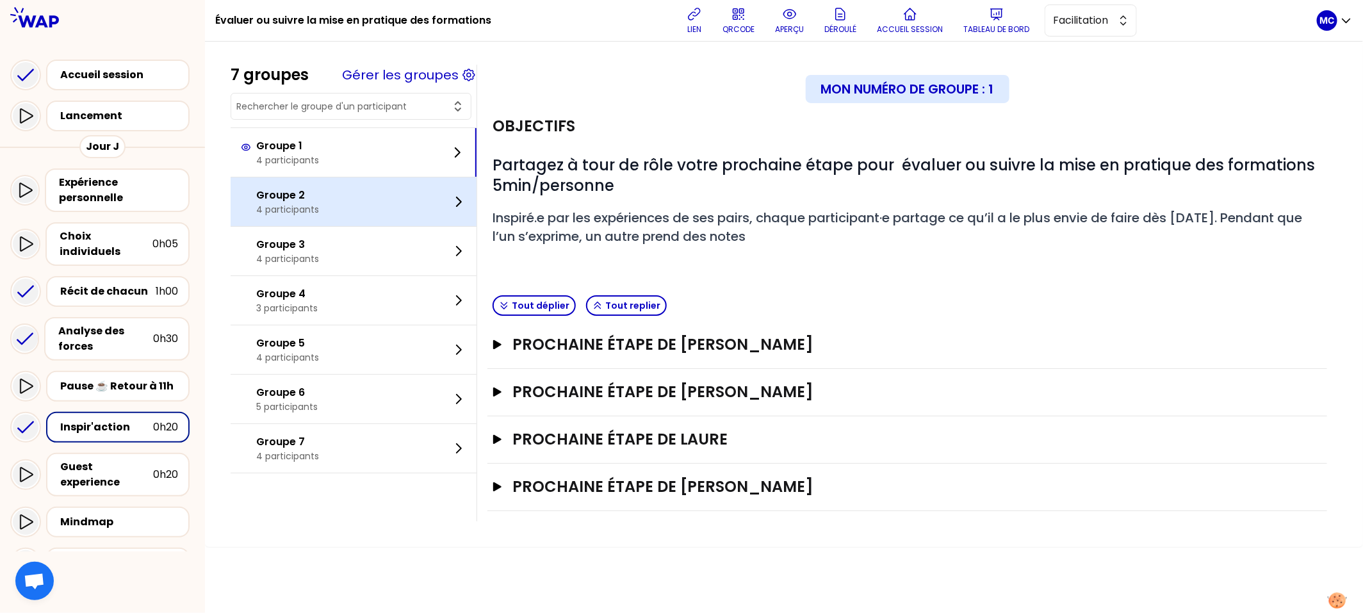
click at [364, 201] on div "Groupe 2 4 participants" at bounding box center [354, 201] width 246 height 49
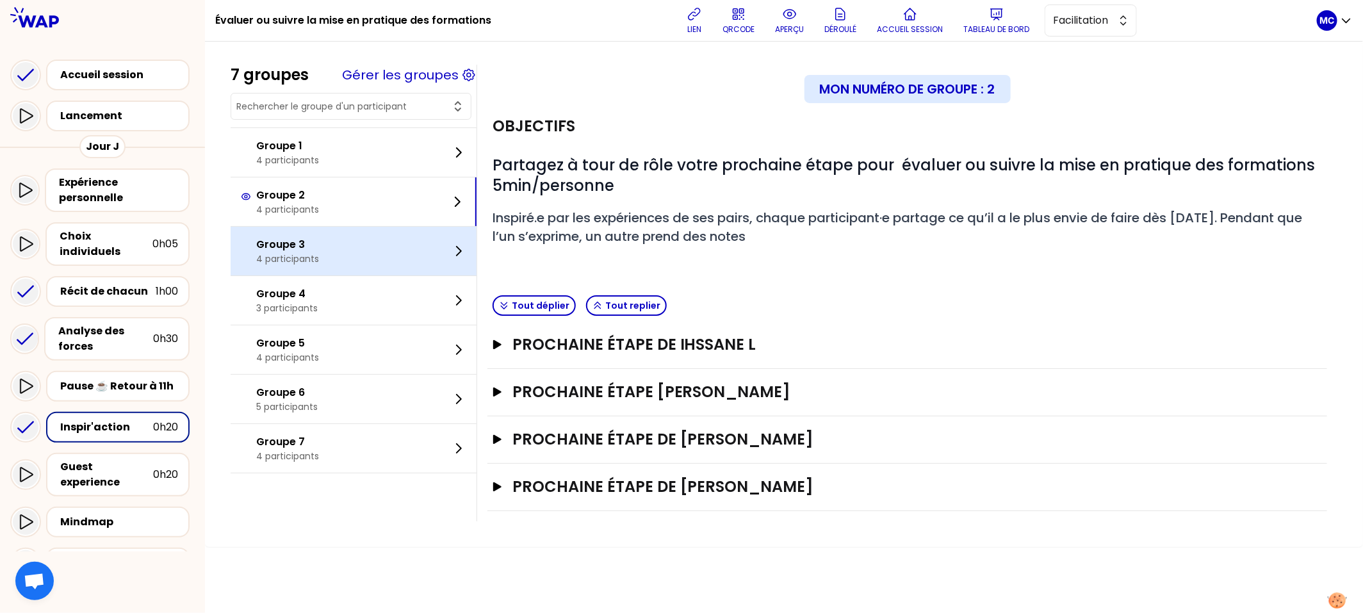
click at [352, 259] on div "Groupe 3 4 participants" at bounding box center [354, 251] width 246 height 49
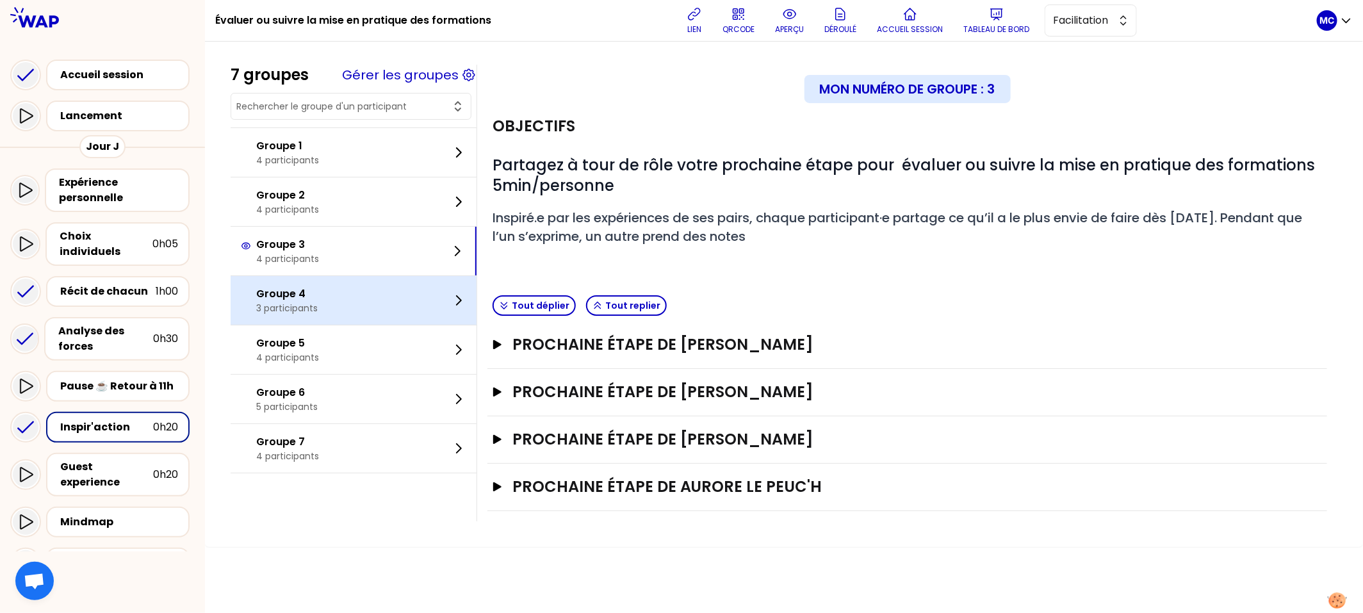
click at [343, 311] on div "Groupe 4 3 participants" at bounding box center [354, 300] width 246 height 49
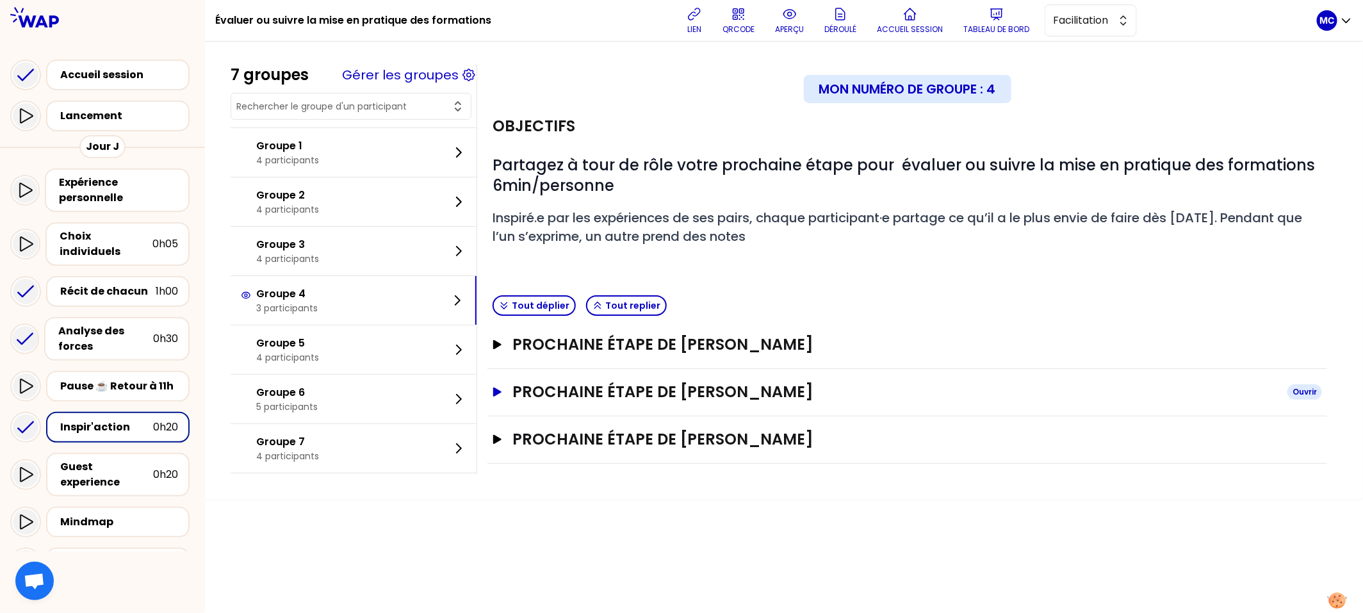
drag, startPoint x: 846, startPoint y: 328, endPoint x: 831, endPoint y: 389, distance: 62.8
click at [846, 327] on div "Prochaine étape de stephanie CARON Ouvrir" at bounding box center [908, 345] width 840 height 47
click at [833, 391] on h3 "Prochaine étape de Elodie Calonne" at bounding box center [895, 392] width 765 height 21
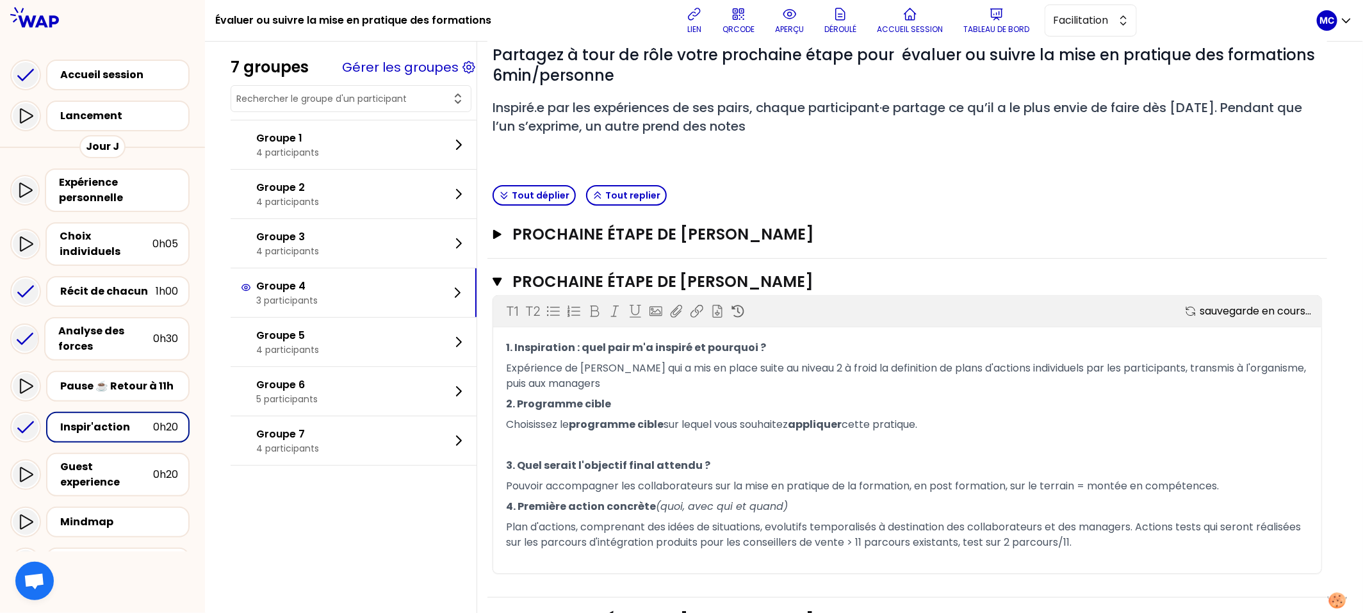
scroll to position [138, 0]
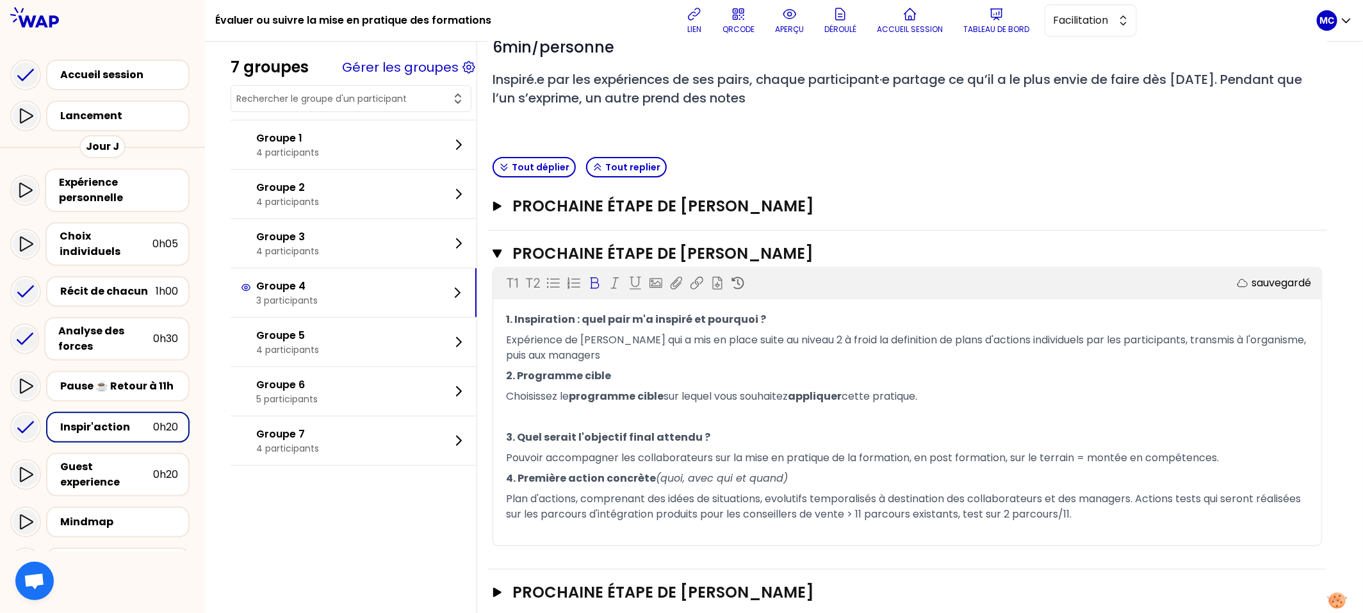
click at [923, 427] on p "﻿" at bounding box center [907, 417] width 803 height 21
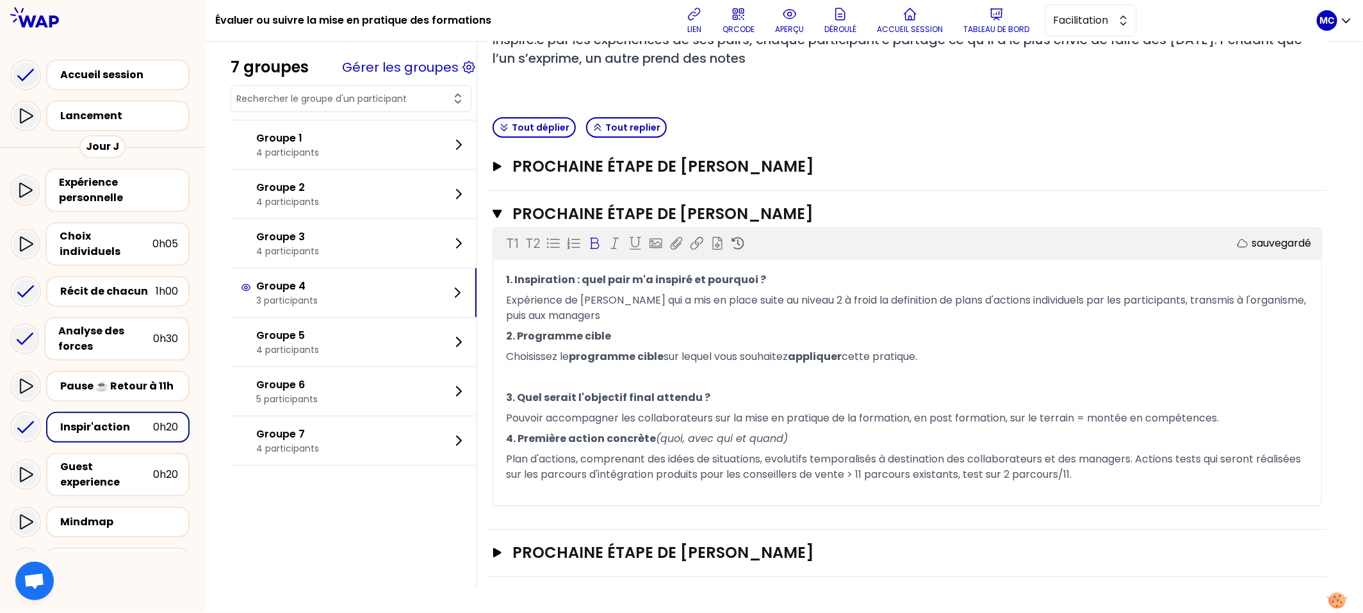
scroll to position [211, 0]
click at [110, 461] on div "Guest experience" at bounding box center [106, 474] width 93 height 31
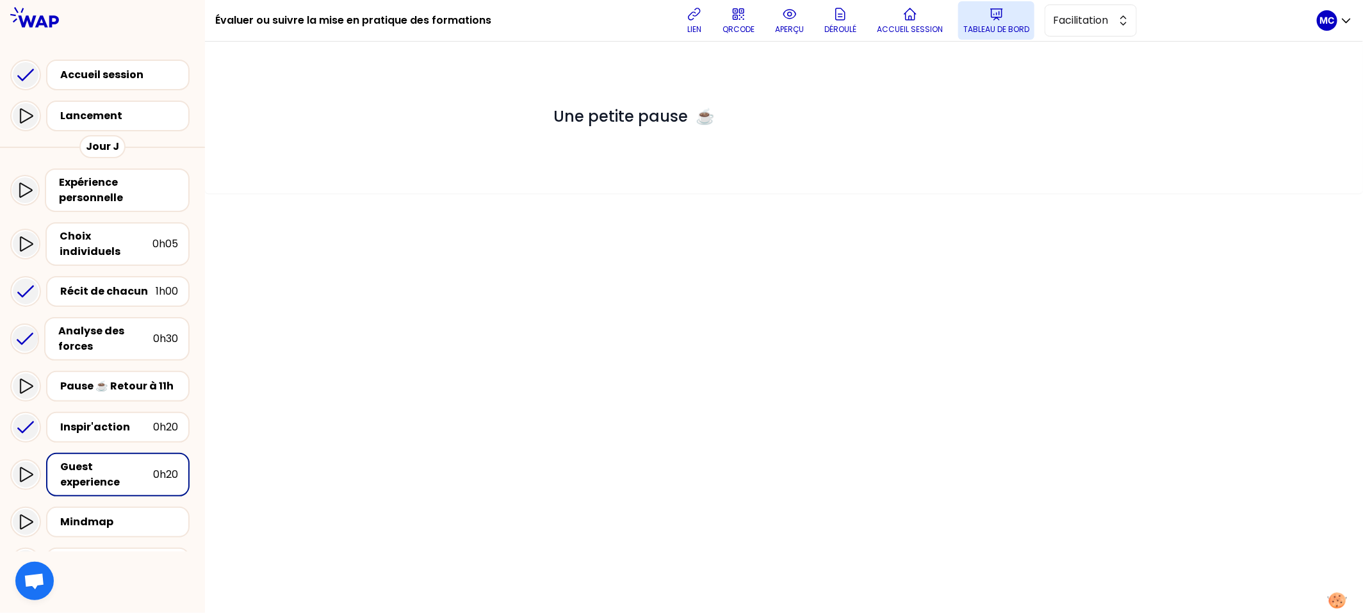
click at [1005, 37] on button "Tableau de bord" at bounding box center [996, 20] width 76 height 38
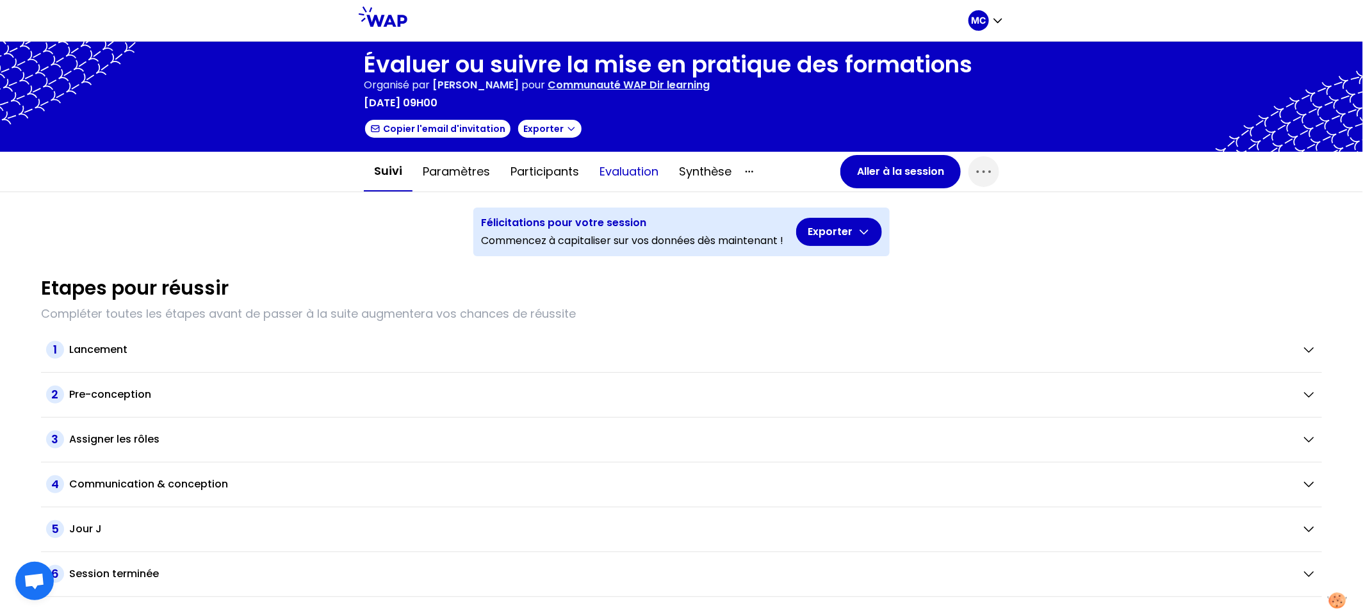
click at [606, 179] on button "Evaluation" at bounding box center [628, 171] width 79 height 38
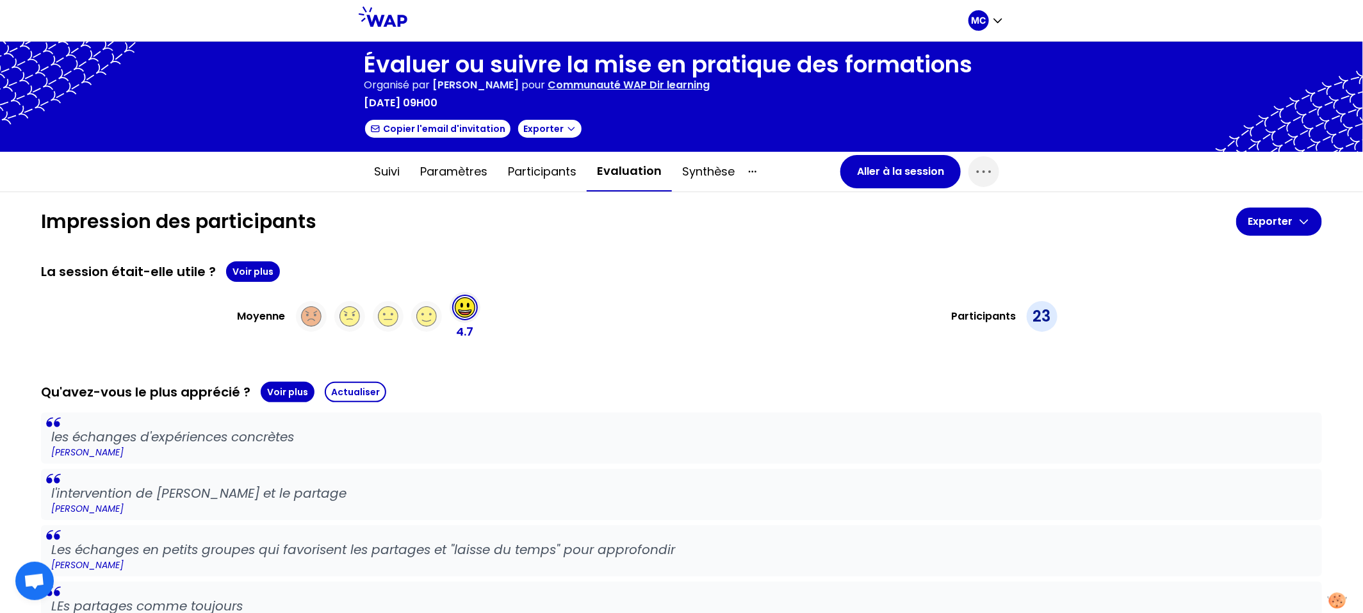
click at [270, 280] on div "La session était-elle utile ? Voir plus Moyenne 4.7 Participants 23" at bounding box center [681, 300] width 1281 height 79
click at [269, 270] on button "Voir plus" at bounding box center [253, 271] width 54 height 21
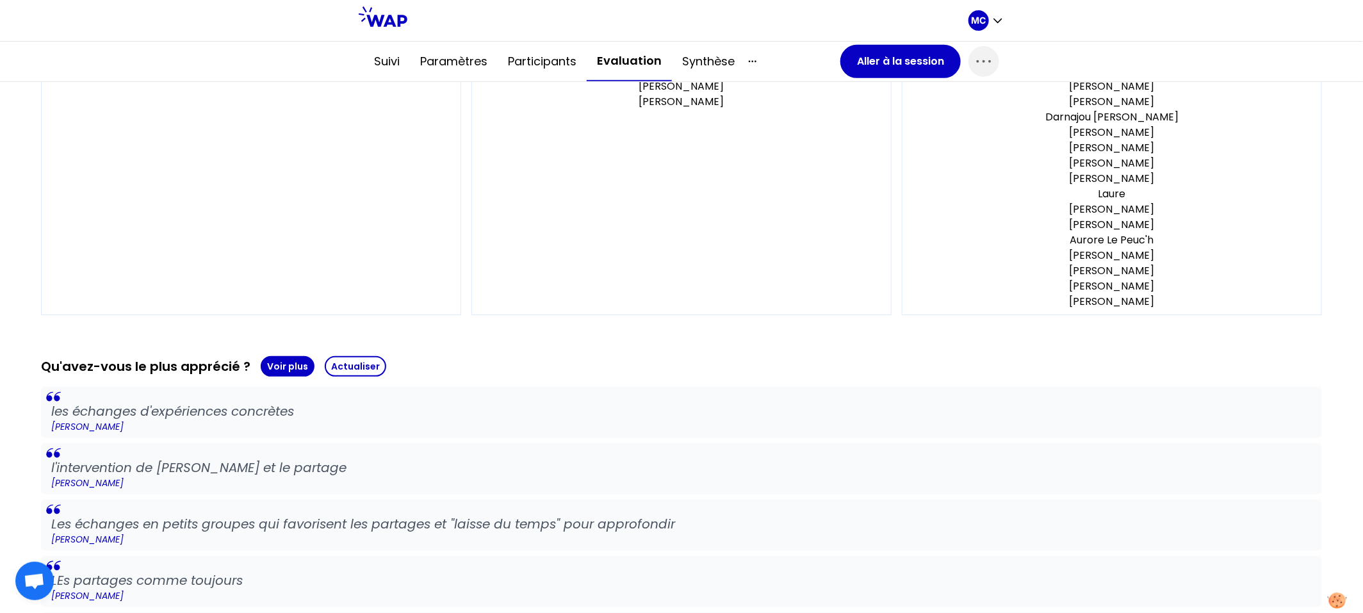
scroll to position [337, 0]
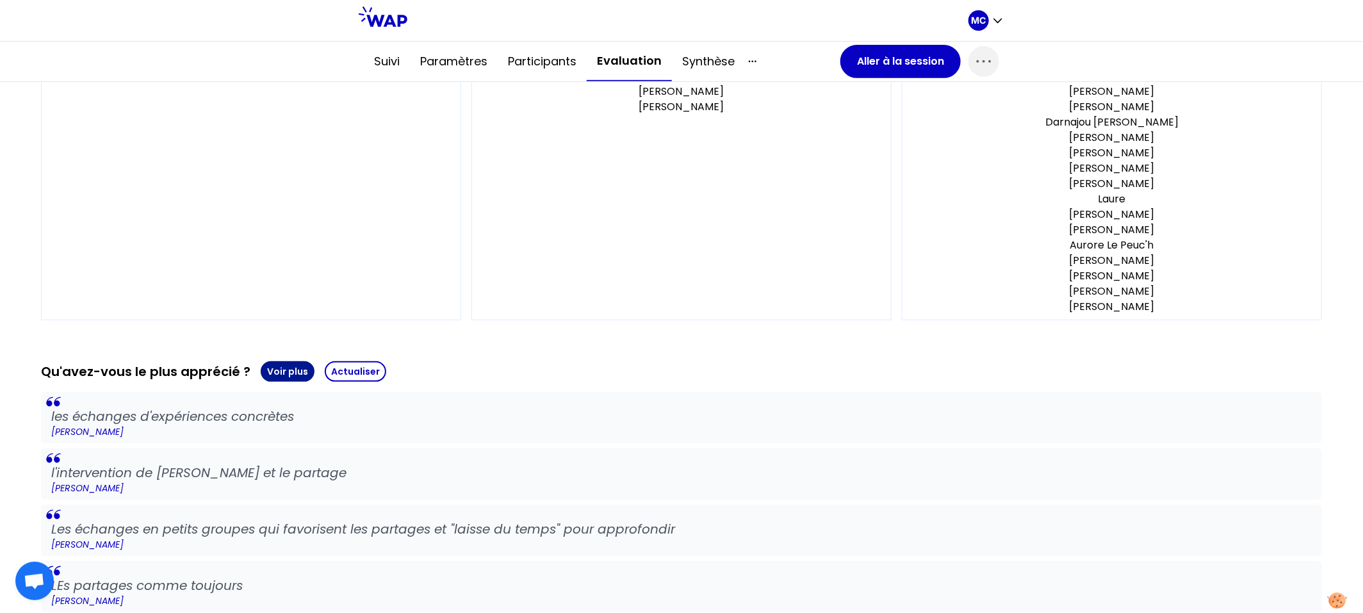
click at [294, 364] on button "Voir plus" at bounding box center [288, 371] width 54 height 21
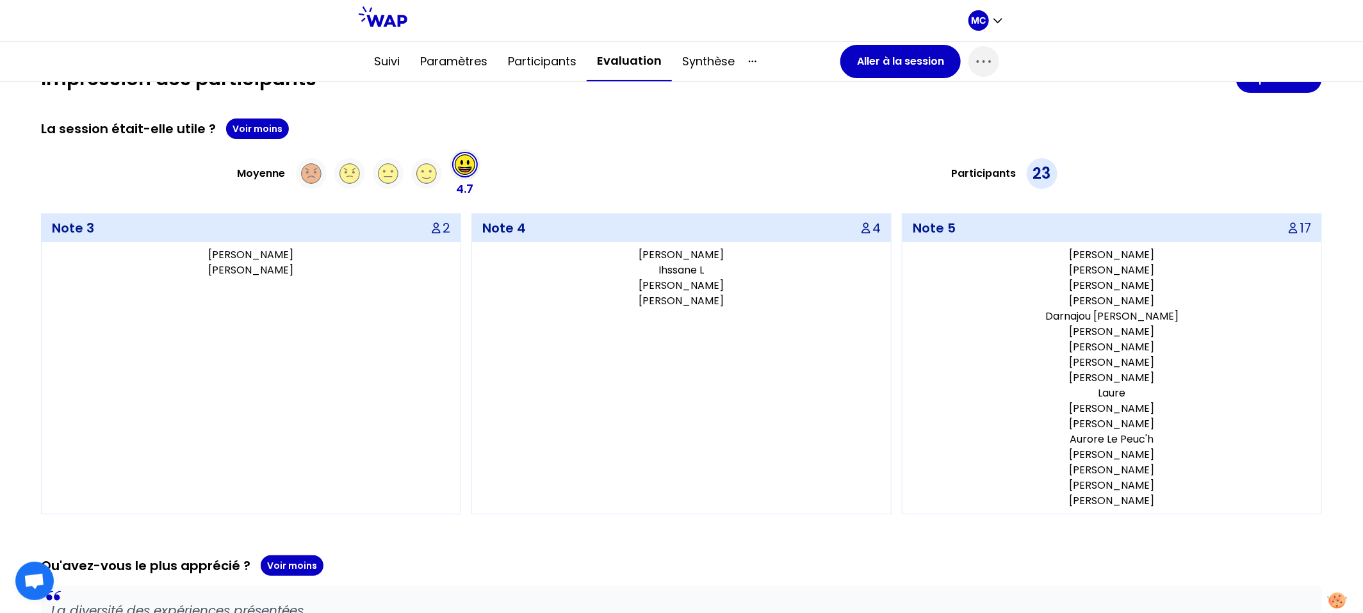
scroll to position [1001, 0]
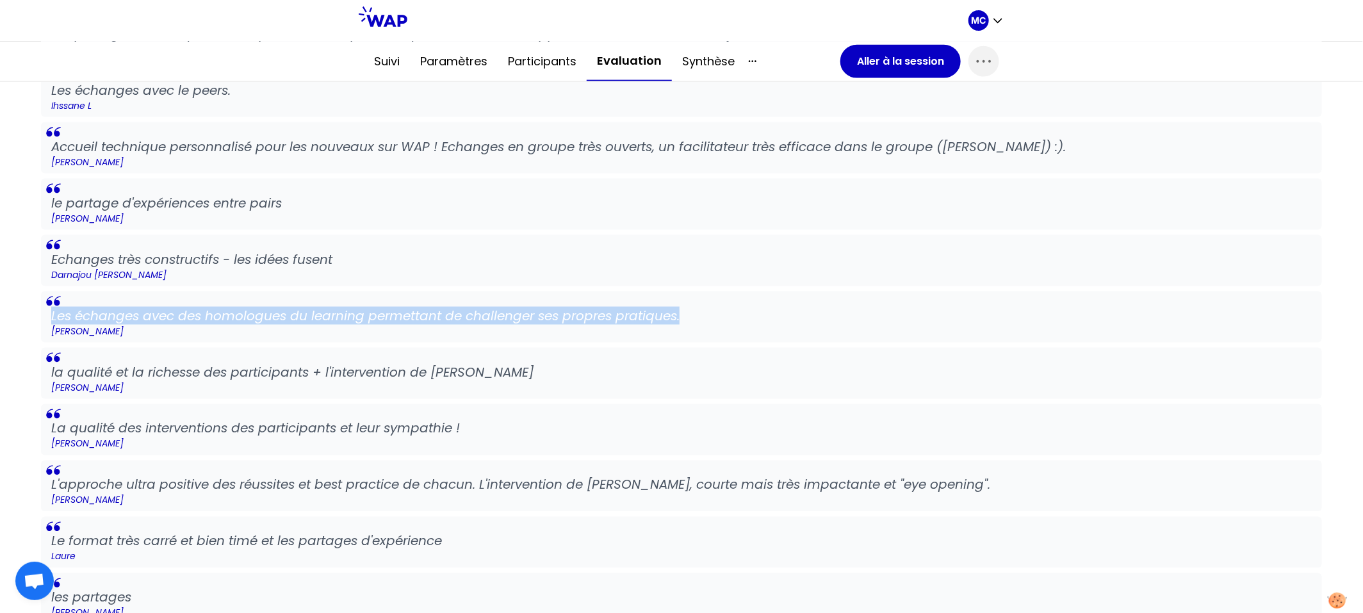
drag, startPoint x: 696, startPoint y: 306, endPoint x: -87, endPoint y: 308, distance: 782.9
click at [0, 308] on html "MC Évaluer ou suivre la mise en pratique des formations Organisé par Diane Lenn…" at bounding box center [681, 306] width 1363 height 613
copy p "Les échanges avec des homologues du learning permettant de challenger ses propr…"
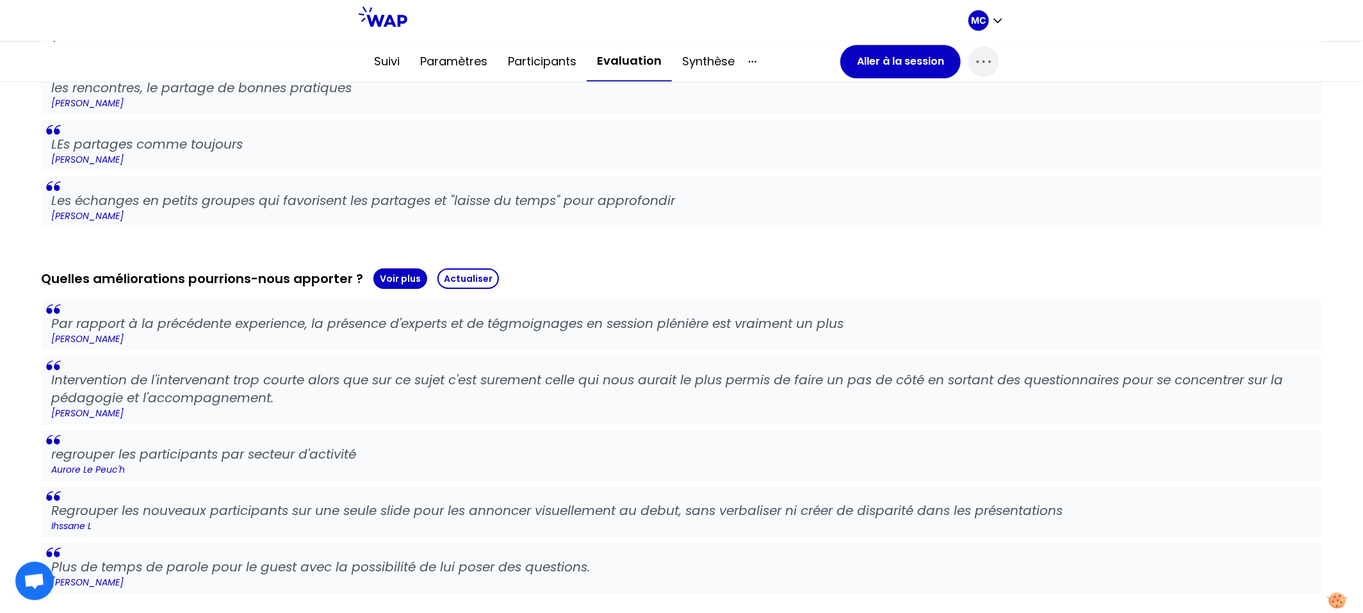
scroll to position [1930, 0]
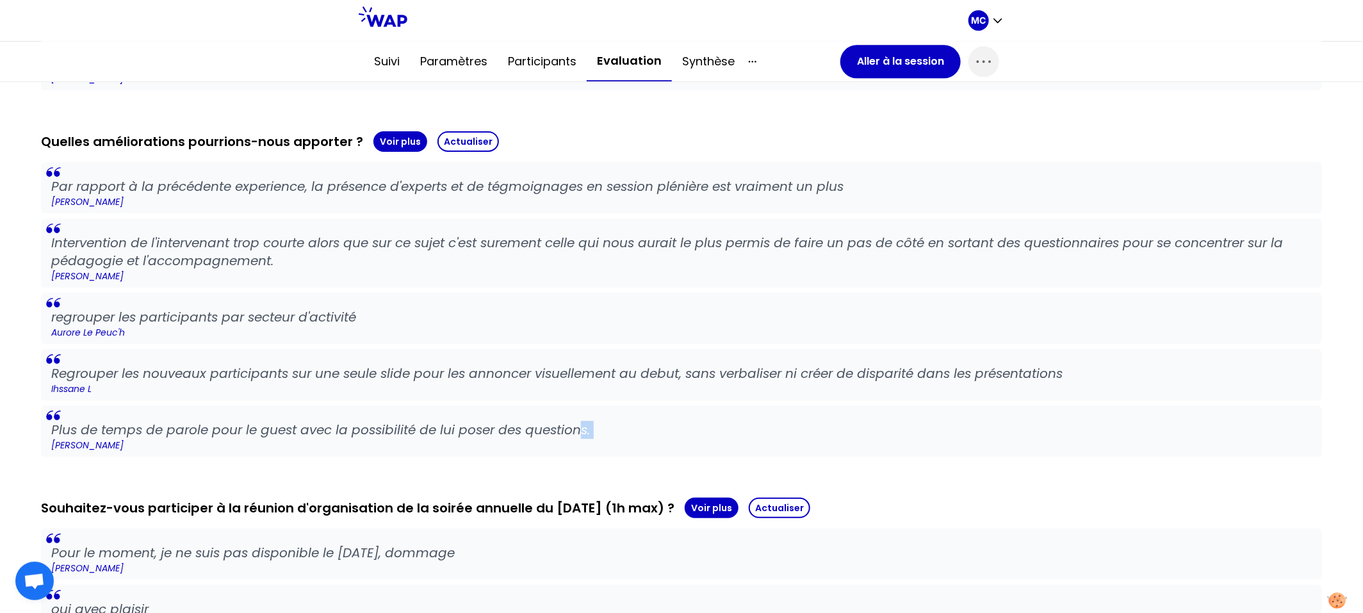
drag, startPoint x: 579, startPoint y: 434, endPoint x: 25, endPoint y: 438, distance: 554.2
click at [629, 421] on p "Plus de temps de parole pour le guest avec la possibilité de lui poser des ques…" at bounding box center [681, 430] width 1261 height 18
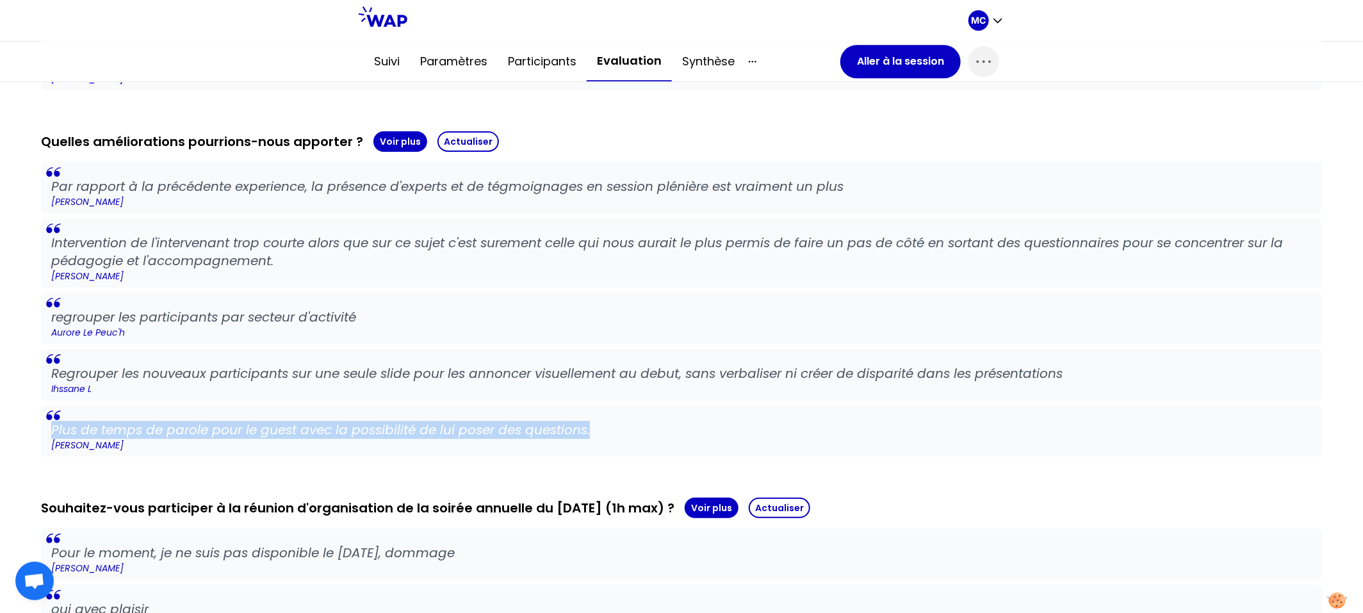
drag, startPoint x: 422, startPoint y: 422, endPoint x: 8, endPoint y: 422, distance: 413.9
copy p "Plus de temps de parole pour le guest avec la possibilité de lui poser des ques…"
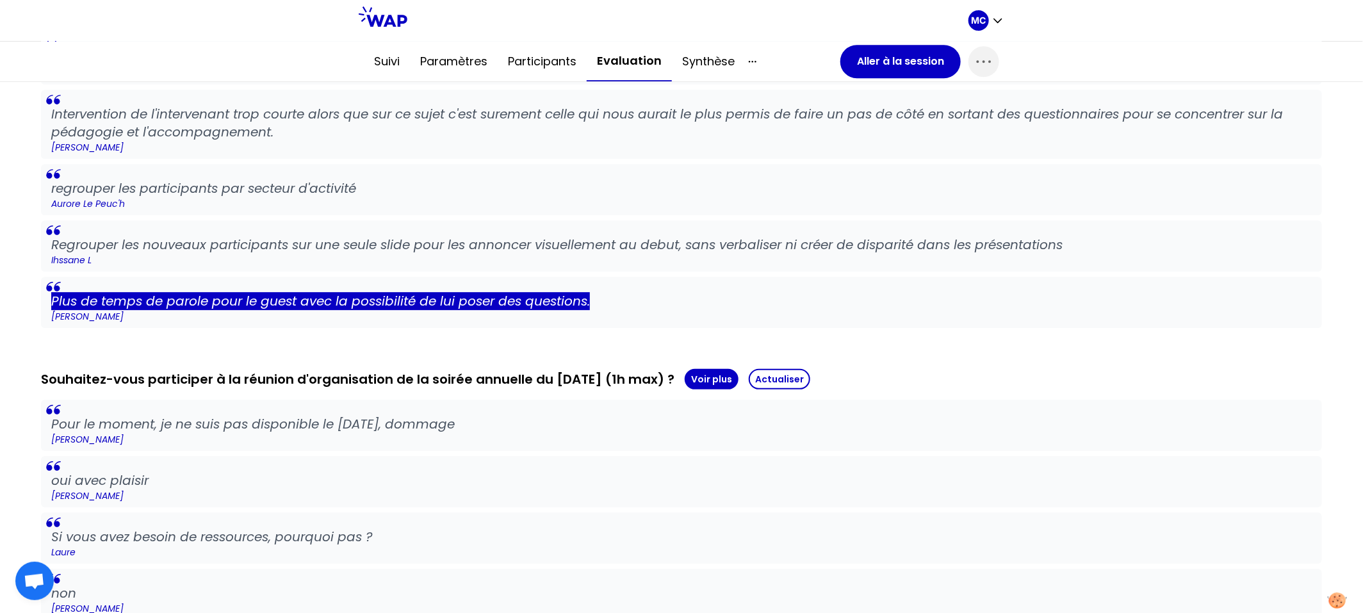
scroll to position [2201, 0]
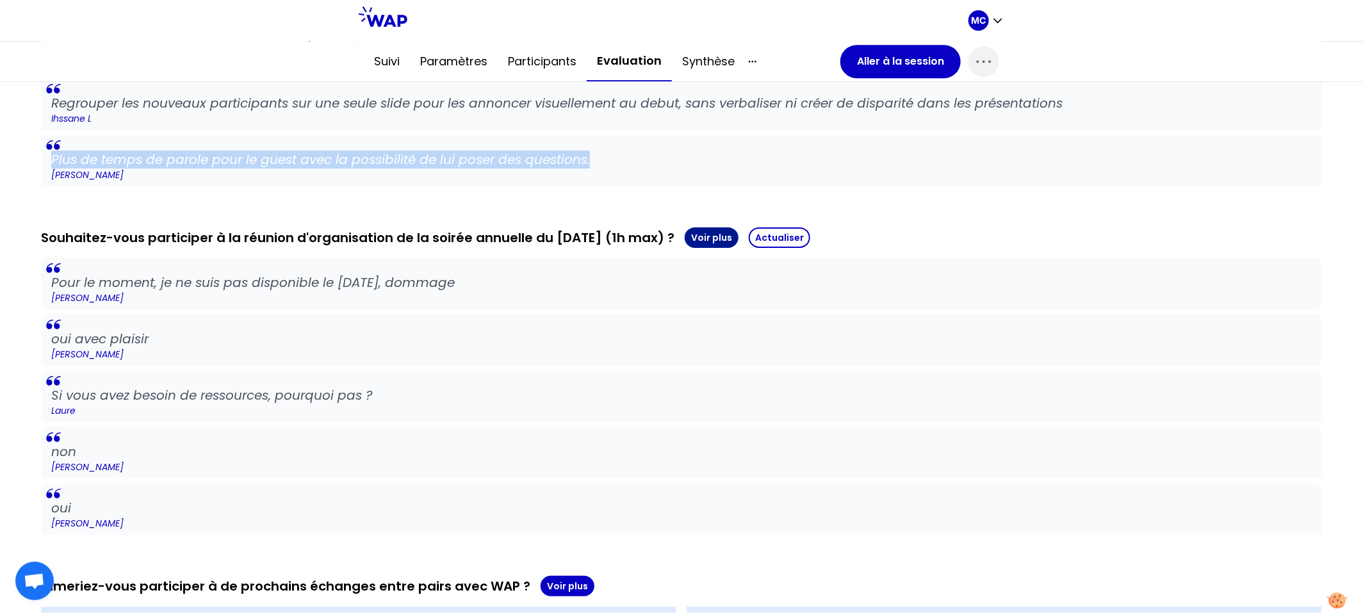
click at [723, 242] on button "Voir plus" at bounding box center [712, 237] width 54 height 21
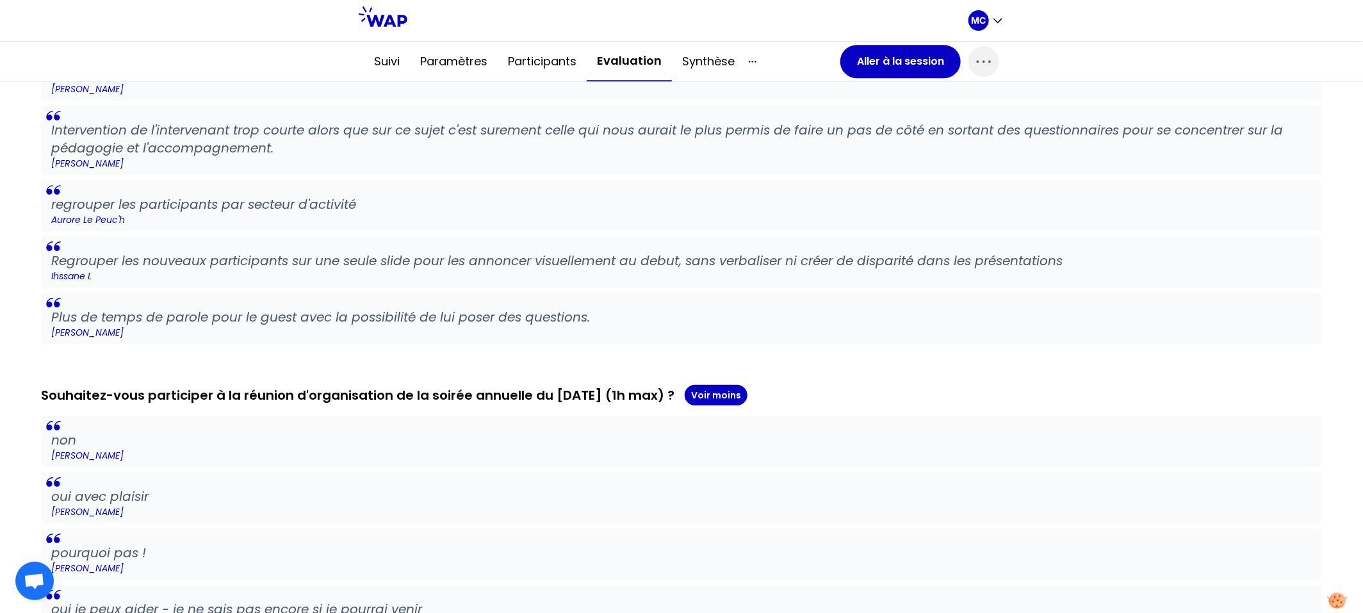
scroll to position [3137, 0]
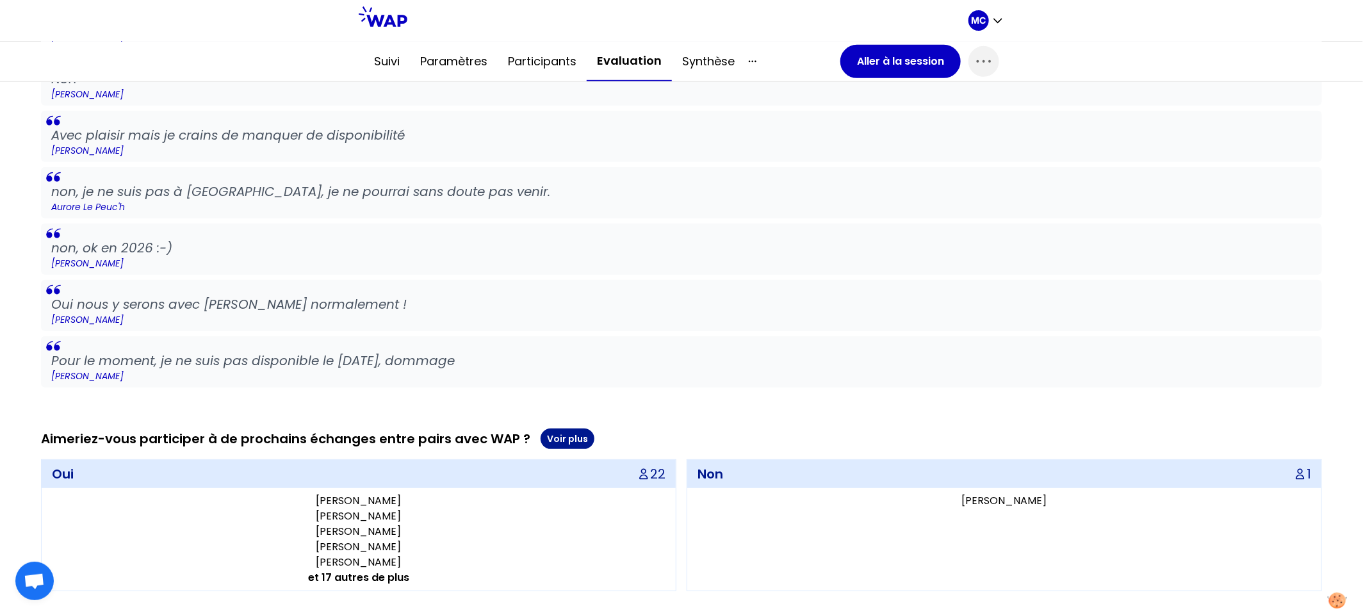
click at [558, 443] on button "Voir plus" at bounding box center [568, 439] width 54 height 21
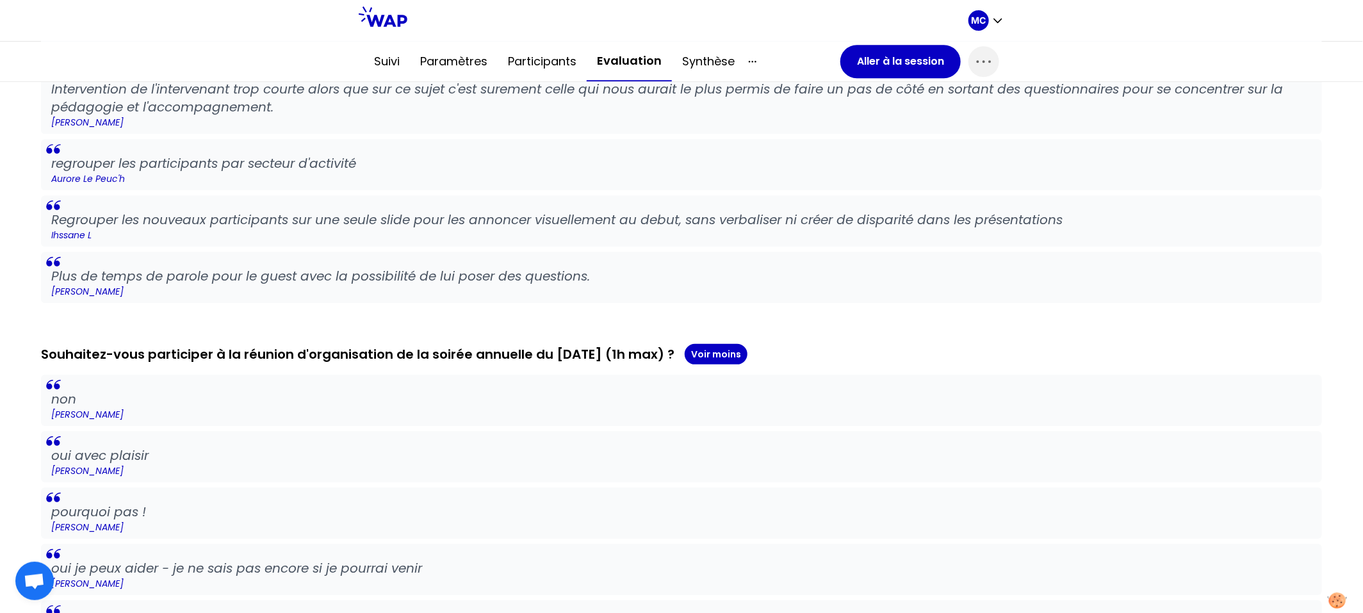
scroll to position [2080, 0]
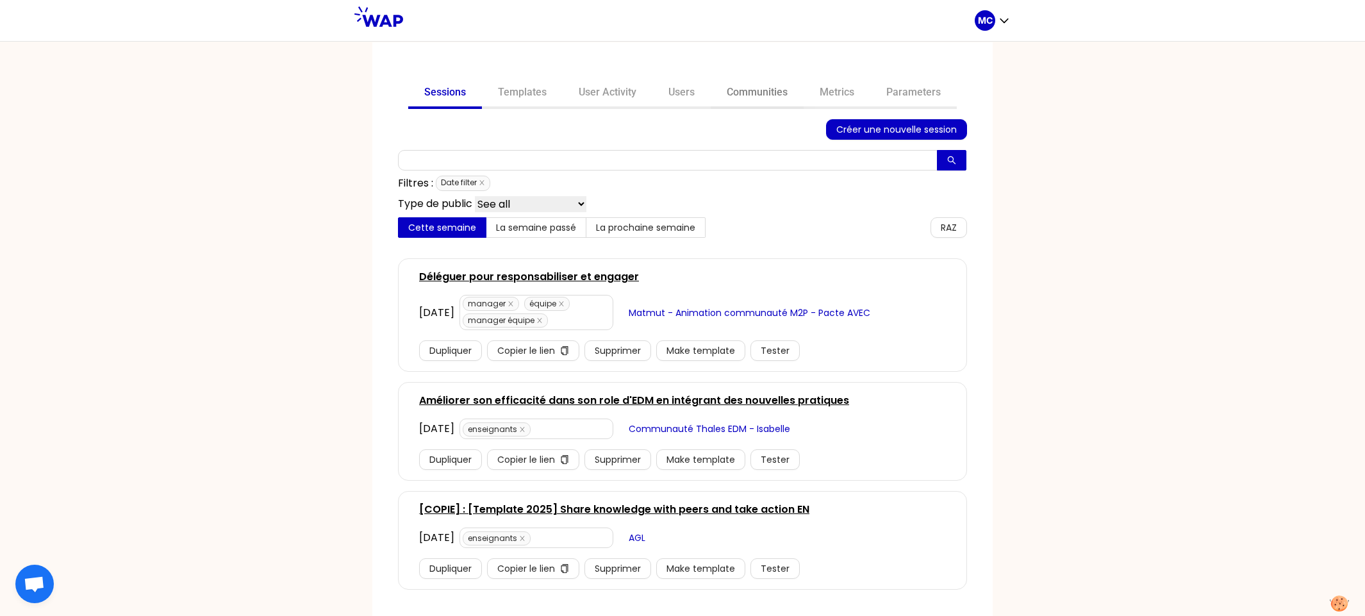
click at [735, 101] on link "Communities" at bounding box center [756, 93] width 93 height 31
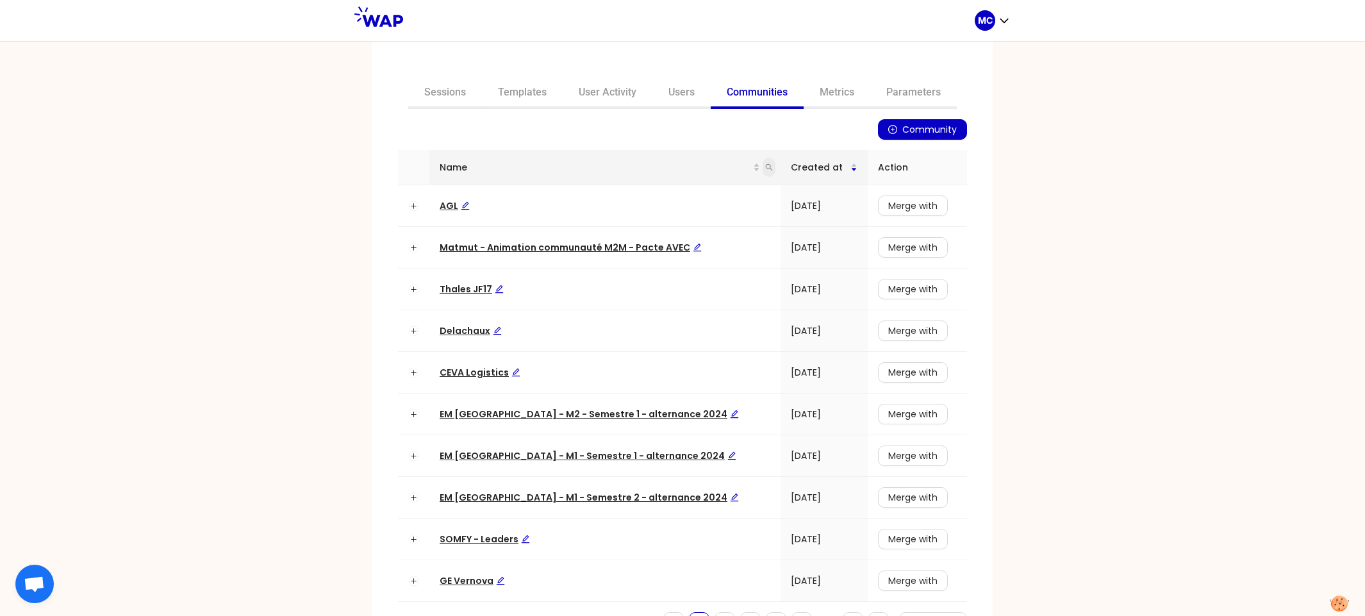
click at [762, 165] on span at bounding box center [768, 167] width 13 height 19
type input "dir"
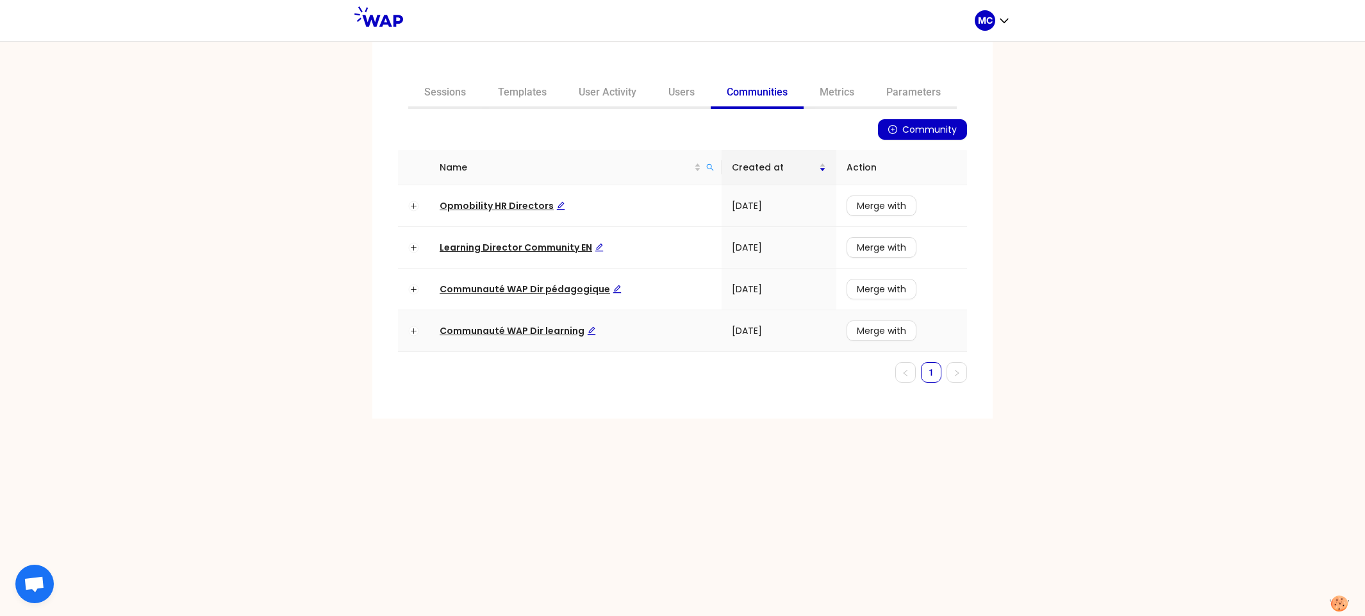
click at [507, 327] on span "Communauté WAP Dir learning" at bounding box center [517, 330] width 156 height 13
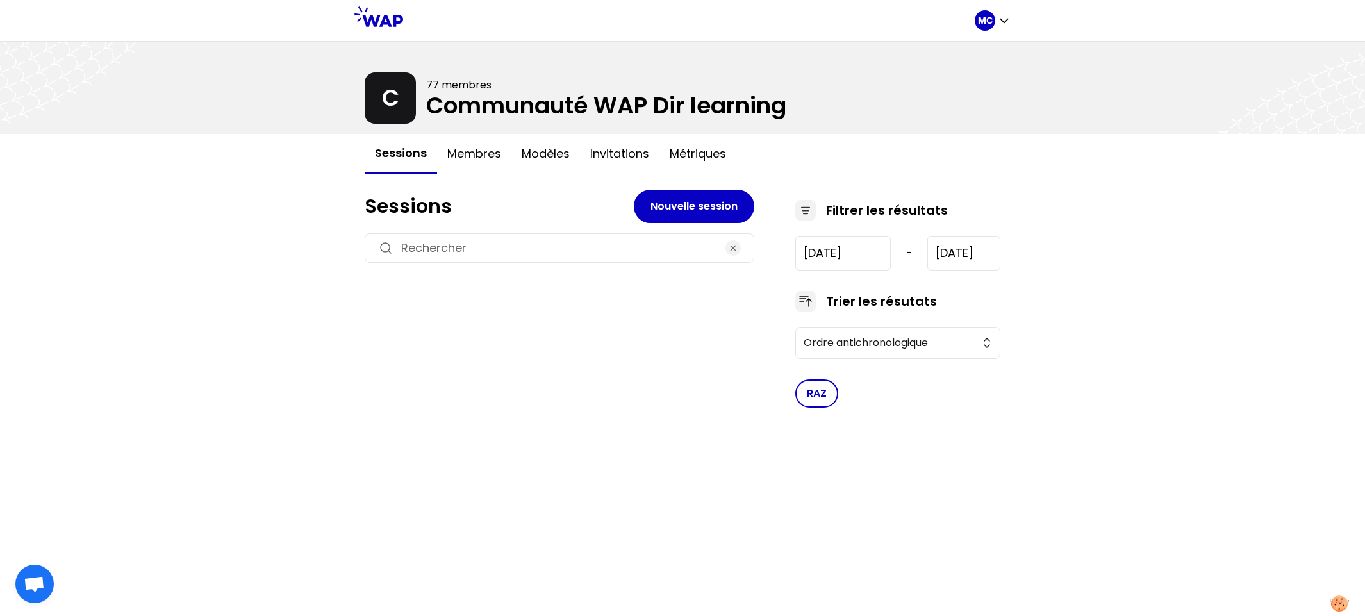
type input "[DATE]"
type input "2025-11-21"
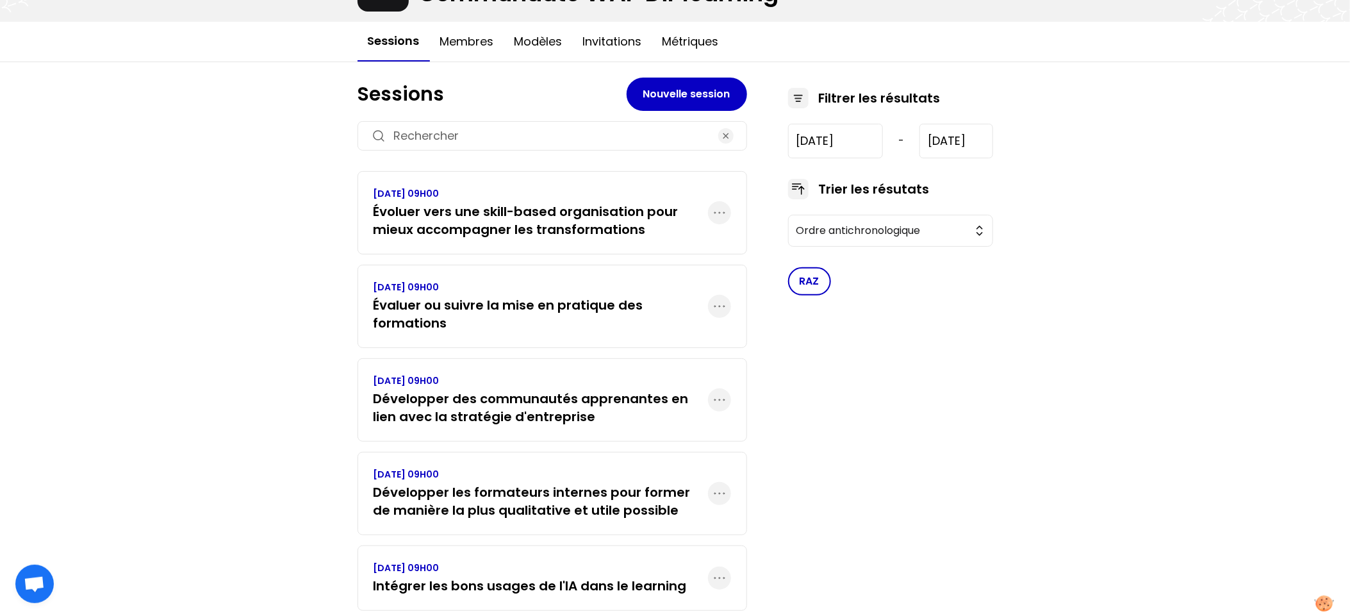
scroll to position [138, 0]
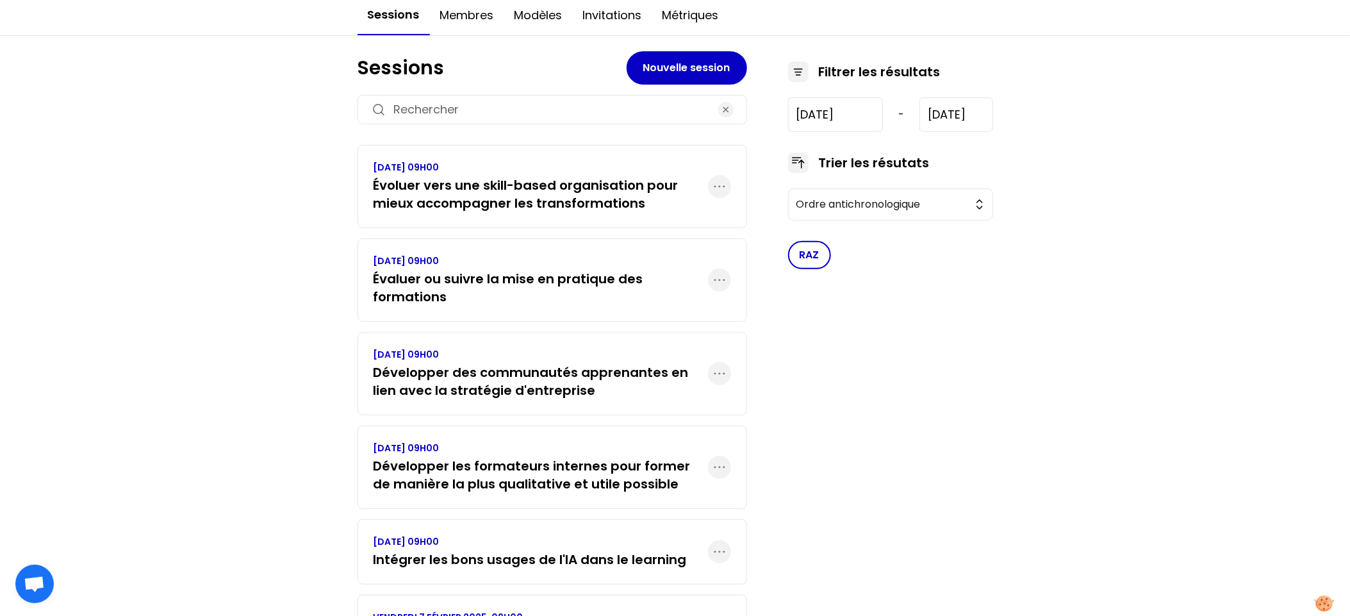
click at [534, 377] on h3 "Développer des communautés apprenantes en lien avec la stratégie d'entreprise" at bounding box center [540, 381] width 334 height 36
click at [481, 467] on h3 "Développer les formateurs internes pour former de manière la plus qualitative e…" at bounding box center [540, 475] width 334 height 36
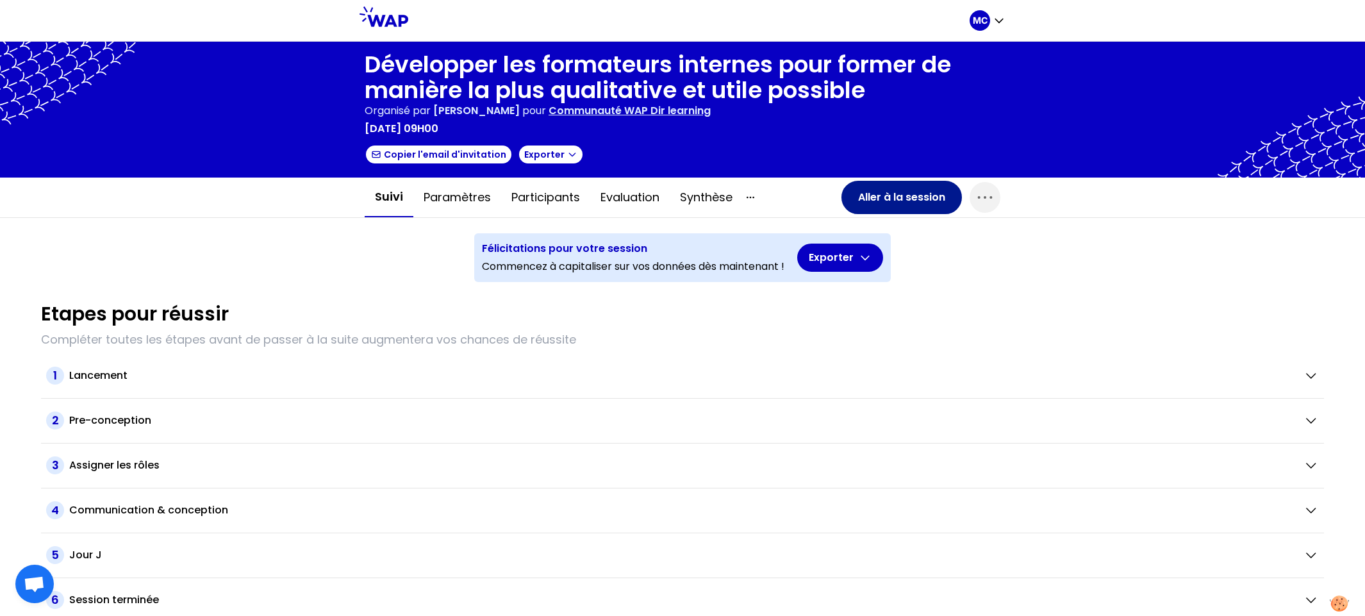
click at [862, 204] on button "Aller à la session" at bounding box center [901, 197] width 120 height 33
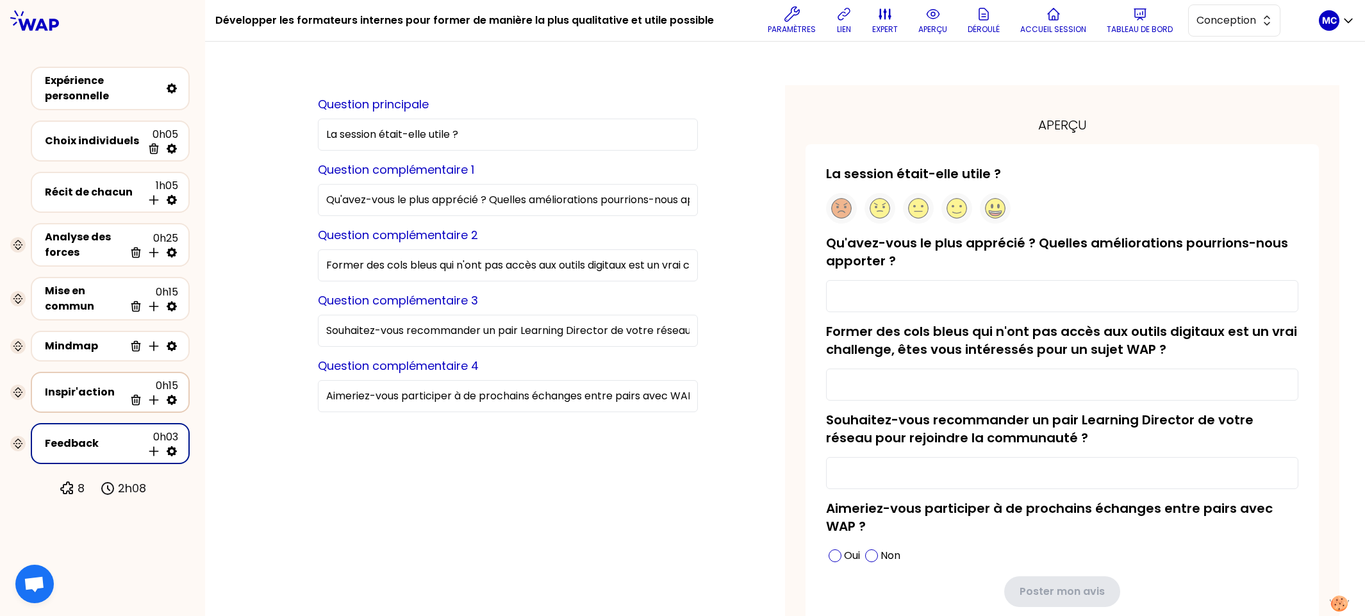
click at [60, 395] on div "Inspir'action" at bounding box center [84, 391] width 79 height 15
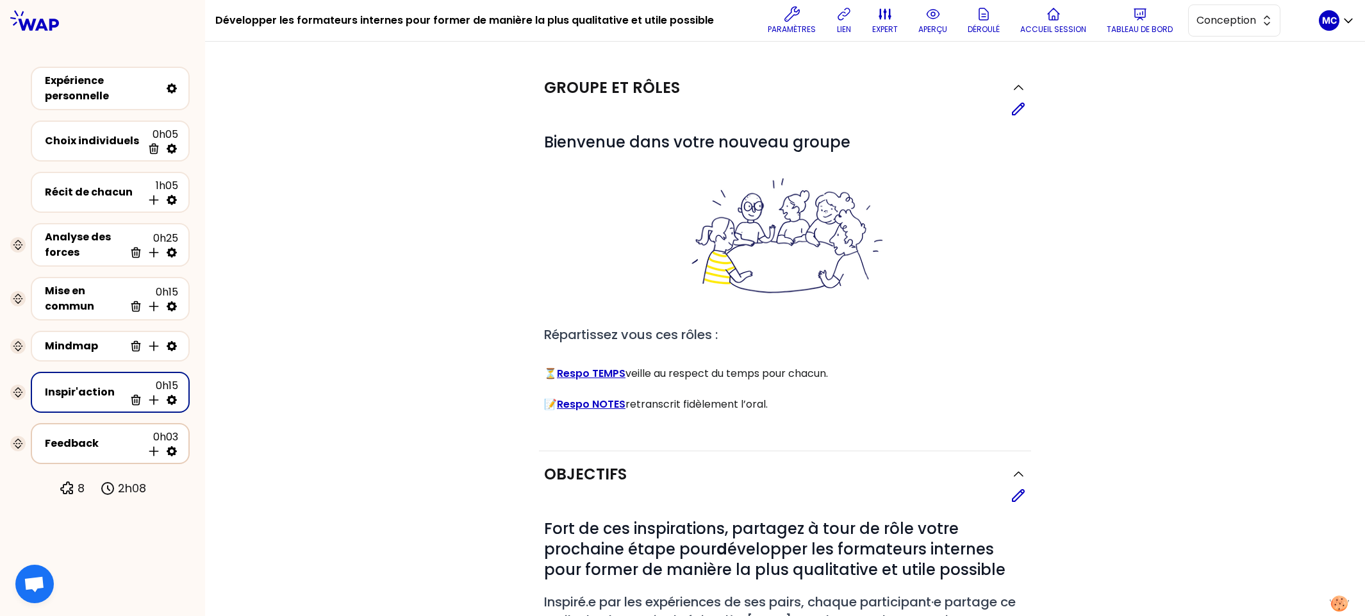
click at [62, 436] on div "Feedback" at bounding box center [93, 443] width 97 height 15
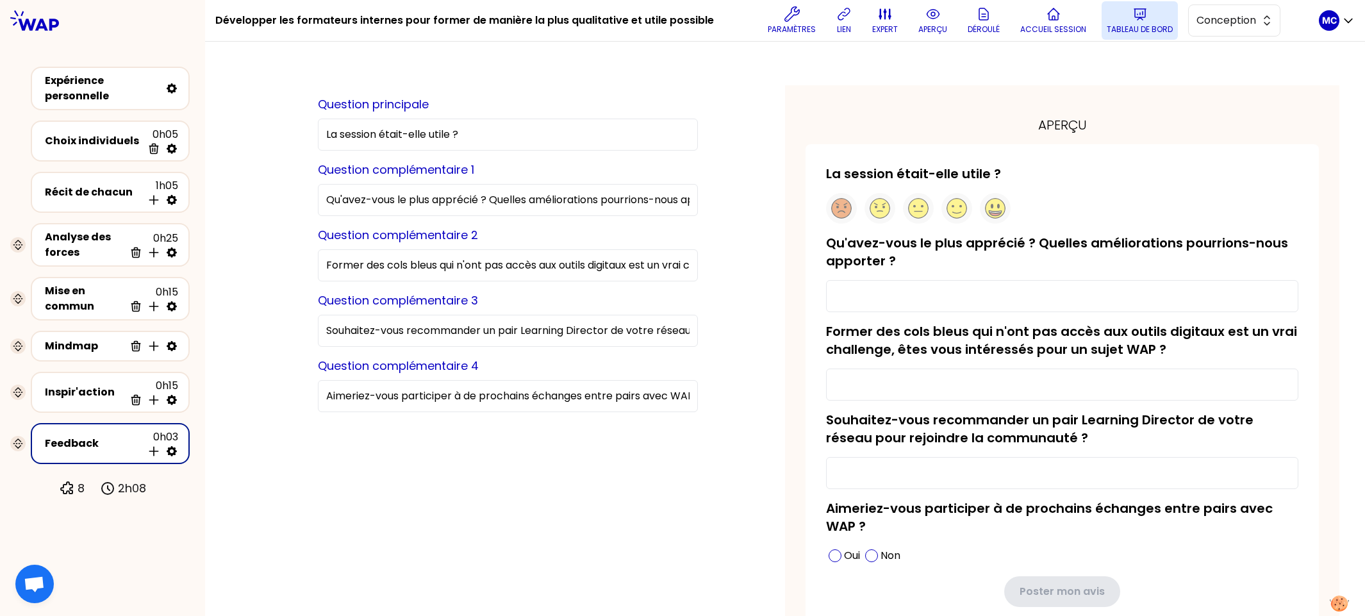
click at [1148, 26] on p "Tableau de bord" at bounding box center [1139, 29] width 66 height 10
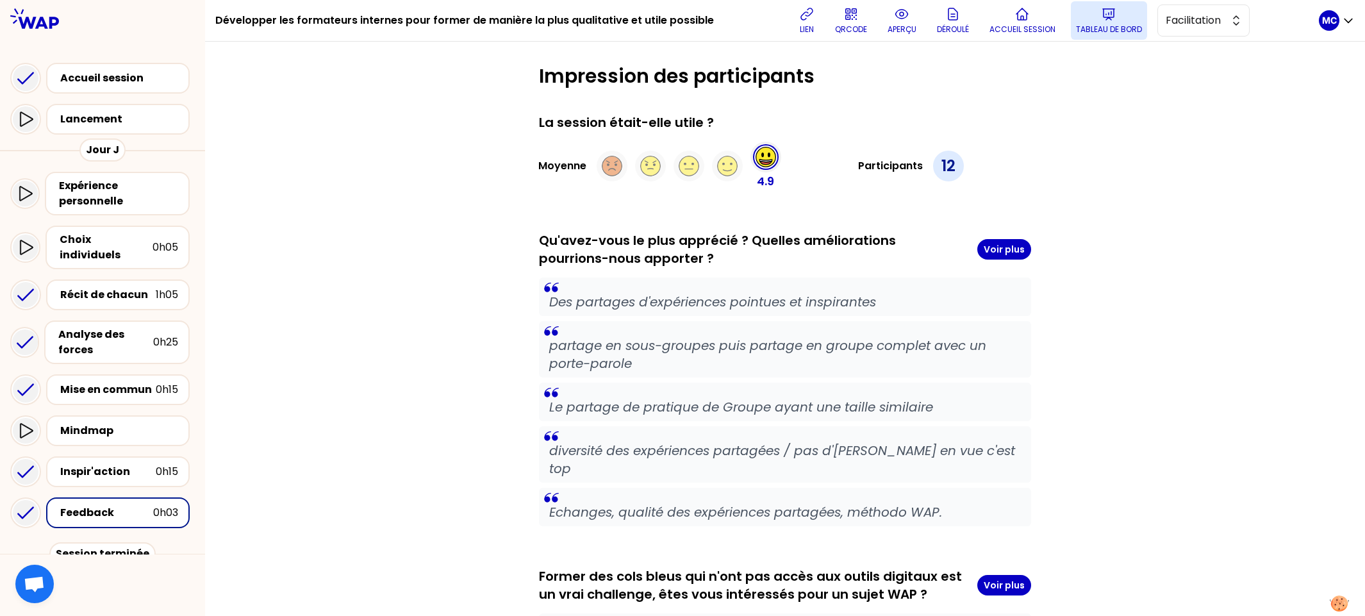
click at [1116, 35] on button "Tableau de bord" at bounding box center [1109, 20] width 76 height 38
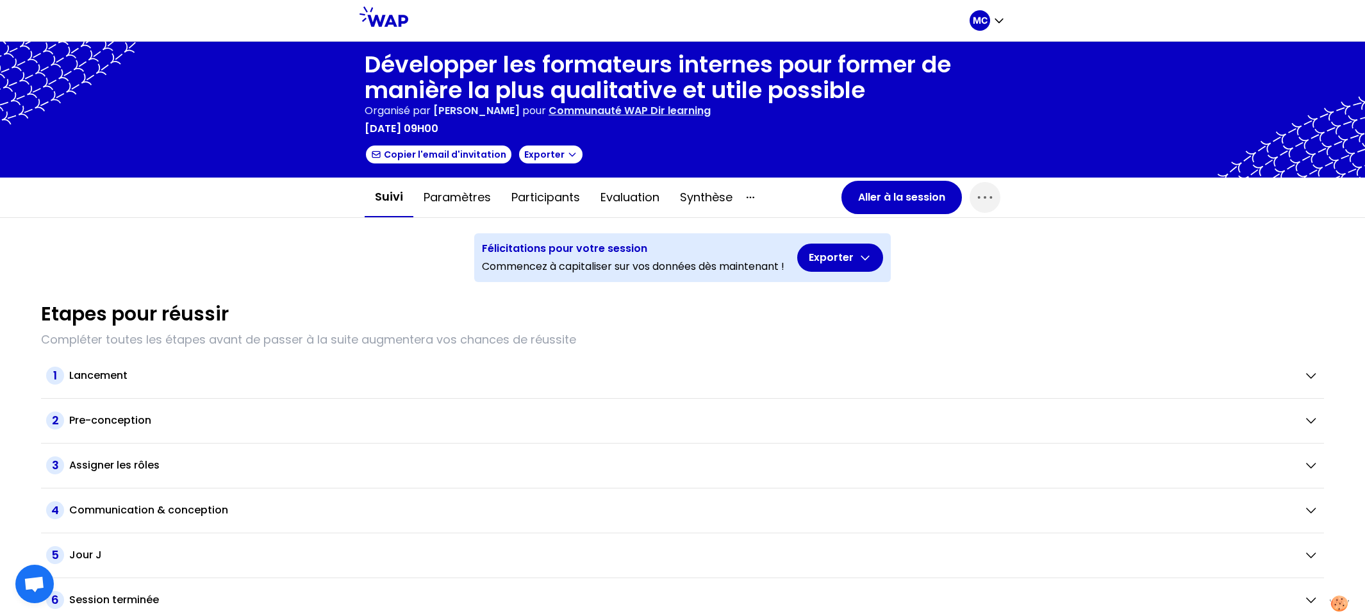
click at [635, 121] on div "vendredi 6 juin 2025 à 09h00" at bounding box center [683, 128] width 636 height 15
click at [636, 113] on p "Communauté WAP Dir learning" at bounding box center [629, 110] width 162 height 15
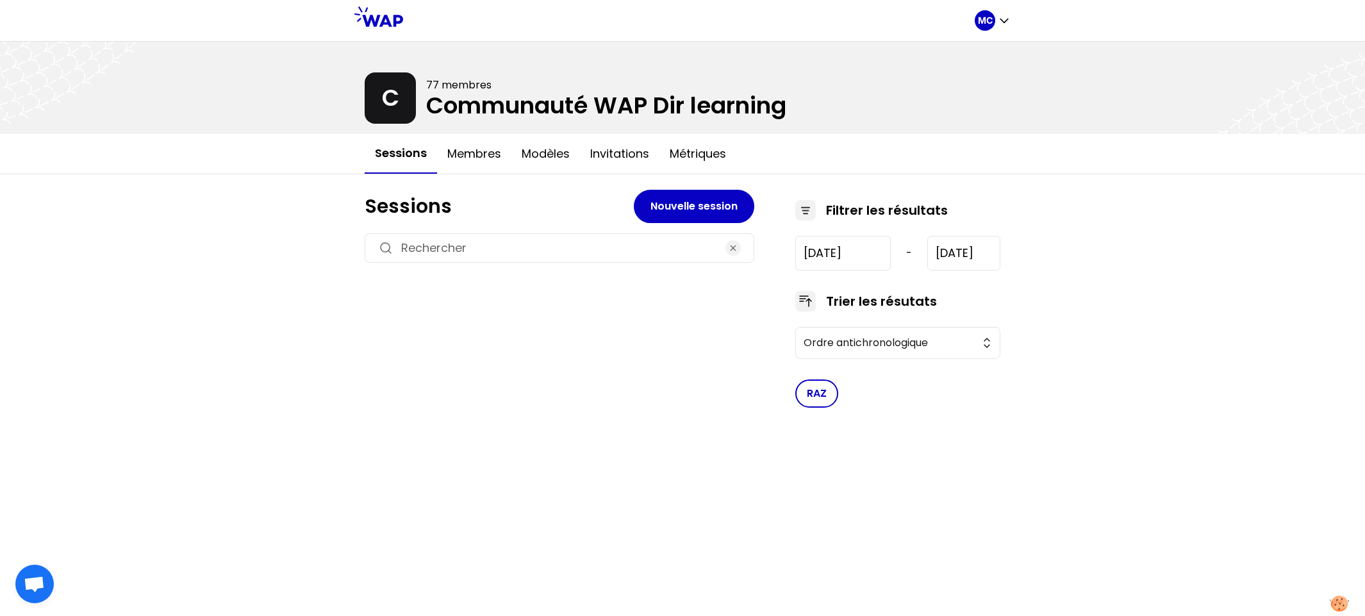
type input "2023-5-23"
type input "2025-11-21"
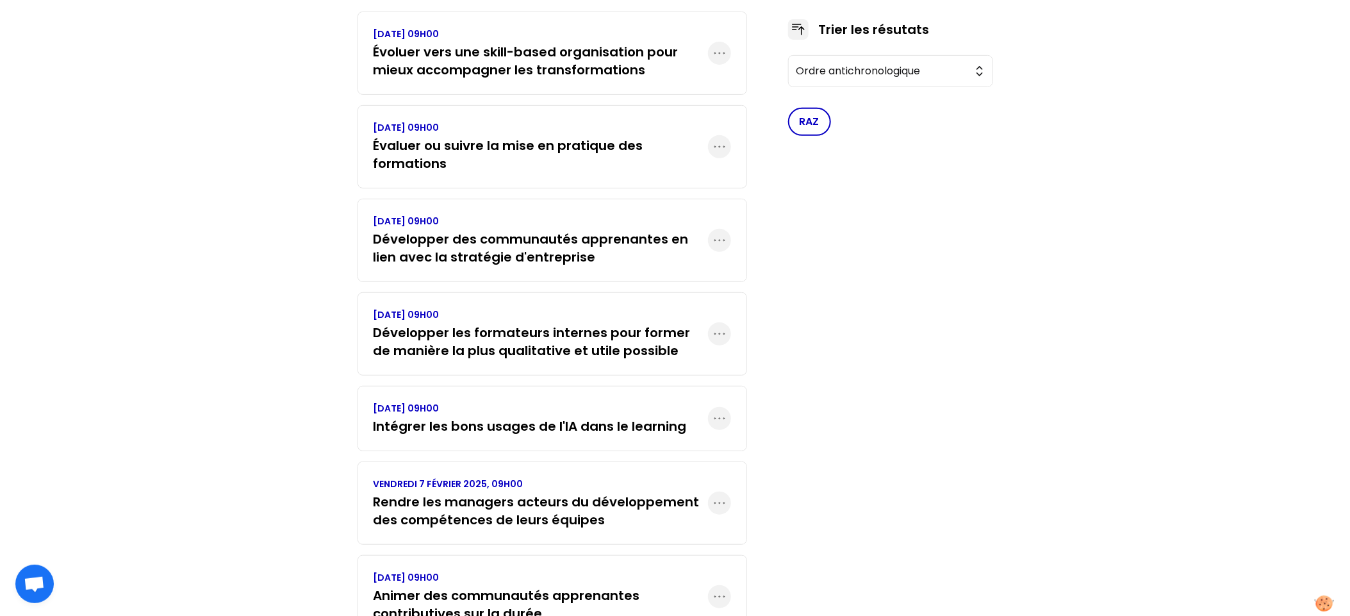
scroll to position [304, 0]
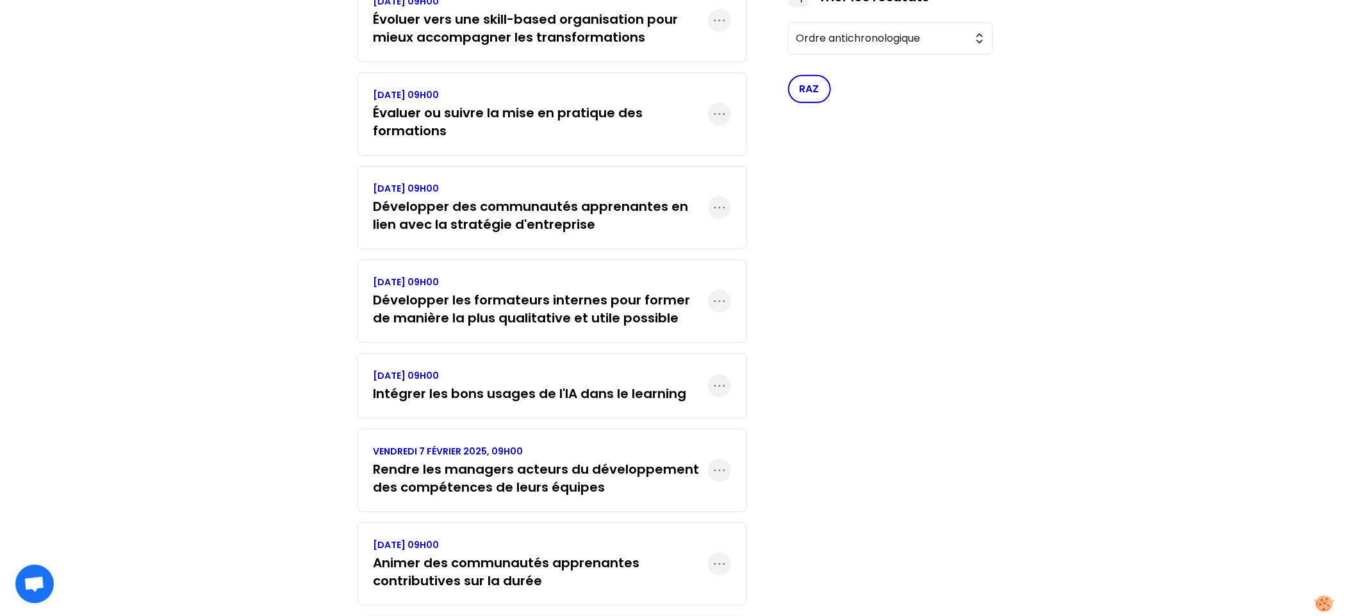
click at [461, 395] on h3 "Intégrer les bons usages de l'IA dans le learning" at bounding box center [529, 393] width 313 height 18
click at [466, 447] on div "VENDREDI 7 FÉVRIER 2025, 09H00 Rendre les managers acteurs du développement des…" at bounding box center [552, 470] width 390 height 83
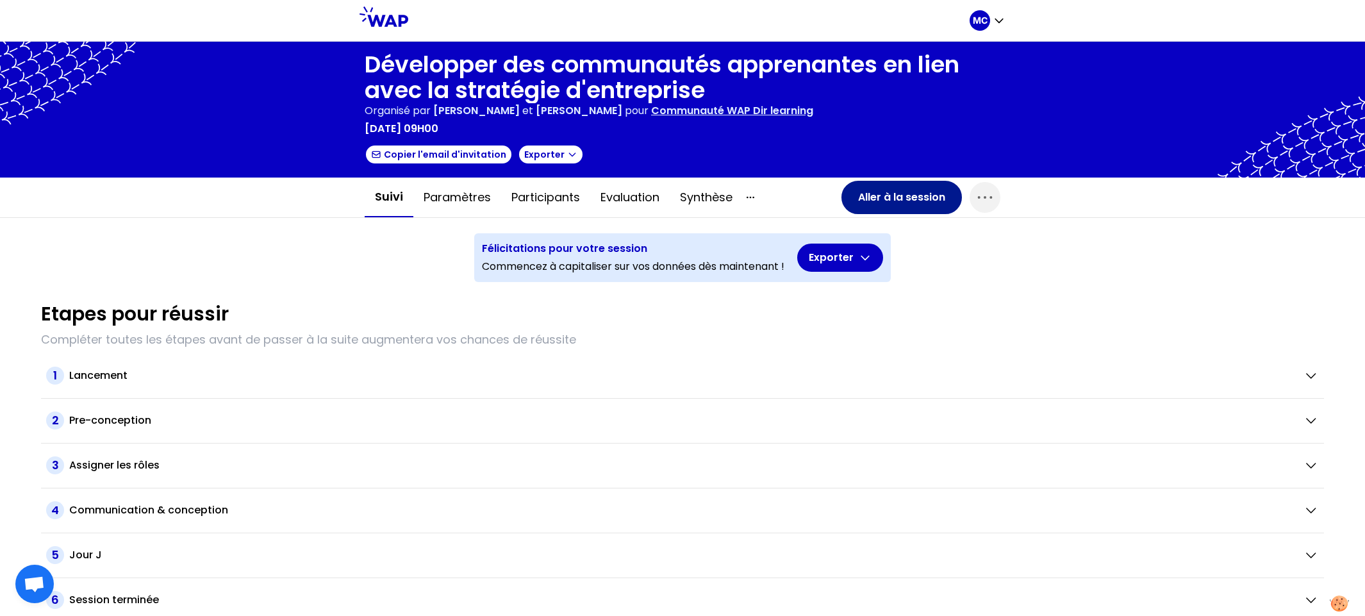
click at [865, 205] on button "Aller à la session" at bounding box center [901, 197] width 120 height 33
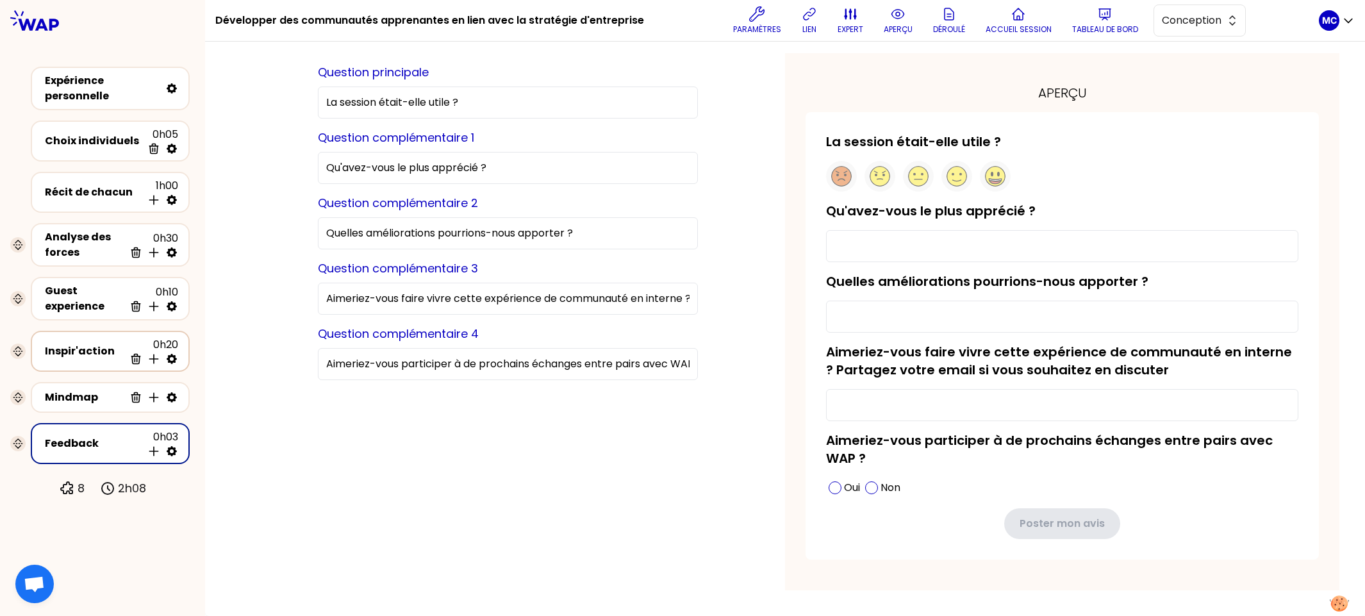
scroll to position [33, 0]
click at [1034, 19] on button "Accueil session" at bounding box center [1018, 20] width 76 height 38
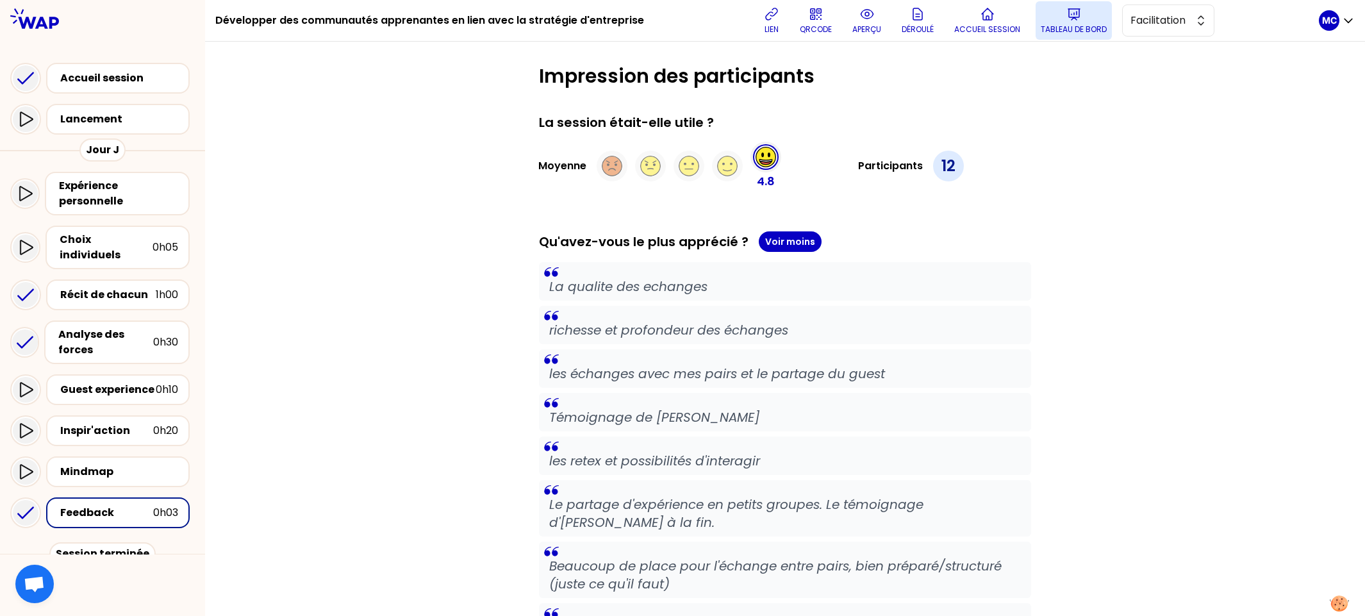
click at [1071, 17] on icon at bounding box center [1073, 13] width 15 height 15
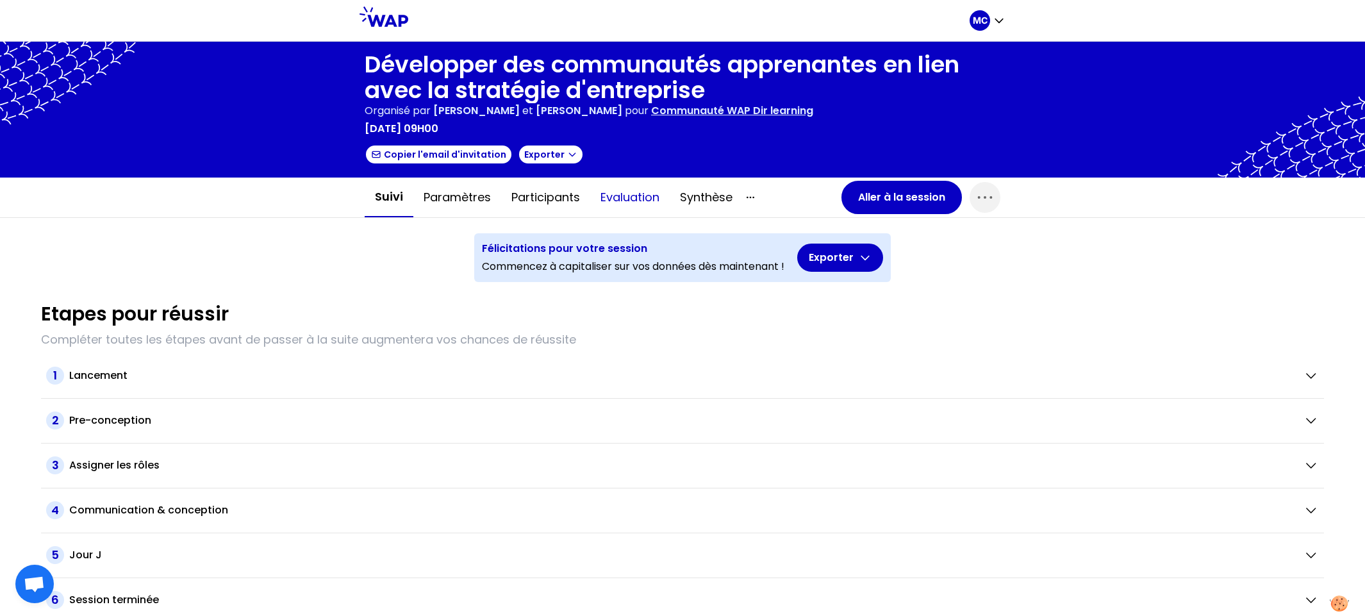
click at [590, 209] on button "Evaluation" at bounding box center [629, 197] width 79 height 38
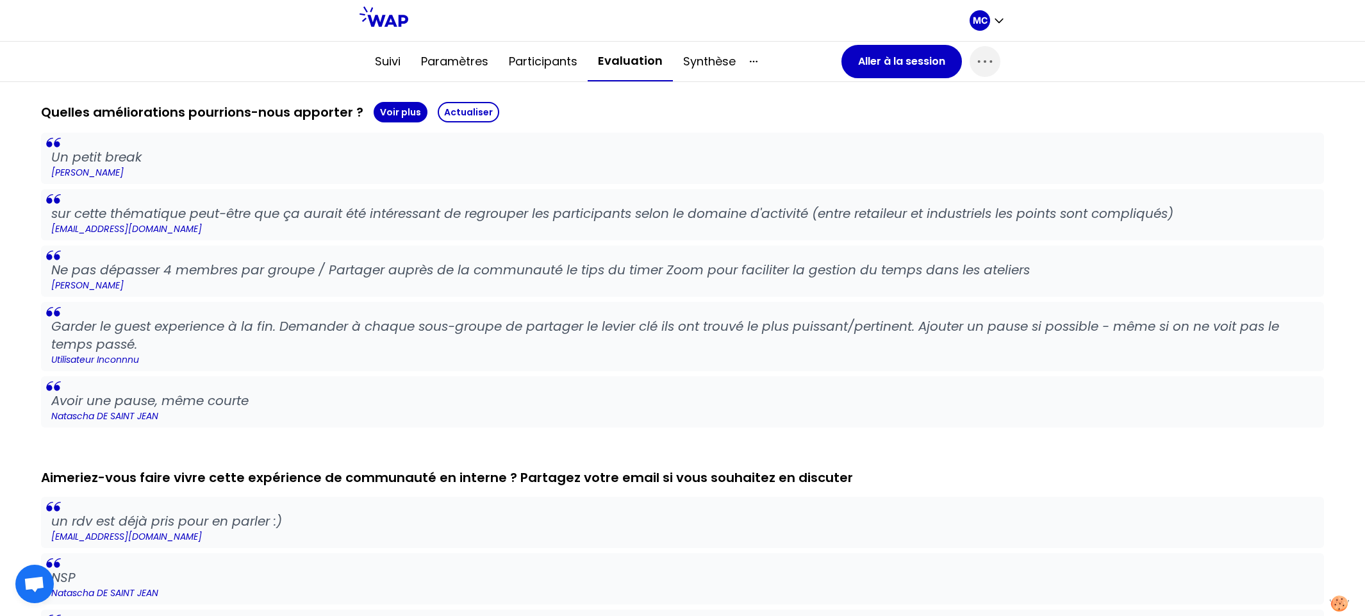
scroll to position [981, 0]
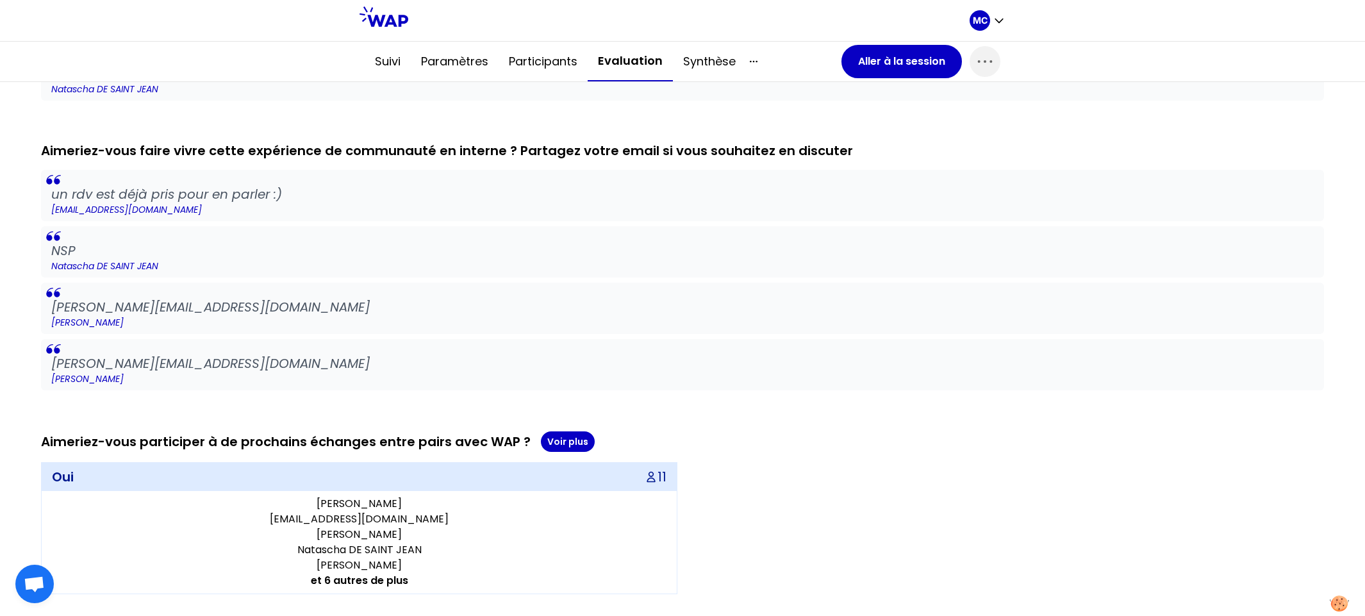
drag, startPoint x: 304, startPoint y: 170, endPoint x: 287, endPoint y: 371, distance: 201.3
click at [287, 371] on div "un rdv est déjà pris pour en parler :) kenza_benomar@carrefour.com NSP Natascha…" at bounding box center [682, 280] width 1283 height 220
click at [287, 372] on p "[PERSON_NAME]" at bounding box center [682, 378] width 1262 height 13
drag, startPoint x: 280, startPoint y: 373, endPoint x: 491, endPoint y: 215, distance: 264.1
click at [477, 222] on div "un rdv est déjà pris pour en parler :) kenza_benomar@carrefour.com NSP Natascha…" at bounding box center [682, 280] width 1283 height 220
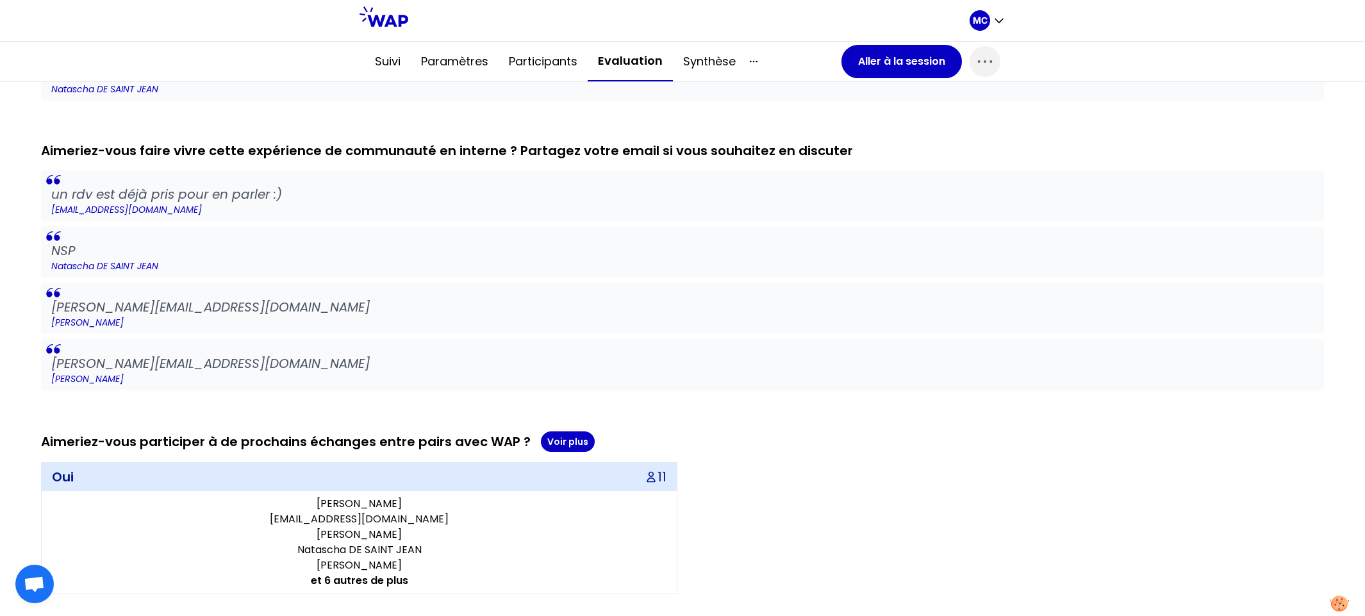
click at [491, 214] on blockquote "un rdv est déjà pris pour en parler :) kenza_benomar@carrefour.com" at bounding box center [682, 195] width 1283 height 51
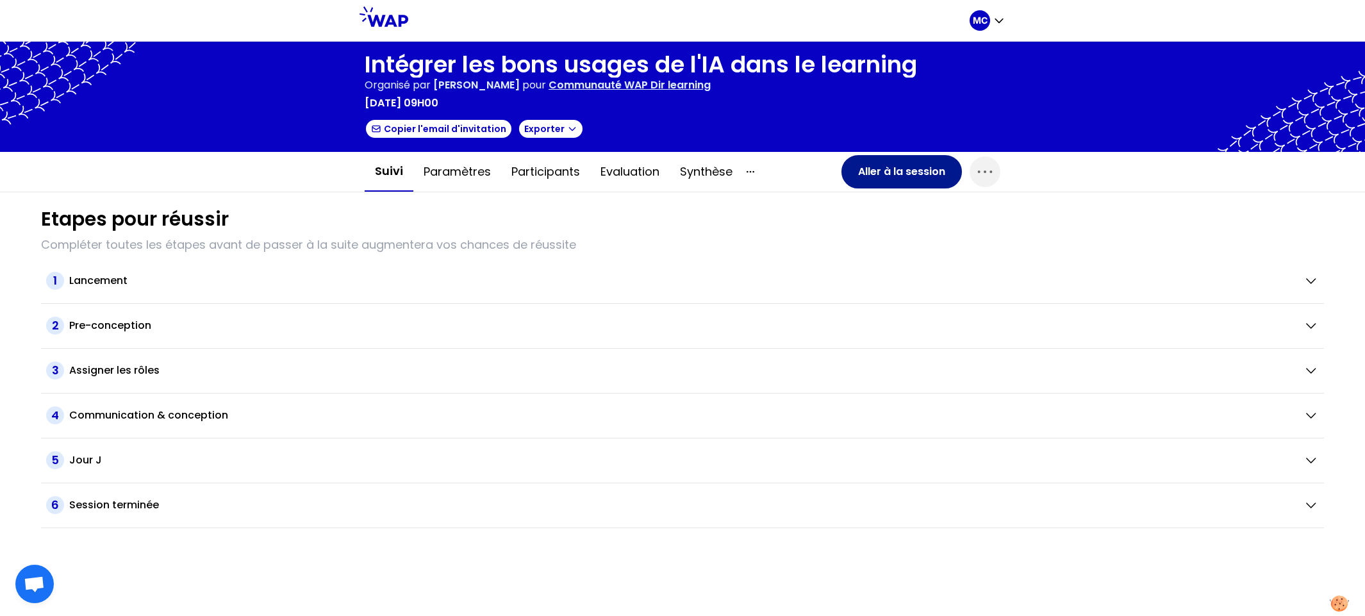
click at [935, 179] on button "Aller à la session" at bounding box center [901, 171] width 120 height 33
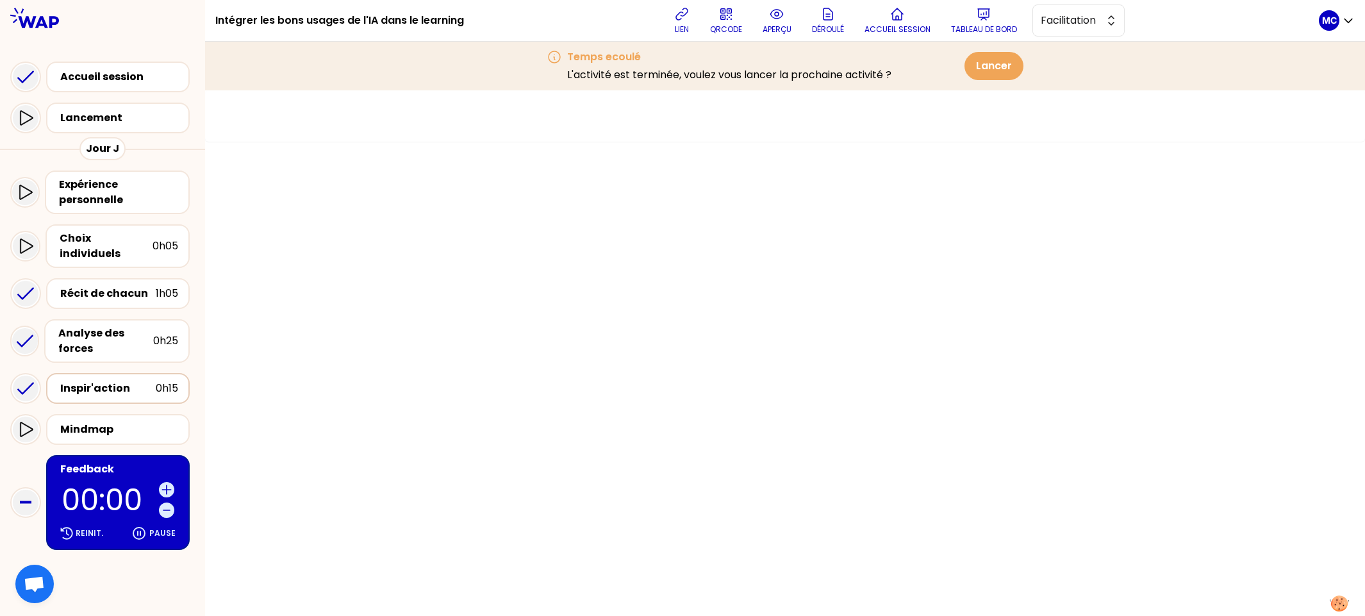
click at [100, 381] on div "Inspir'action" at bounding box center [107, 388] width 95 height 15
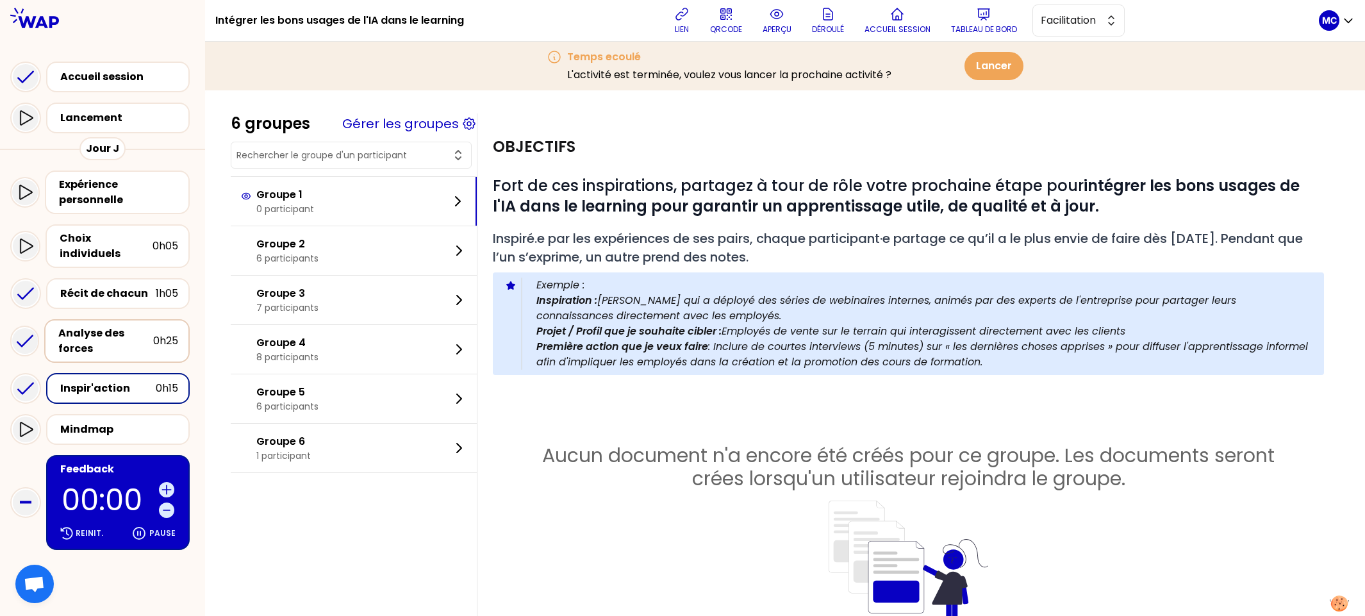
click at [103, 326] on div "Analyse des forces" at bounding box center [105, 340] width 95 height 31
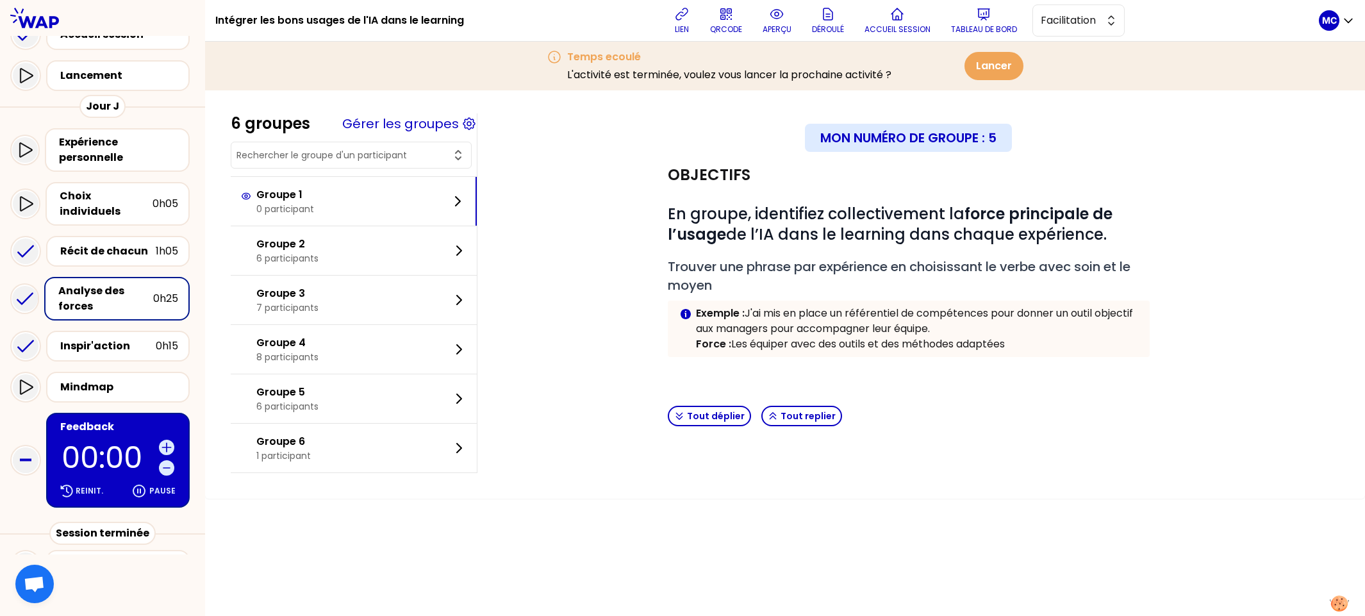
scroll to position [58, 0]
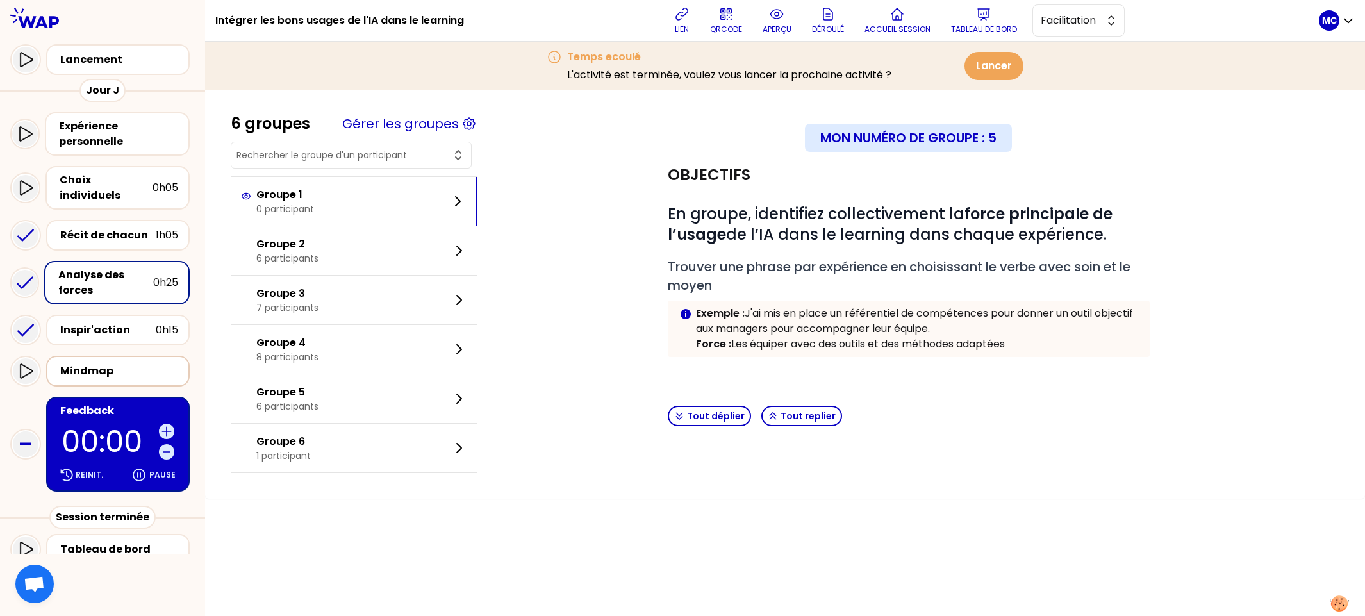
click at [112, 363] on div "Mindmap" at bounding box center [119, 370] width 118 height 15
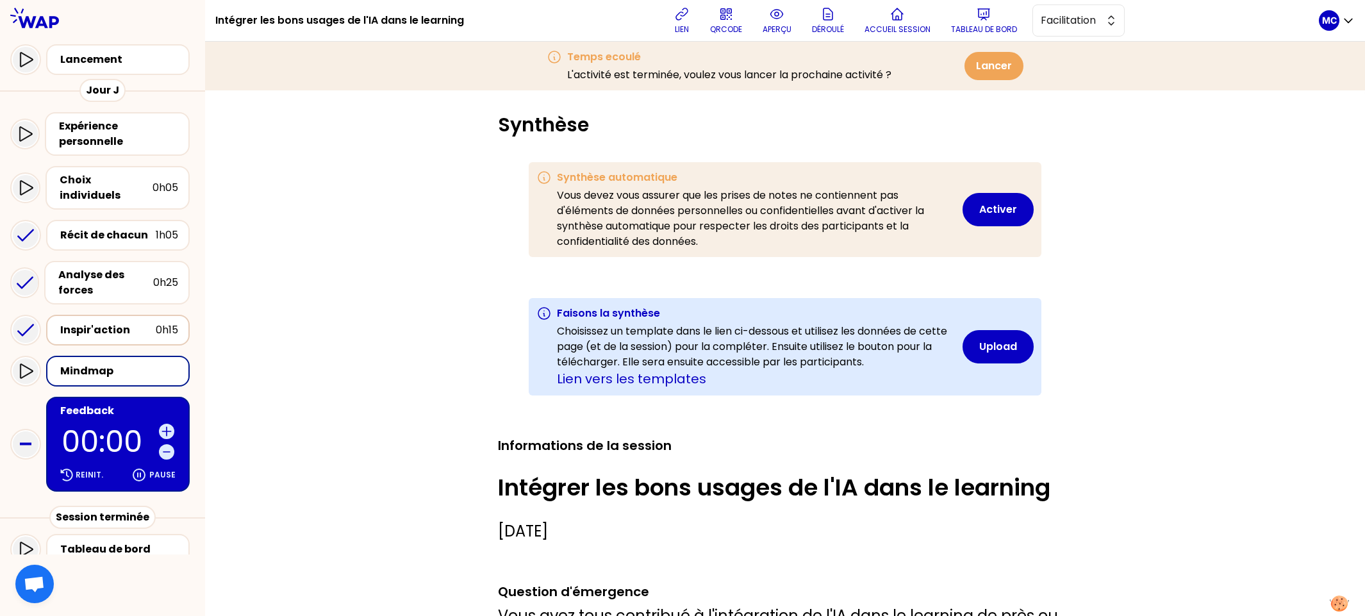
click at [109, 322] on div "Inspir'action" at bounding box center [107, 329] width 95 height 15
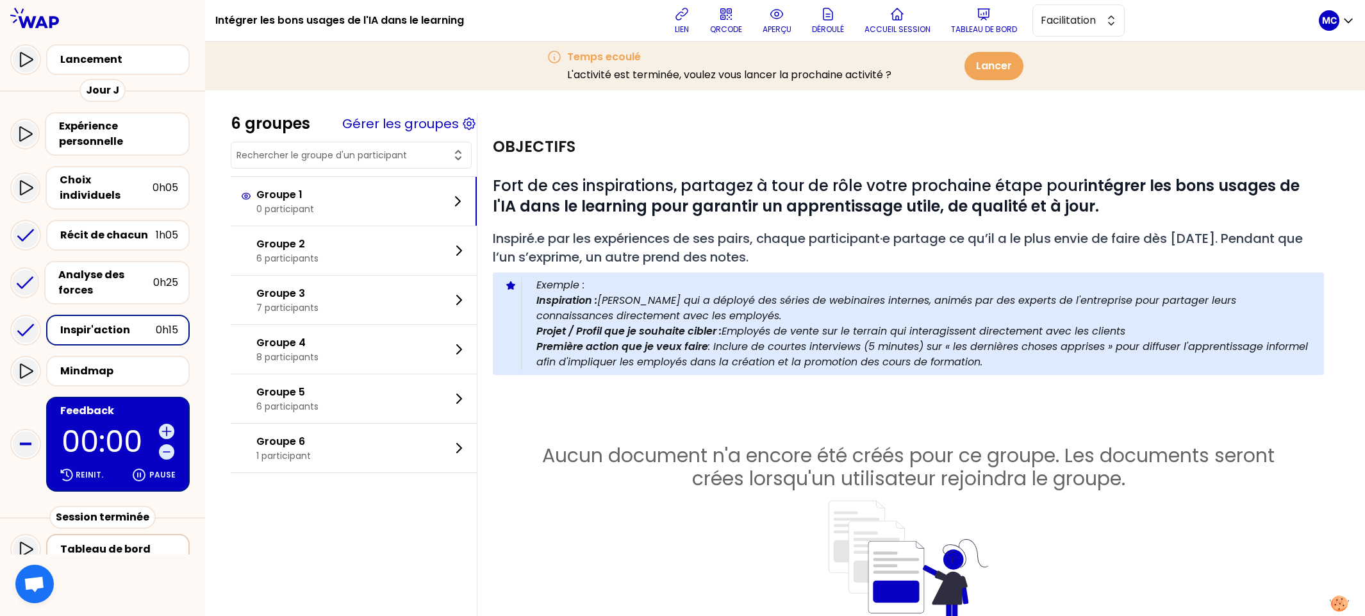
click at [93, 541] on div "Tableau de bord" at bounding box center [121, 548] width 123 height 15
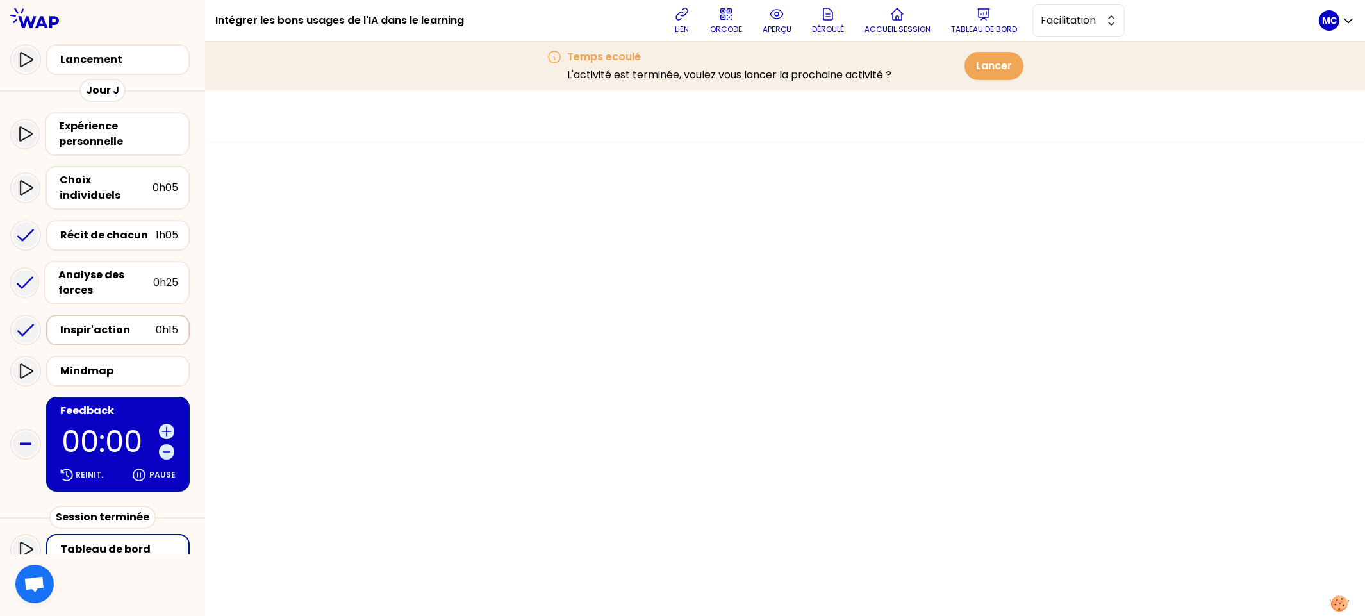
click at [126, 322] on div "Inspir'action" at bounding box center [107, 329] width 95 height 15
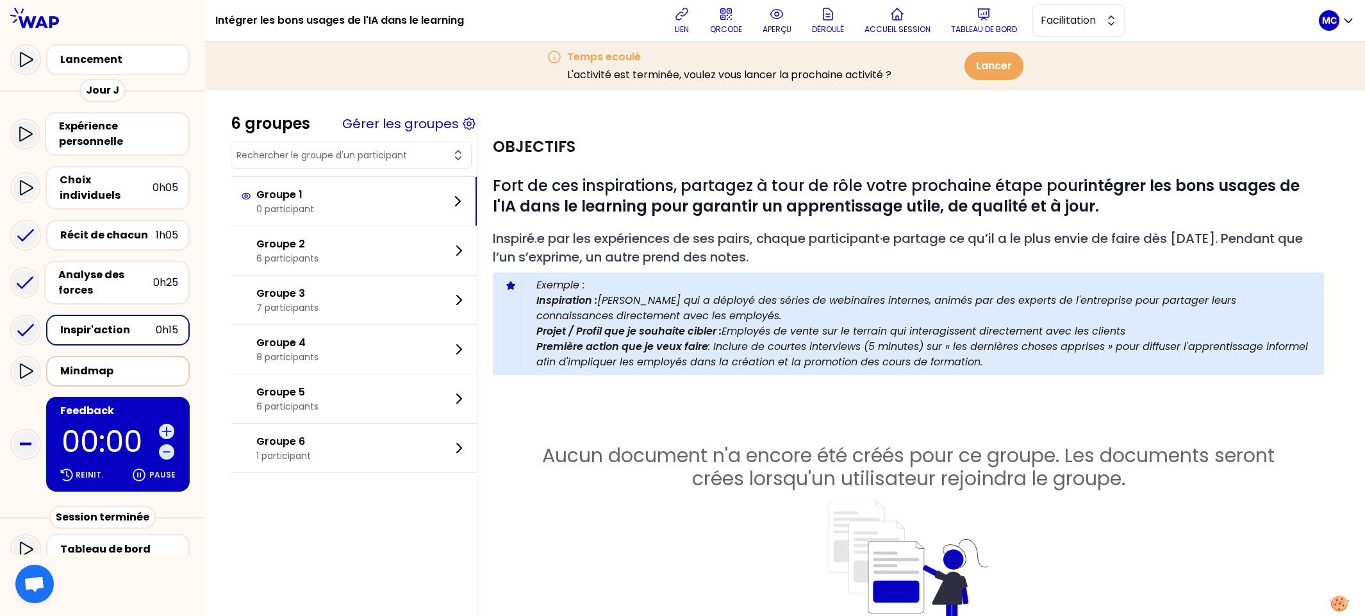
click at [121, 362] on div "Mindmap" at bounding box center [118, 371] width 120 height 18
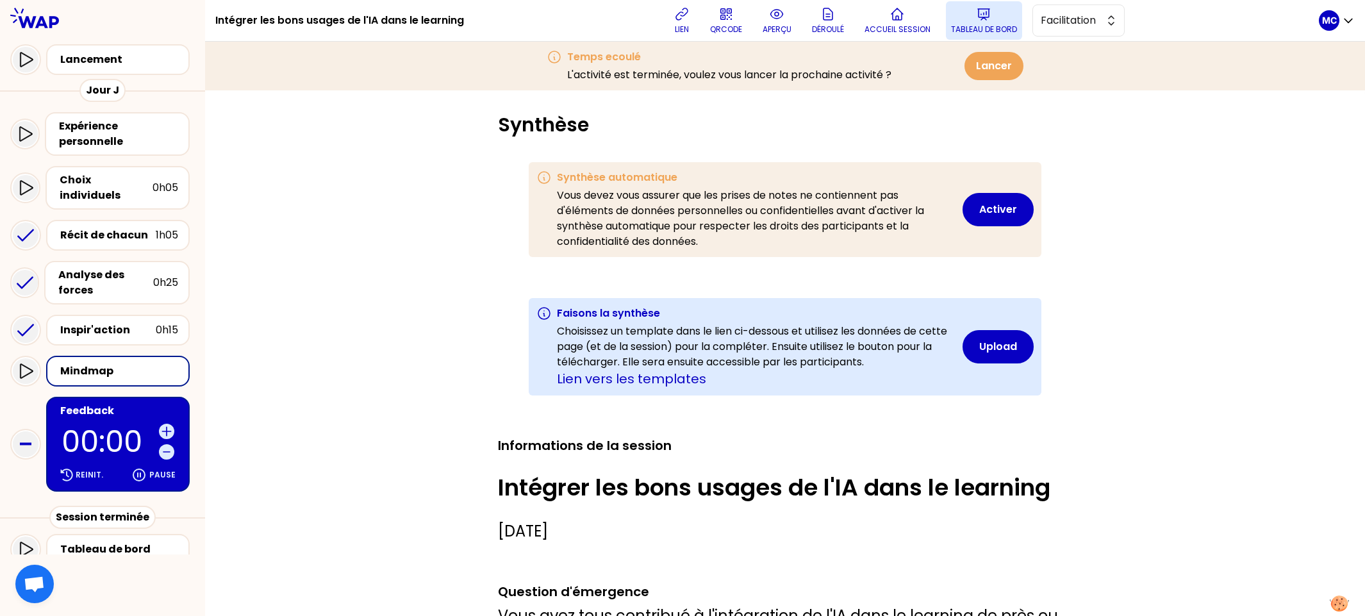
click at [987, 37] on button "Tableau de bord" at bounding box center [984, 20] width 76 height 38
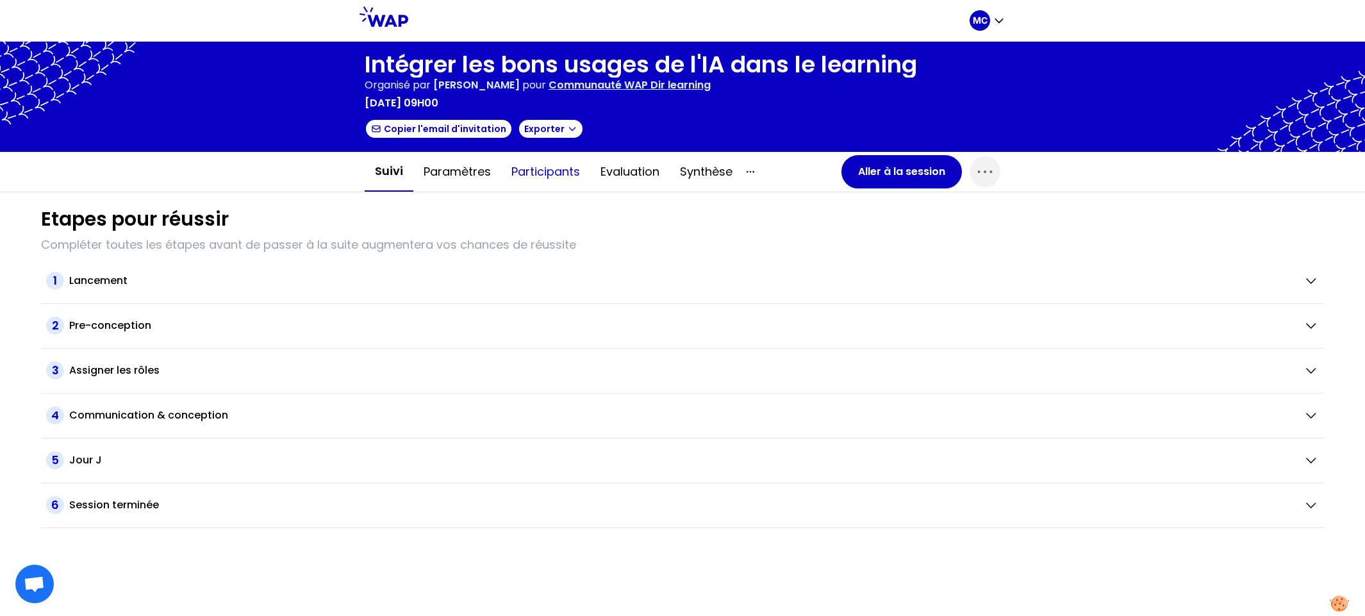
click at [570, 175] on button "Participants" at bounding box center [545, 171] width 89 height 38
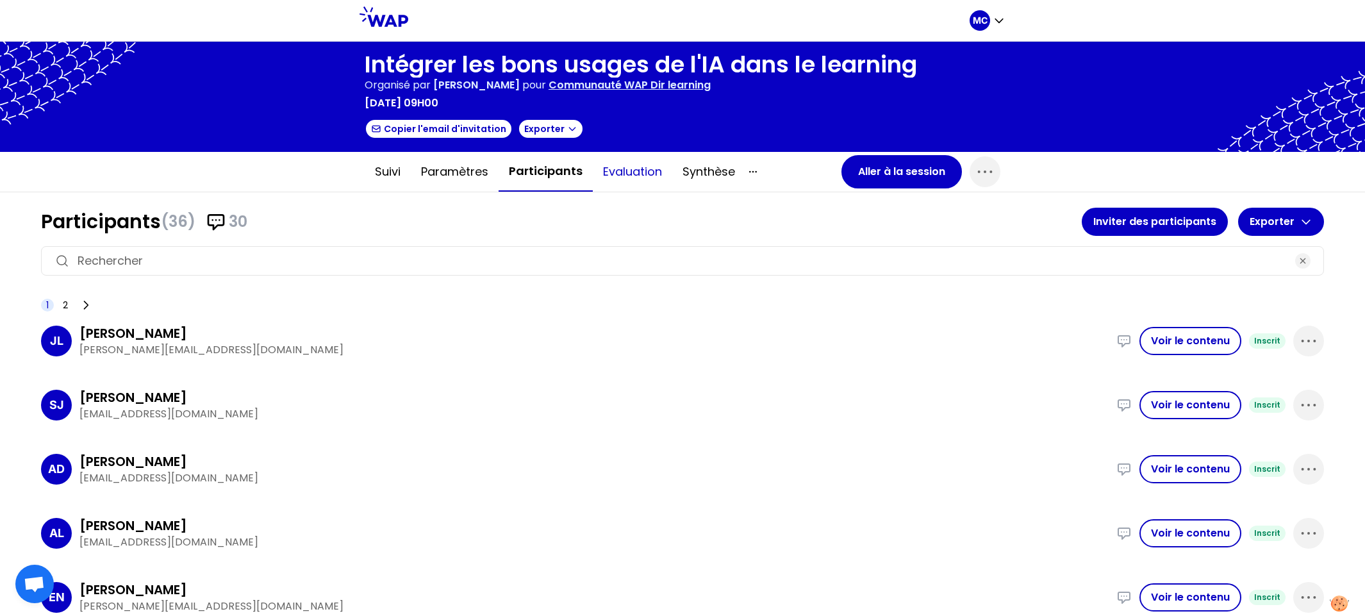
click at [654, 172] on button "Evaluation" at bounding box center [632, 171] width 79 height 38
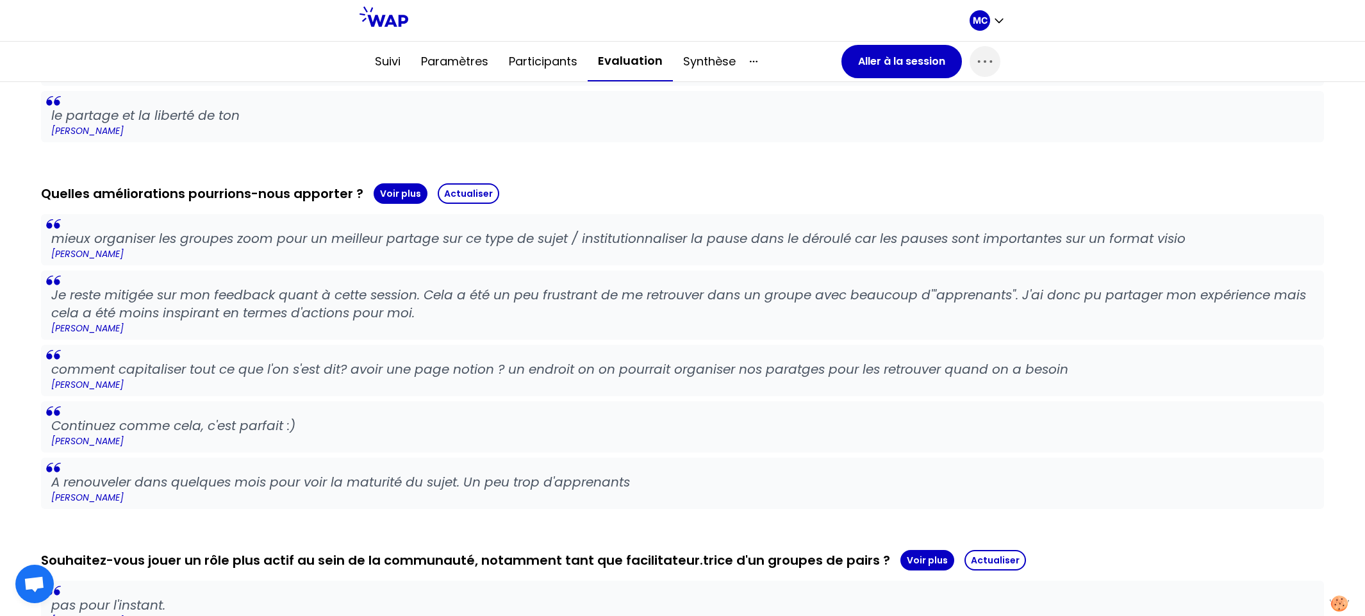
scroll to position [1032, 0]
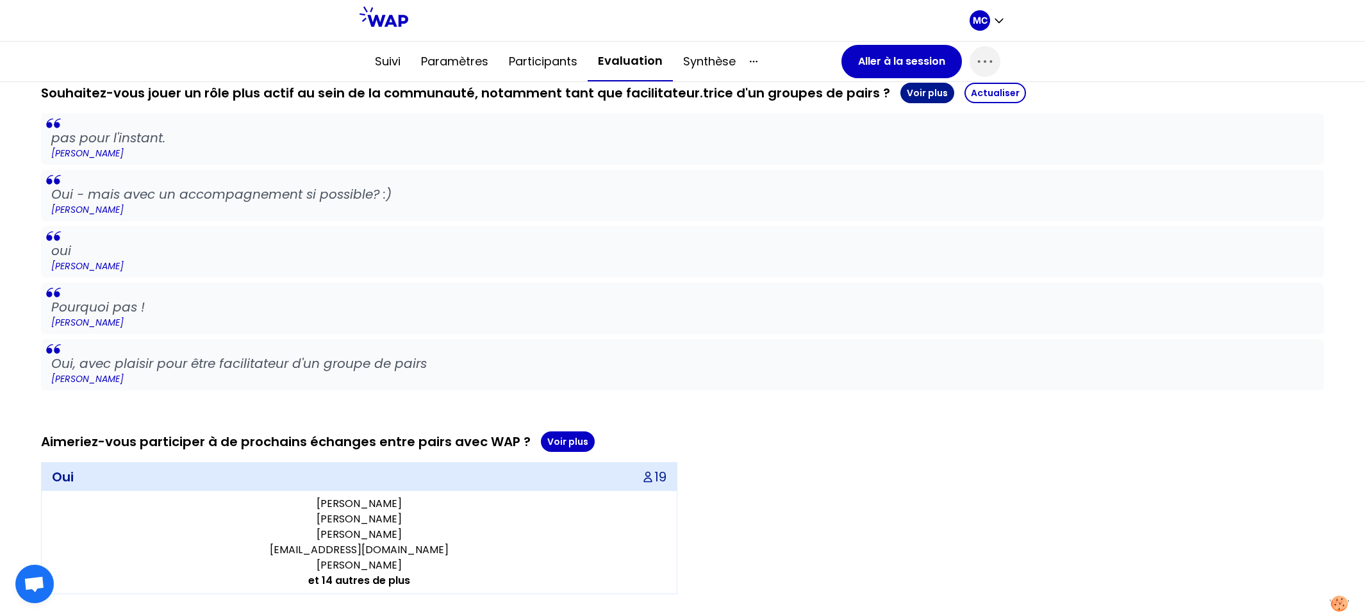
click at [913, 94] on button "Voir plus" at bounding box center [927, 93] width 54 height 21
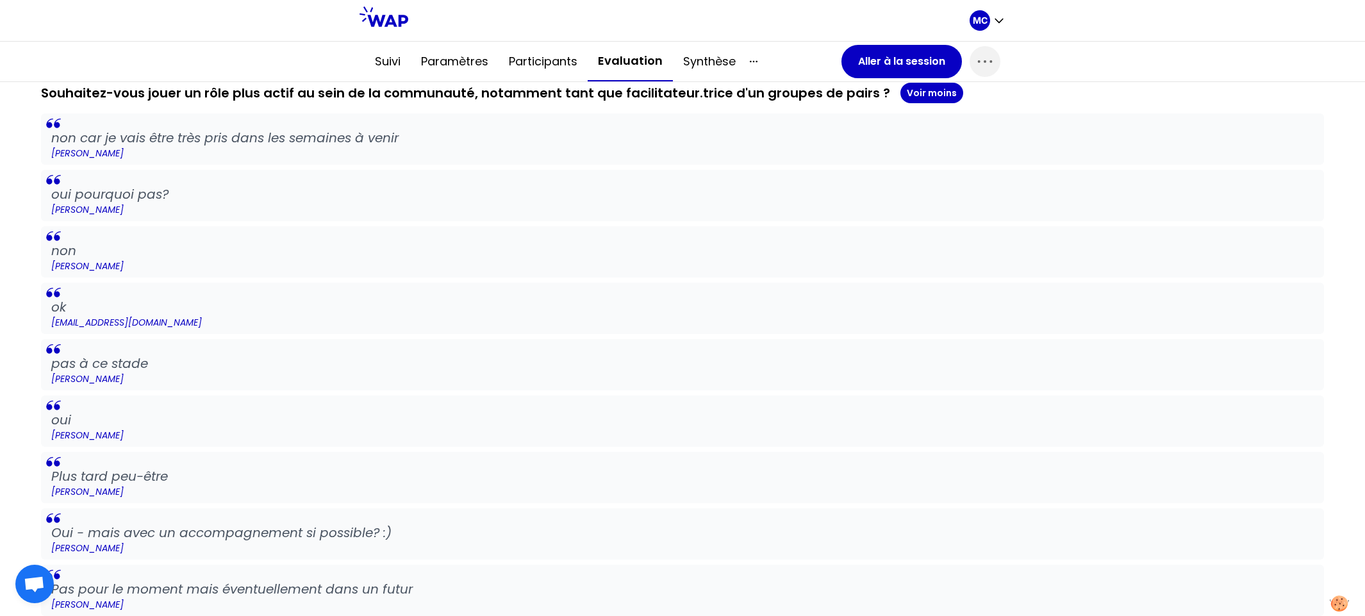
click at [533, 178] on blockquote "oui pourquoi pas? AnneSophie Drean" at bounding box center [682, 195] width 1283 height 51
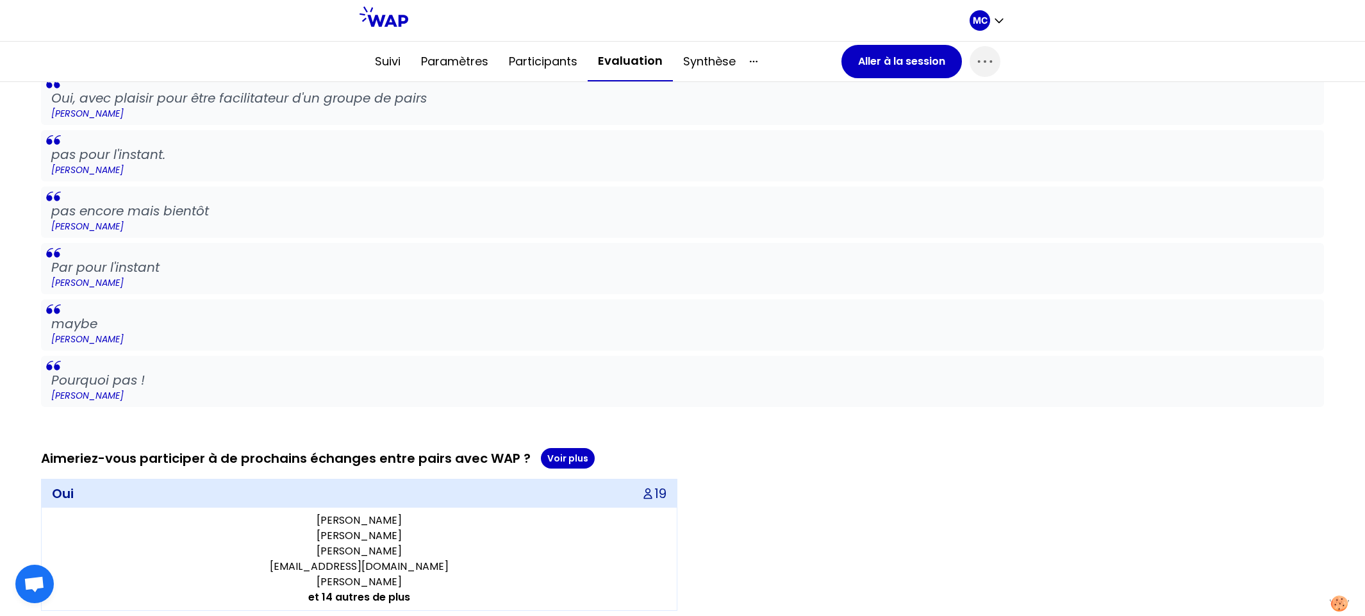
scroll to position [1652, 0]
